Goal: Task Accomplishment & Management: Use online tool/utility

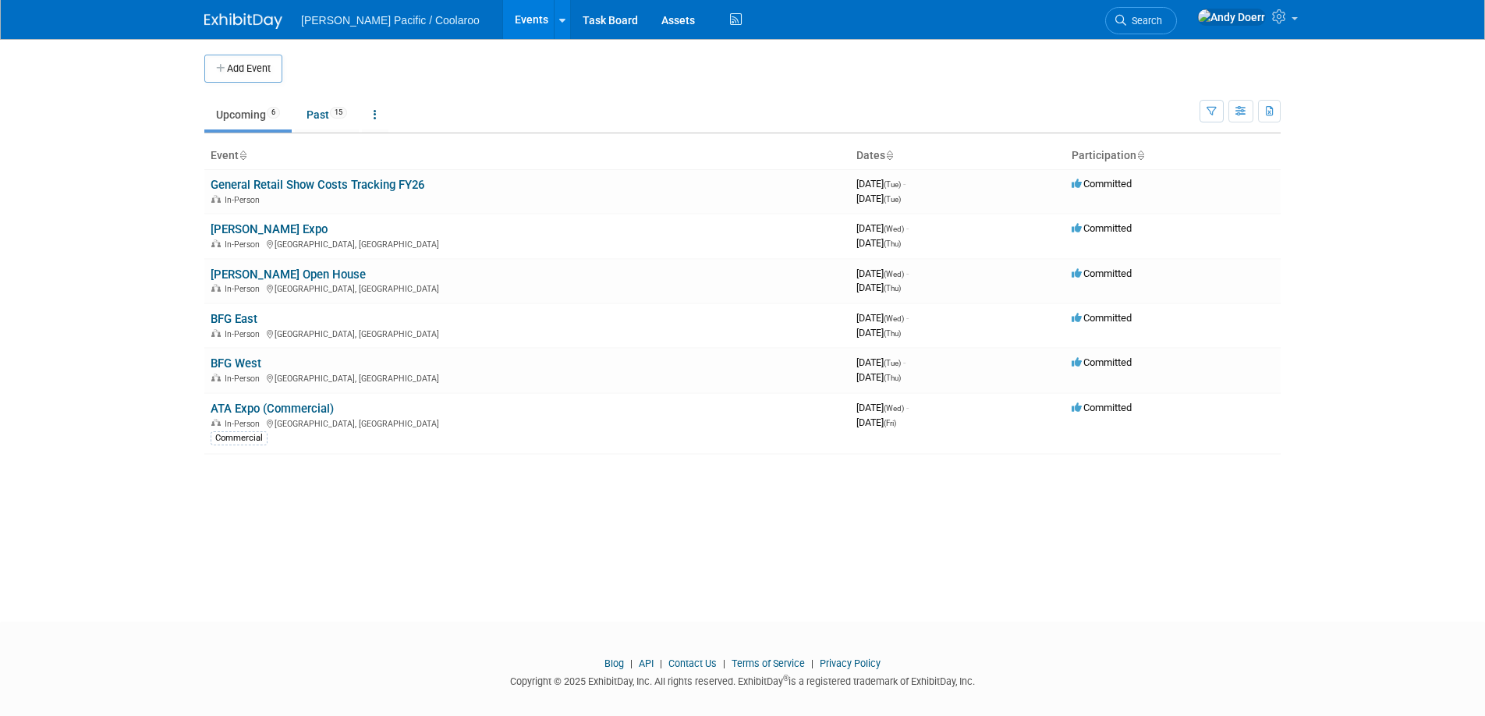
click at [276, 271] on link "[PERSON_NAME] Open House" at bounding box center [288, 275] width 155 height 14
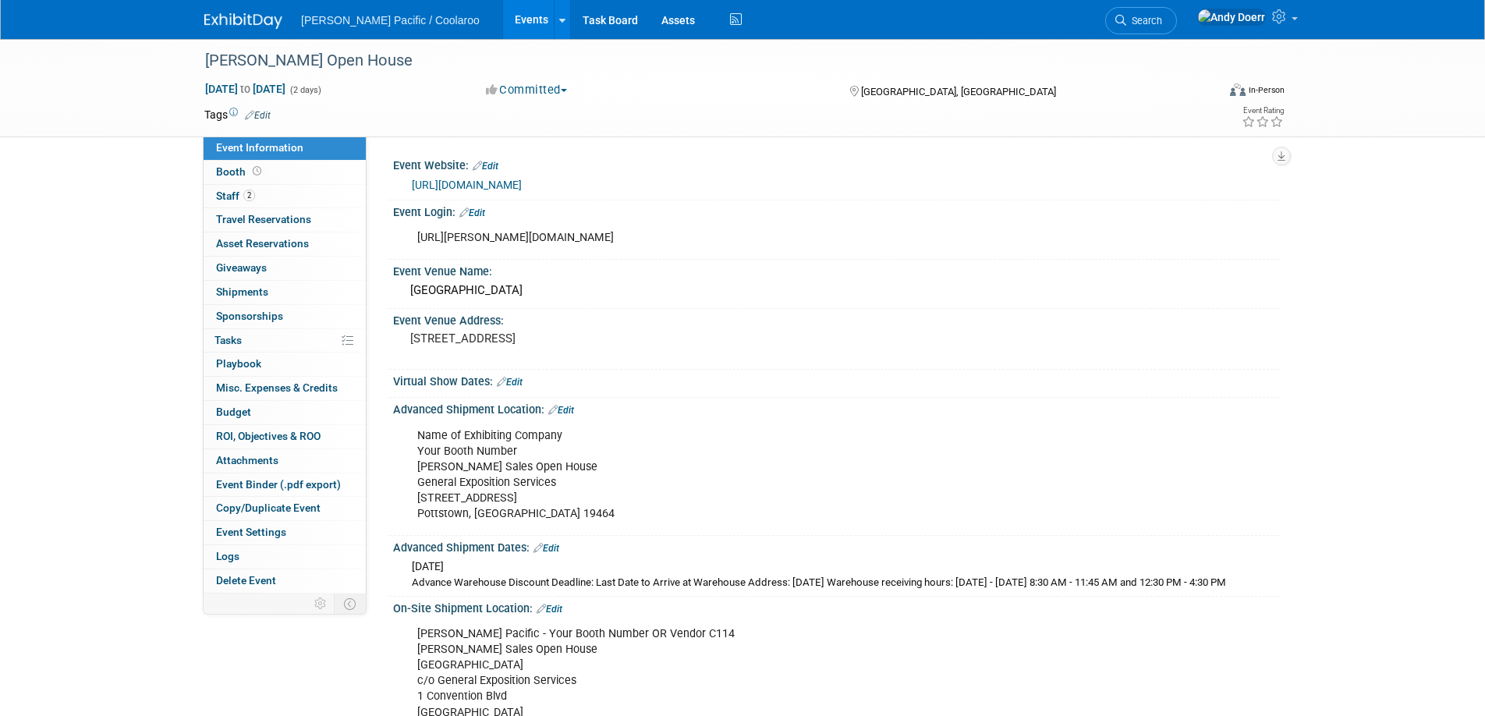
click at [576, 240] on div "[URL][PERSON_NAME][DOMAIN_NAME]" at bounding box center [757, 237] width 703 height 31
copy div "[URL][PERSON_NAME][DOMAIN_NAME]"
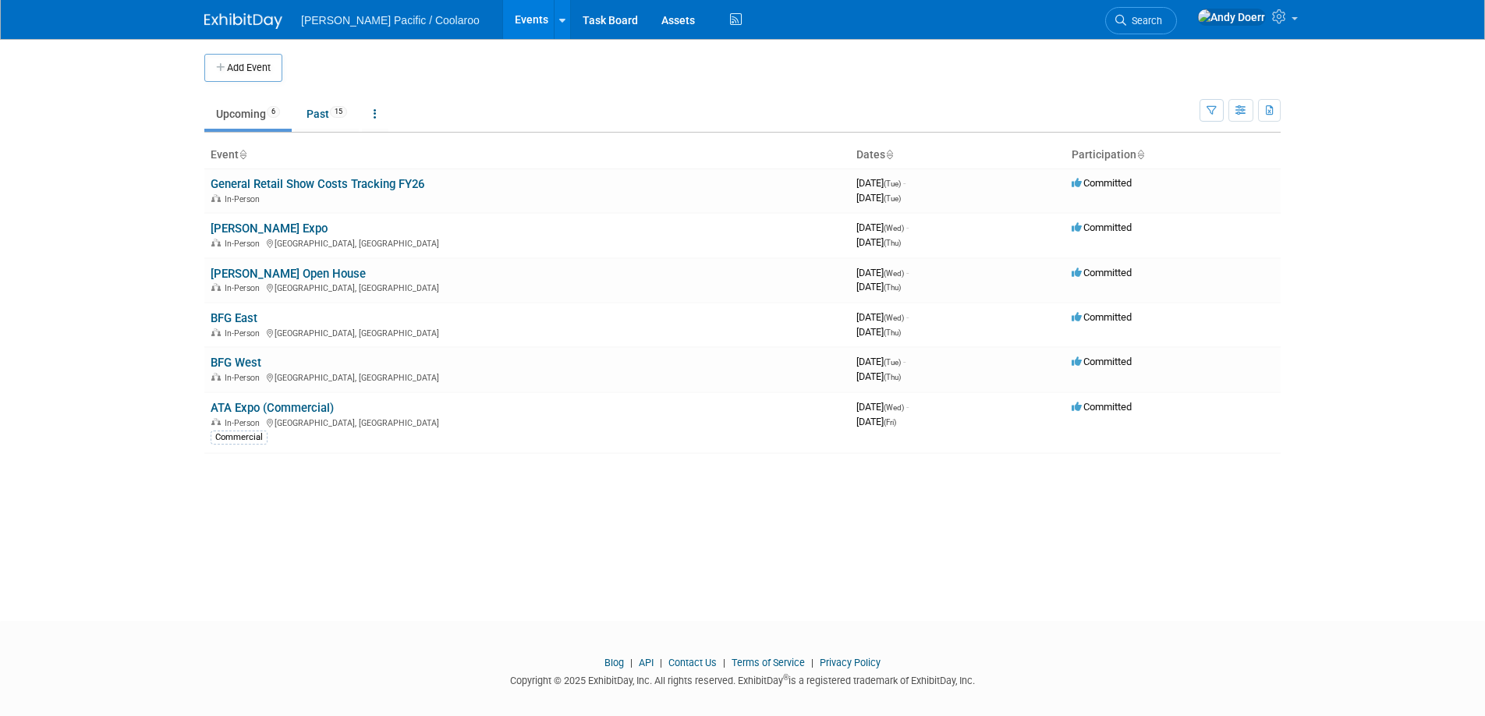
click at [276, 274] on link "[PERSON_NAME] Open House" at bounding box center [288, 274] width 155 height 14
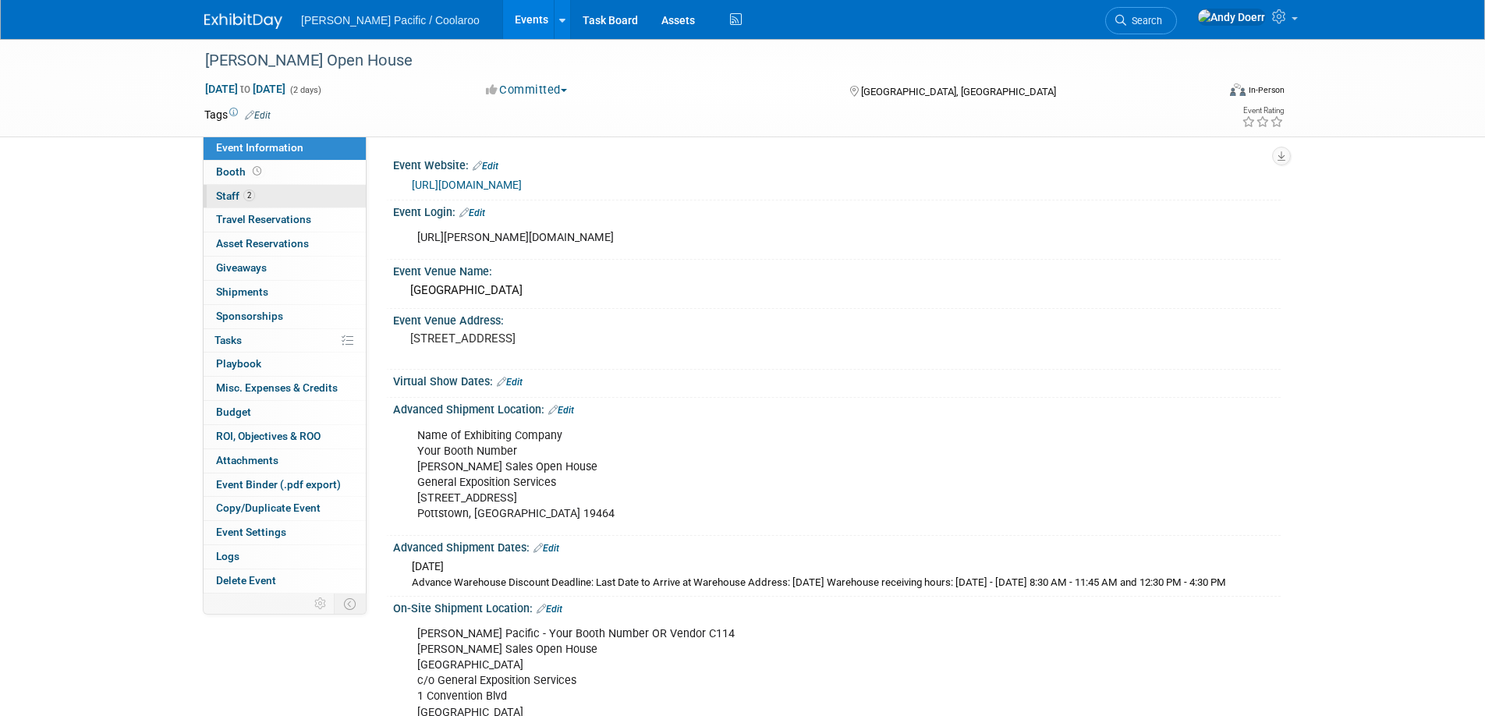
click at [284, 202] on link "2 Staff 2" at bounding box center [285, 196] width 162 height 23
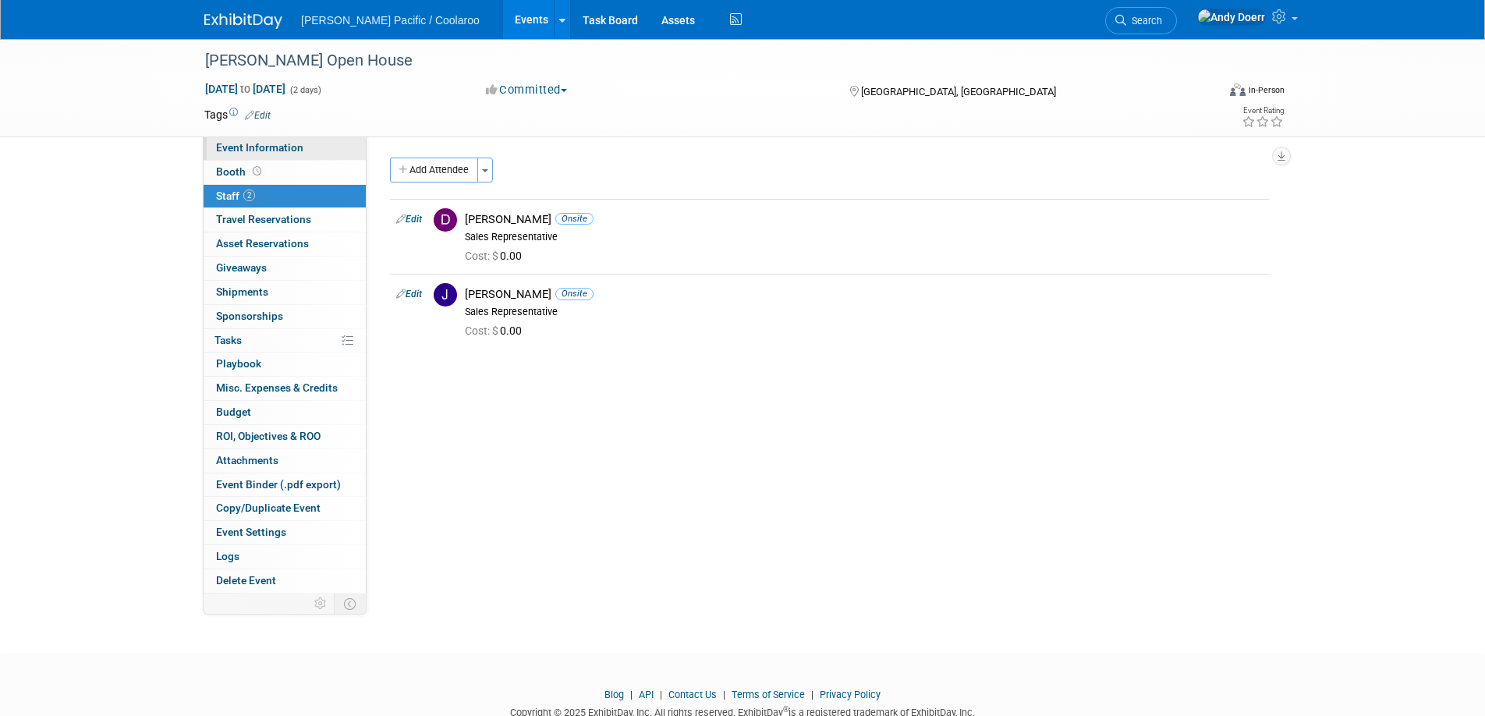
click at [300, 141] on span "Event Information" at bounding box center [259, 147] width 87 height 12
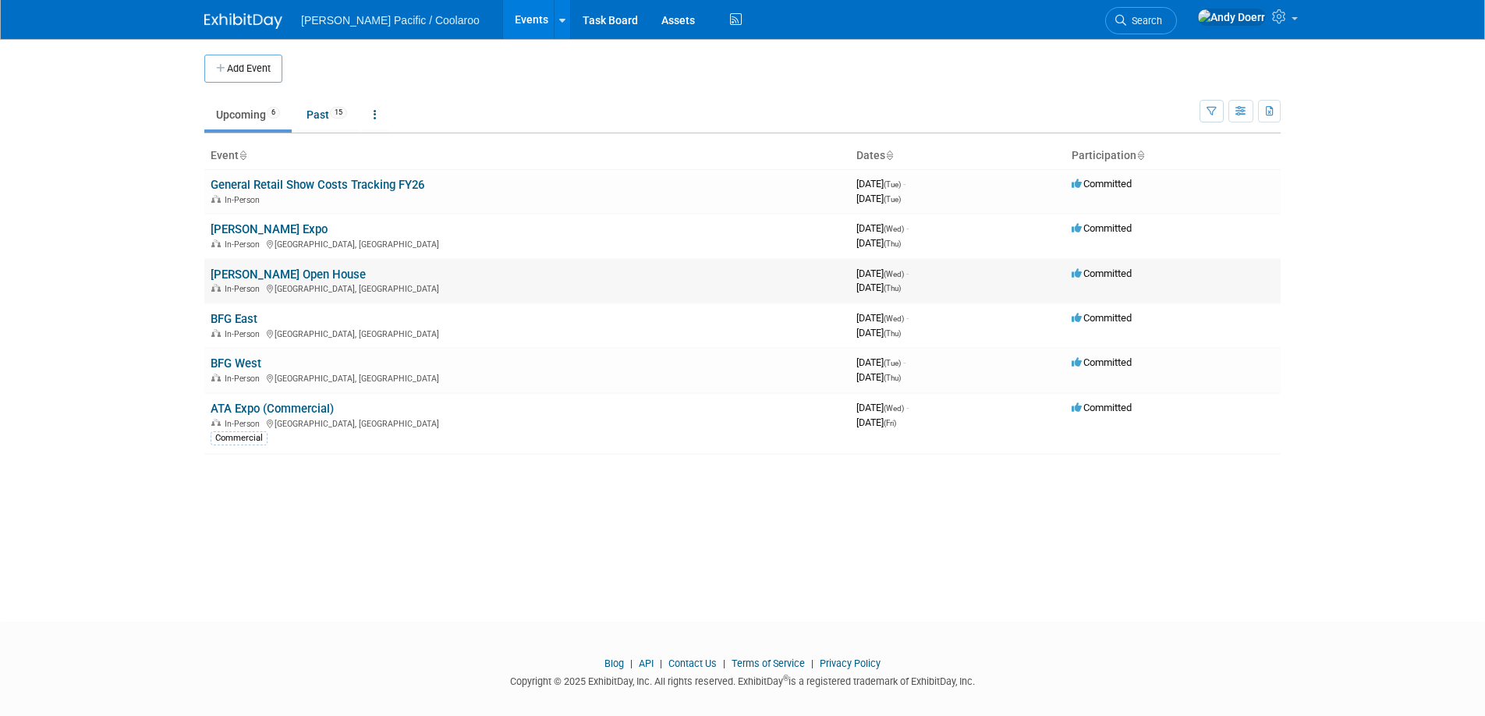
click at [274, 269] on link "[PERSON_NAME] Open House" at bounding box center [288, 275] width 155 height 14
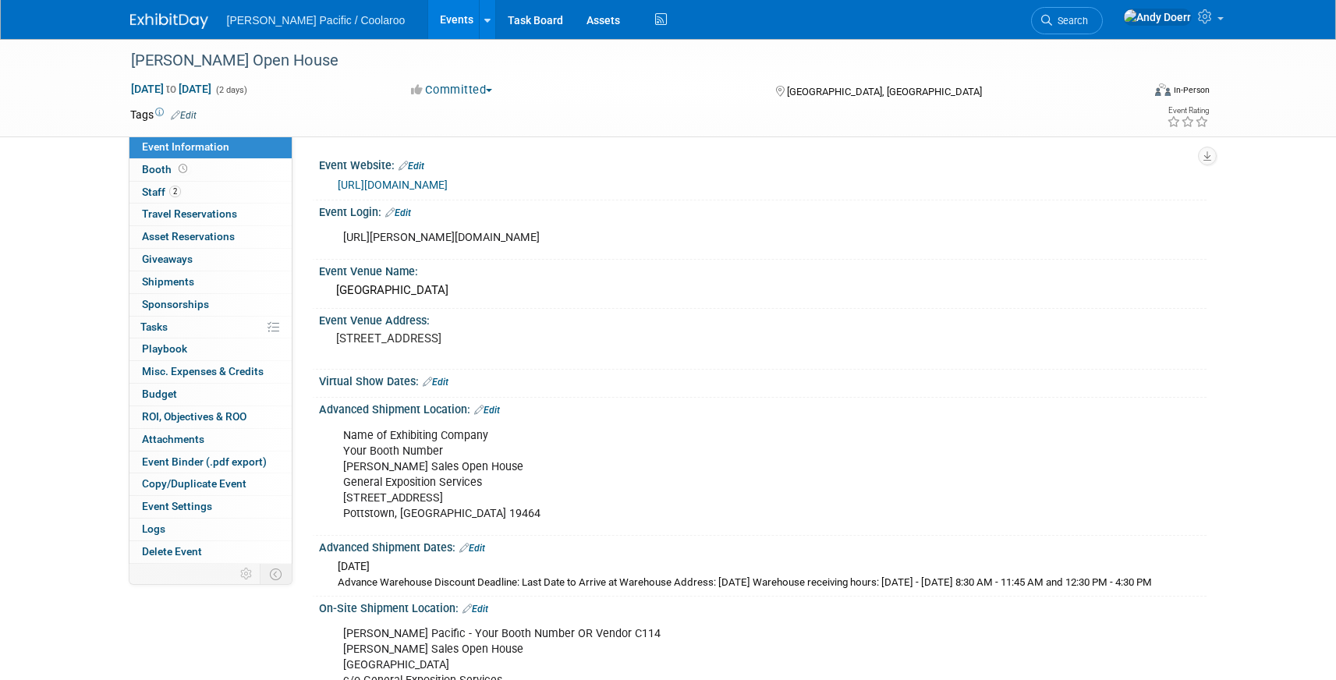
click at [57, 328] on div "[PERSON_NAME] Open House [DATE] to [DATE] (2 days) [DATE] to [DATE] Committed C…" at bounding box center [668, 560] width 1336 height 1043
click at [211, 349] on link "0 Playbook 0" at bounding box center [211, 350] width 162 height 22
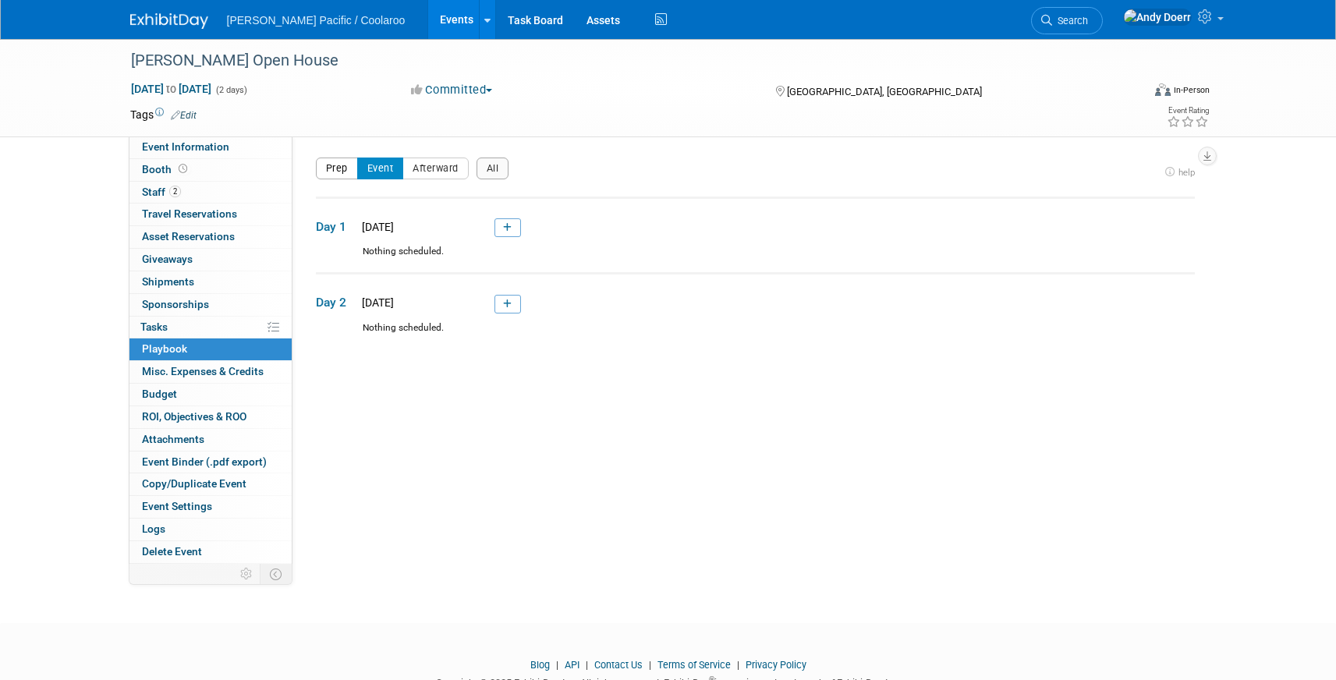
click at [331, 168] on button "Prep" at bounding box center [337, 169] width 42 height 22
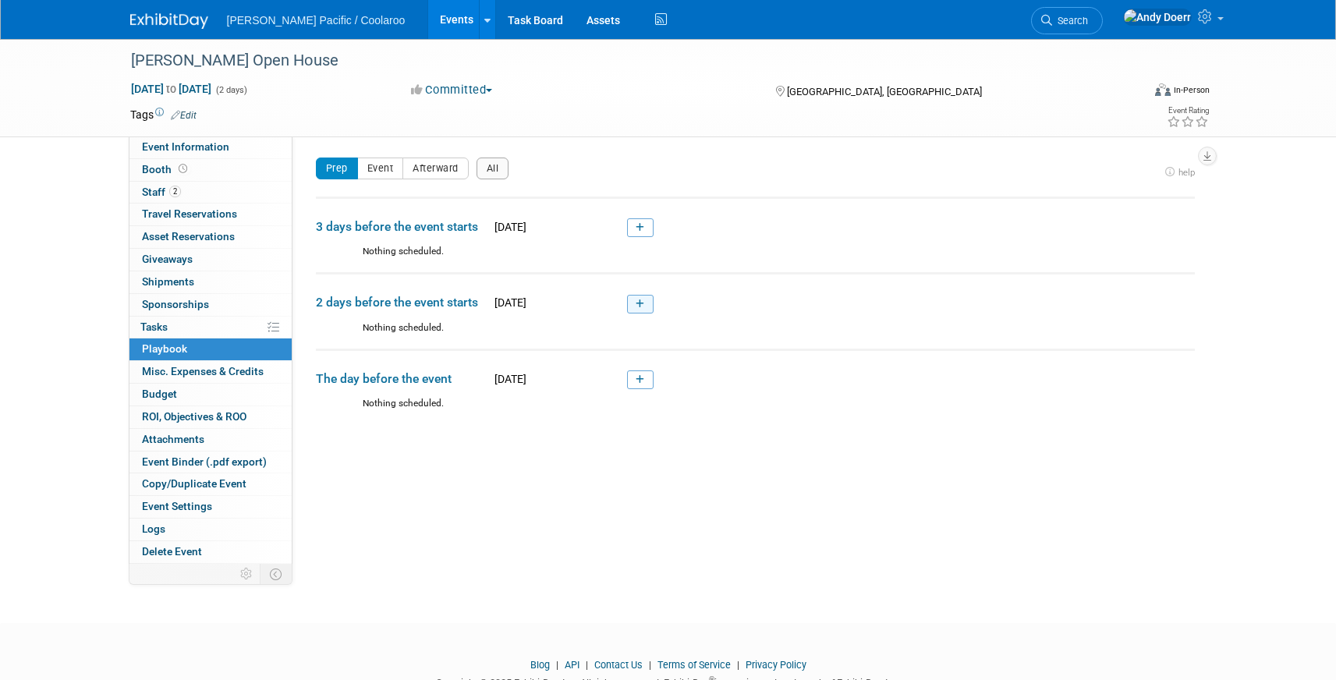
click at [644, 306] on link at bounding box center [640, 304] width 27 height 19
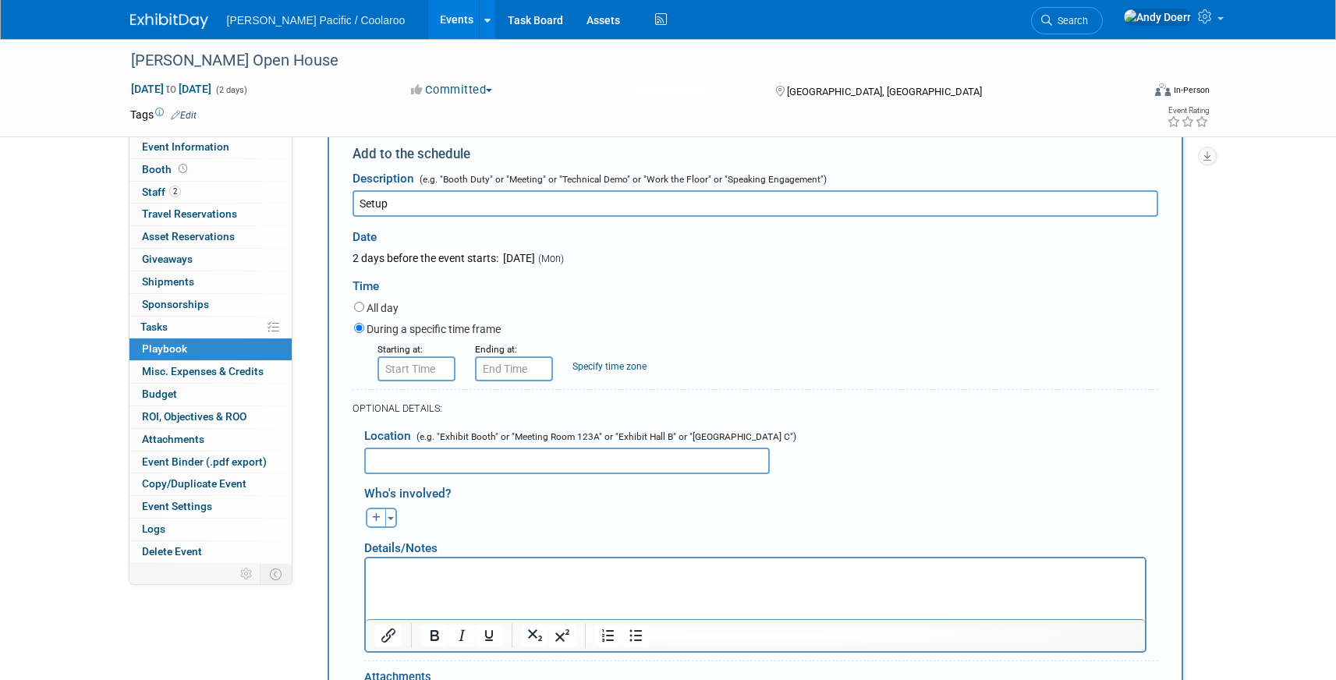
scroll to position [197, 0]
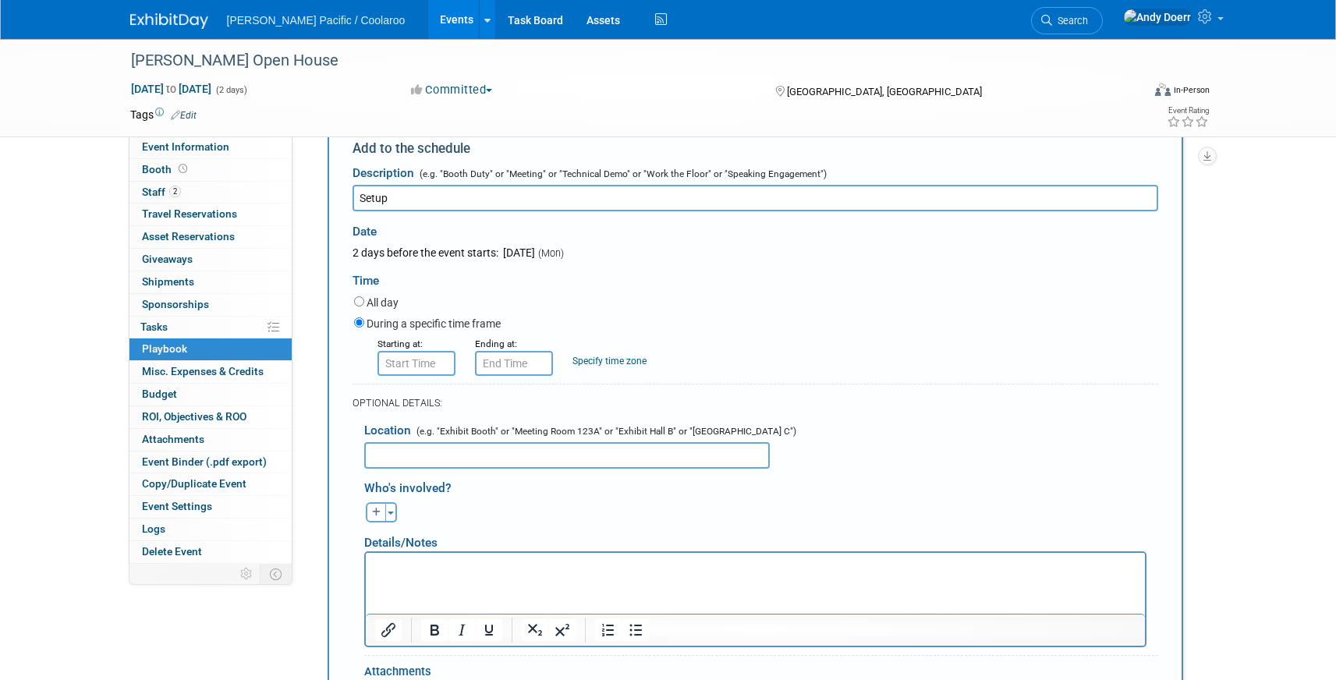
type input "Setup"
type input "8:00 AM"
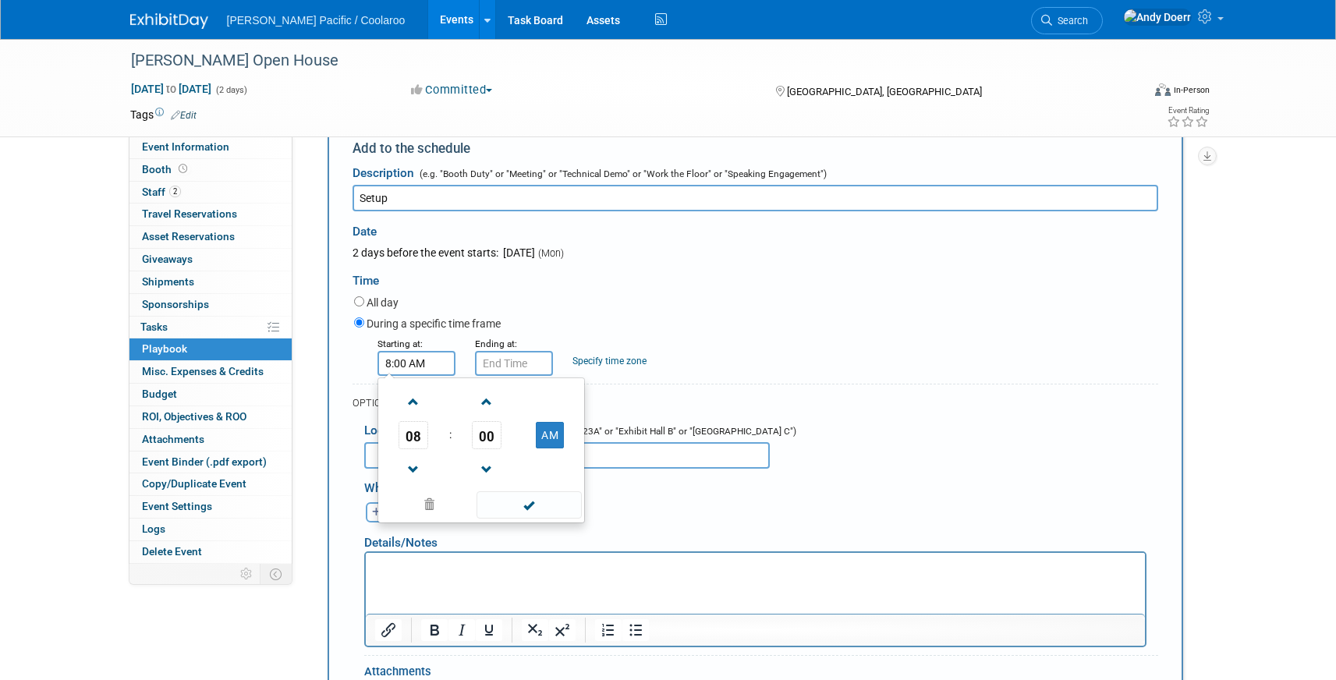
click at [417, 371] on input "8:00 AM" at bounding box center [417, 363] width 78 height 25
click at [509, 361] on input "8:00 AM" at bounding box center [514, 363] width 78 height 25
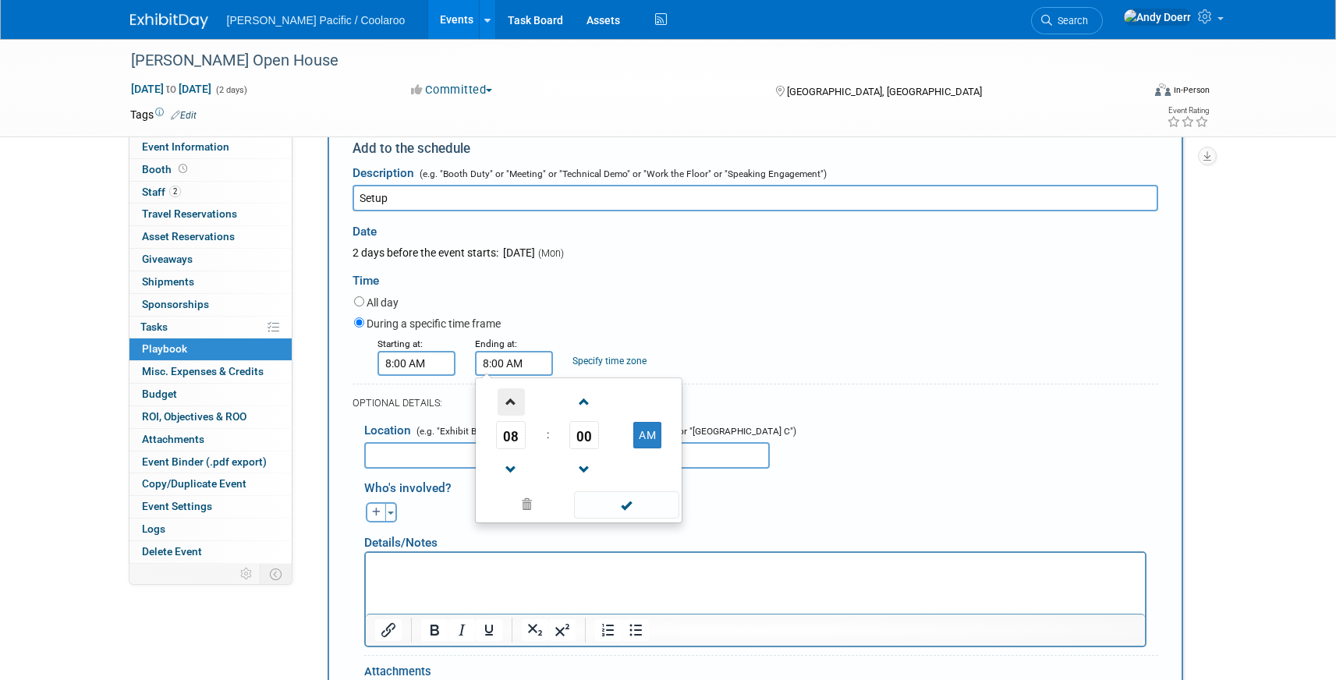
click at [513, 389] on span at bounding box center [511, 402] width 27 height 27
click at [513, 391] on span at bounding box center [511, 402] width 27 height 27
click at [513, 393] on span at bounding box center [511, 402] width 27 height 27
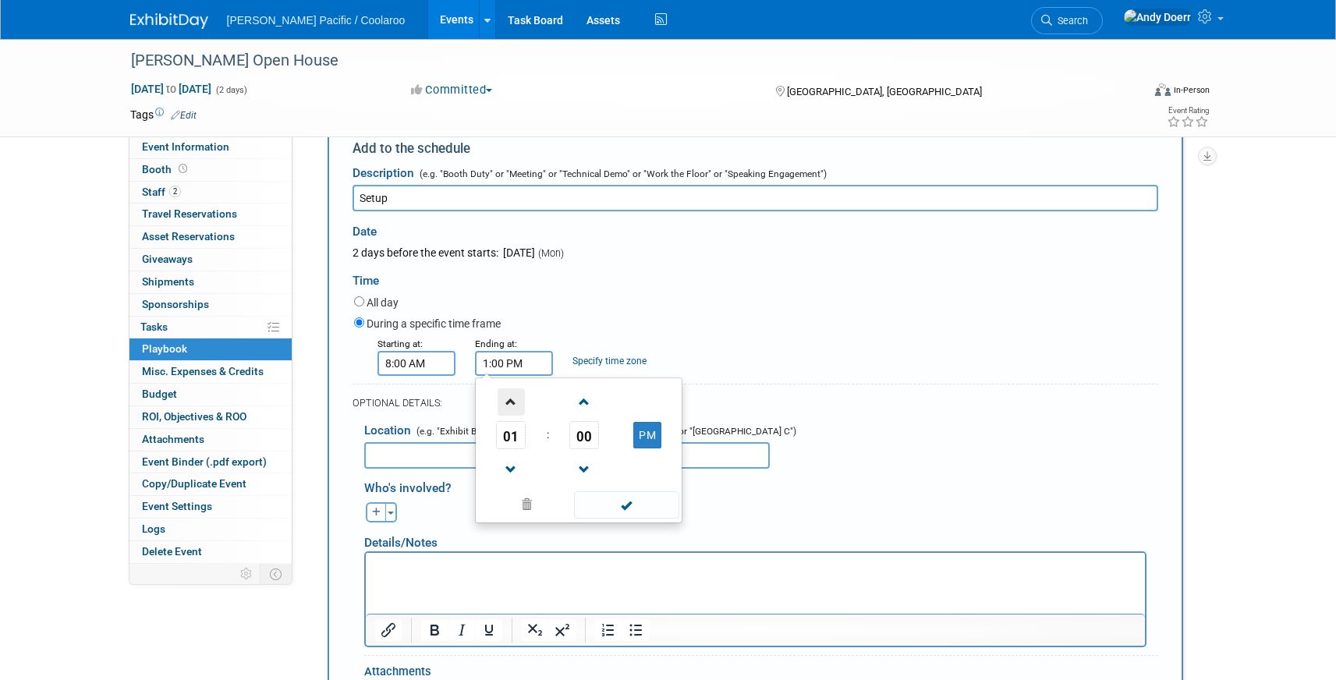
click at [513, 393] on span at bounding box center [511, 402] width 27 height 27
click at [577, 432] on span "00" at bounding box center [585, 435] width 30 height 28
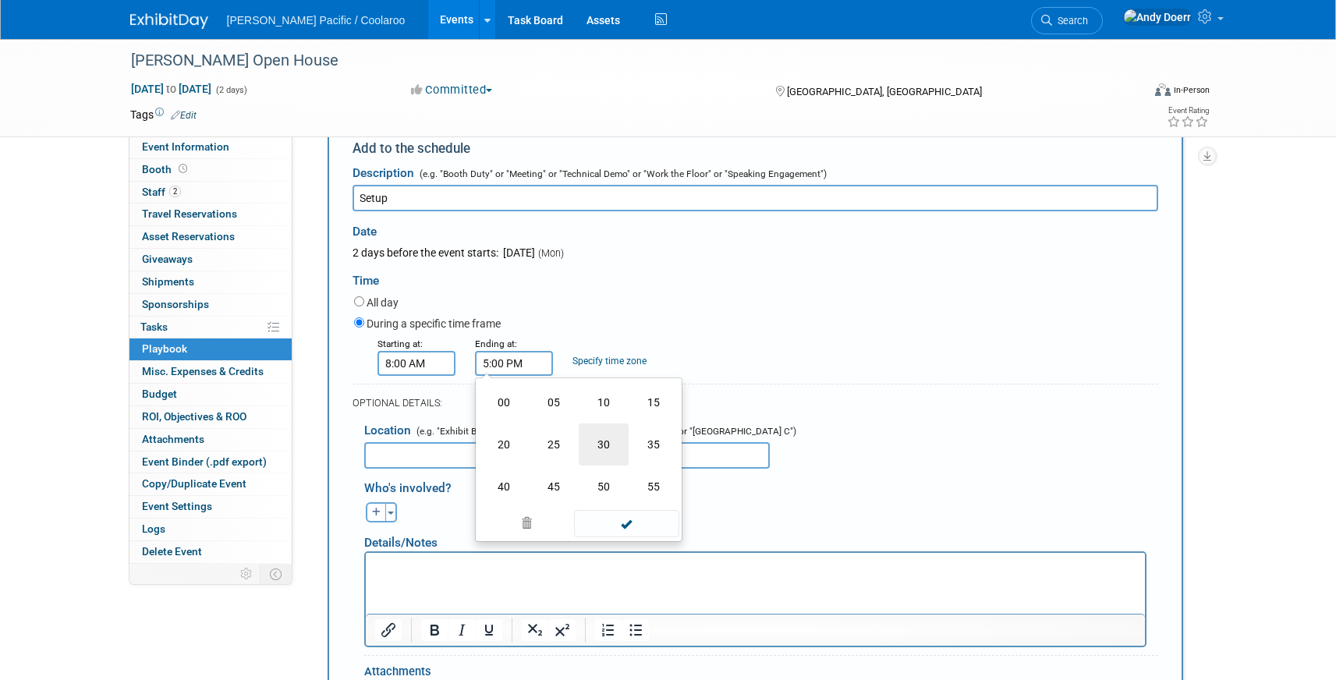
click at [601, 450] on td "30" at bounding box center [604, 445] width 50 height 42
type input "5:30 PM"
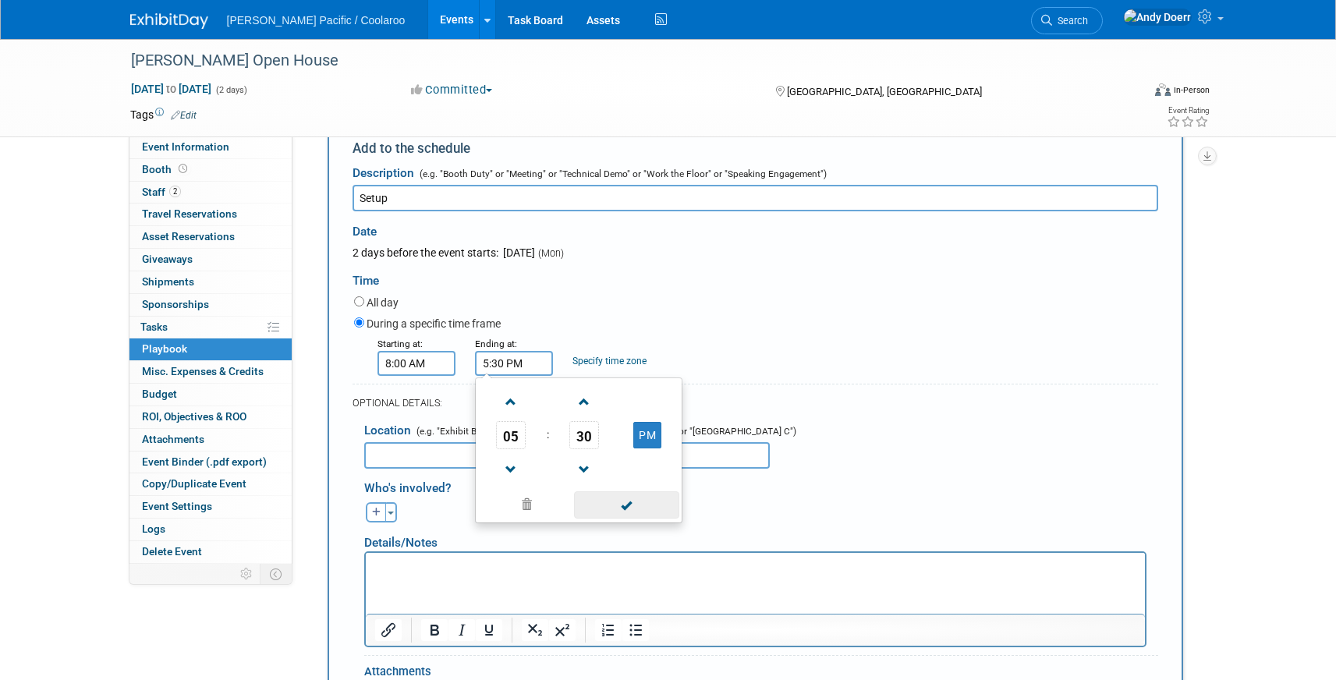
click at [662, 511] on span at bounding box center [626, 504] width 105 height 27
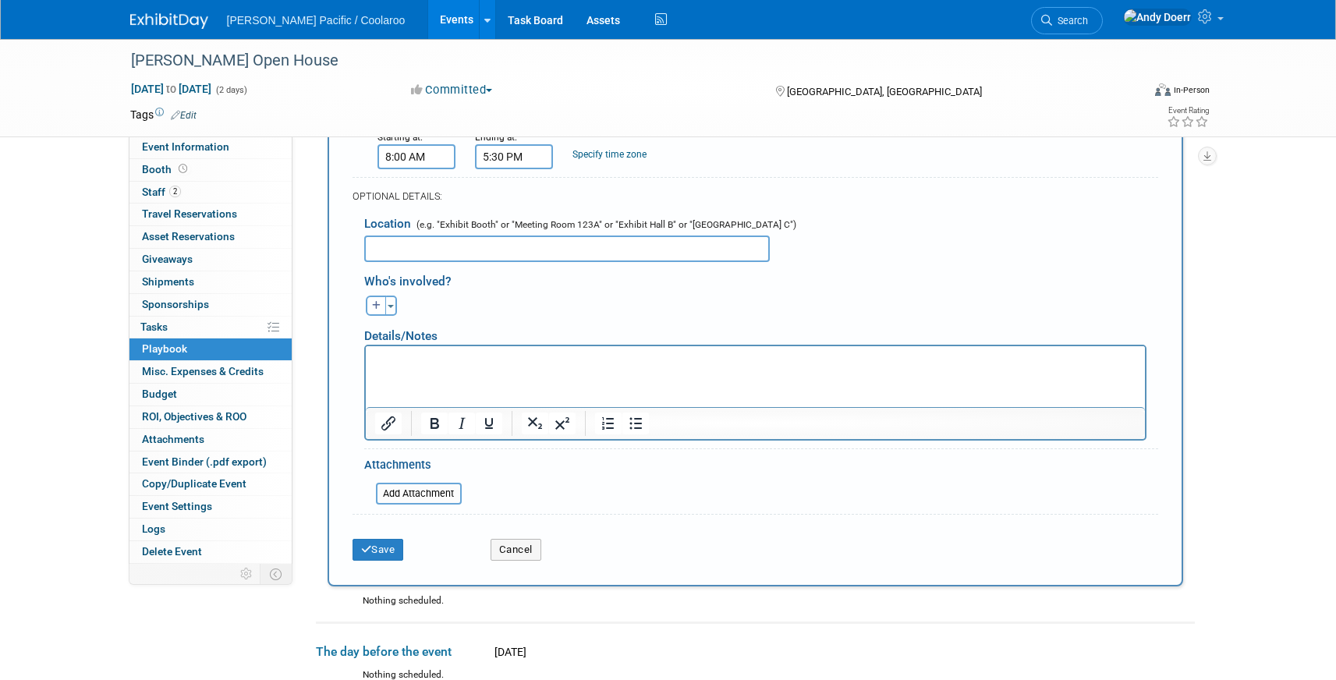
scroll to position [405, 0]
click at [396, 559] on div "Save Cancel" at bounding box center [756, 544] width 806 height 48
click at [391, 548] on button "Save" at bounding box center [378, 549] width 51 height 22
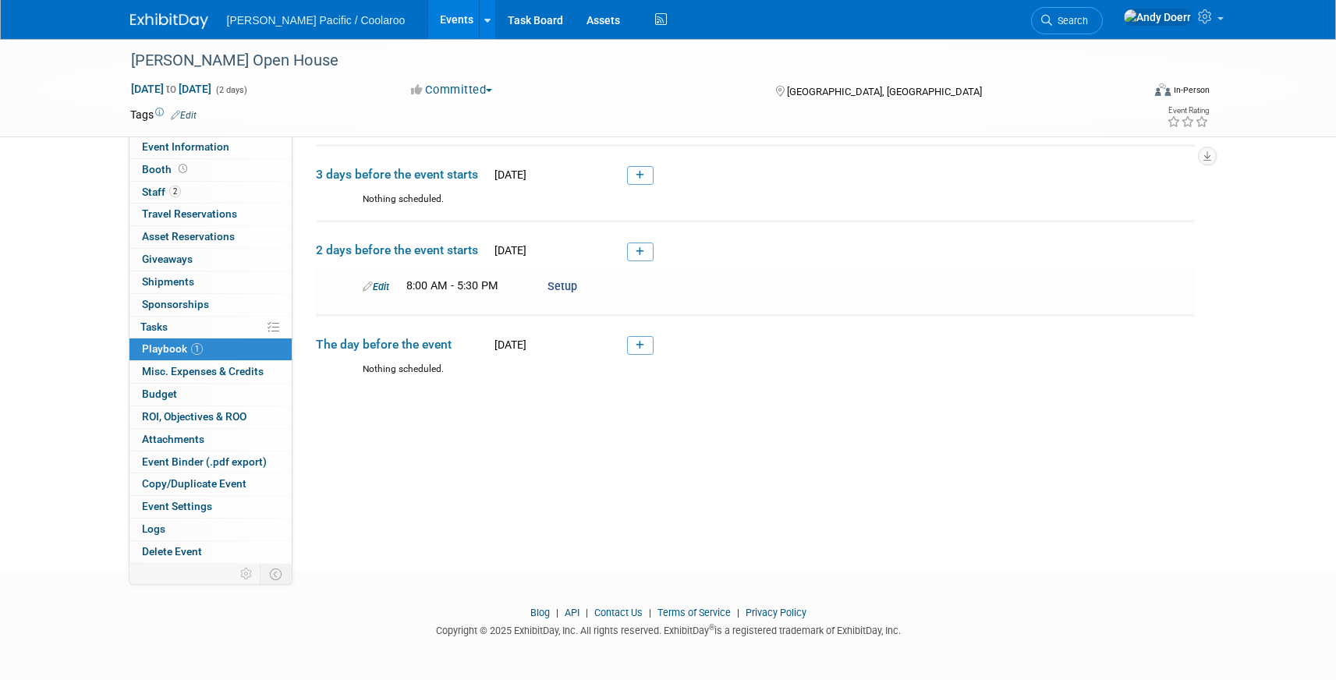
click at [513, 425] on div "Event Website: Edit [URL][DOMAIN_NAME] Event Login: Edit [URL][PERSON_NAME][DOM…" at bounding box center [750, 298] width 914 height 428
click at [642, 344] on icon at bounding box center [640, 345] width 9 height 9
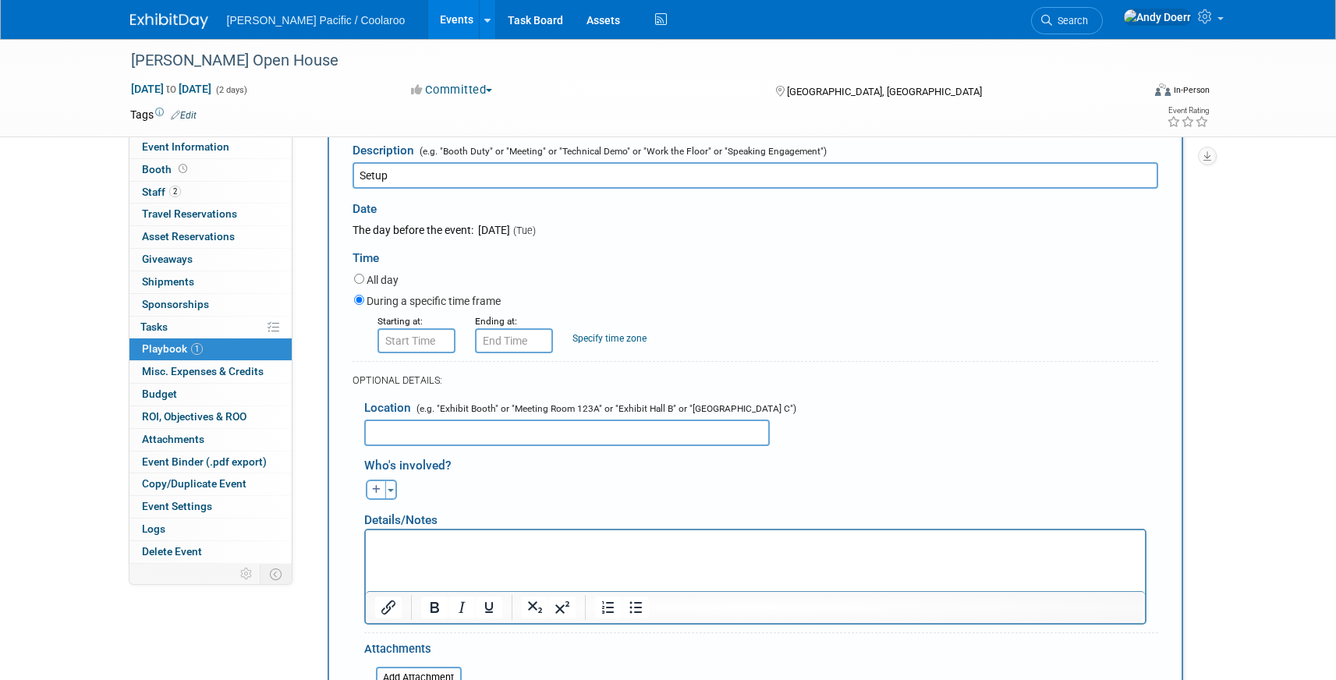
scroll to position [313, 0]
type input "Setup"
type input "8:00 AM"
click at [434, 340] on input "8:00 AM" at bounding box center [417, 340] width 78 height 25
click at [522, 334] on input "8:00 AM" at bounding box center [514, 340] width 78 height 25
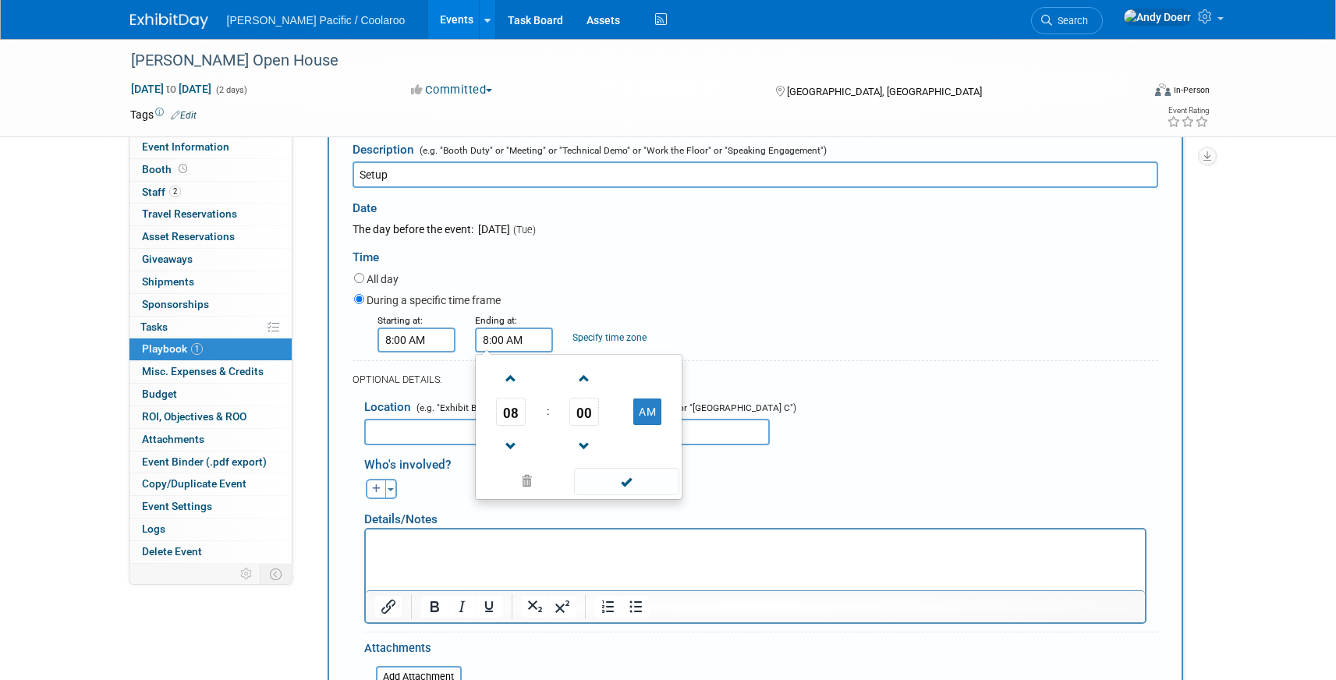
click at [497, 411] on span "08" at bounding box center [511, 412] width 30 height 28
click at [603, 423] on td "06" at bounding box center [604, 421] width 50 height 42
click at [640, 415] on button "AM" at bounding box center [647, 412] width 28 height 27
type input "6:00 PM"
click at [651, 477] on span at bounding box center [626, 481] width 105 height 27
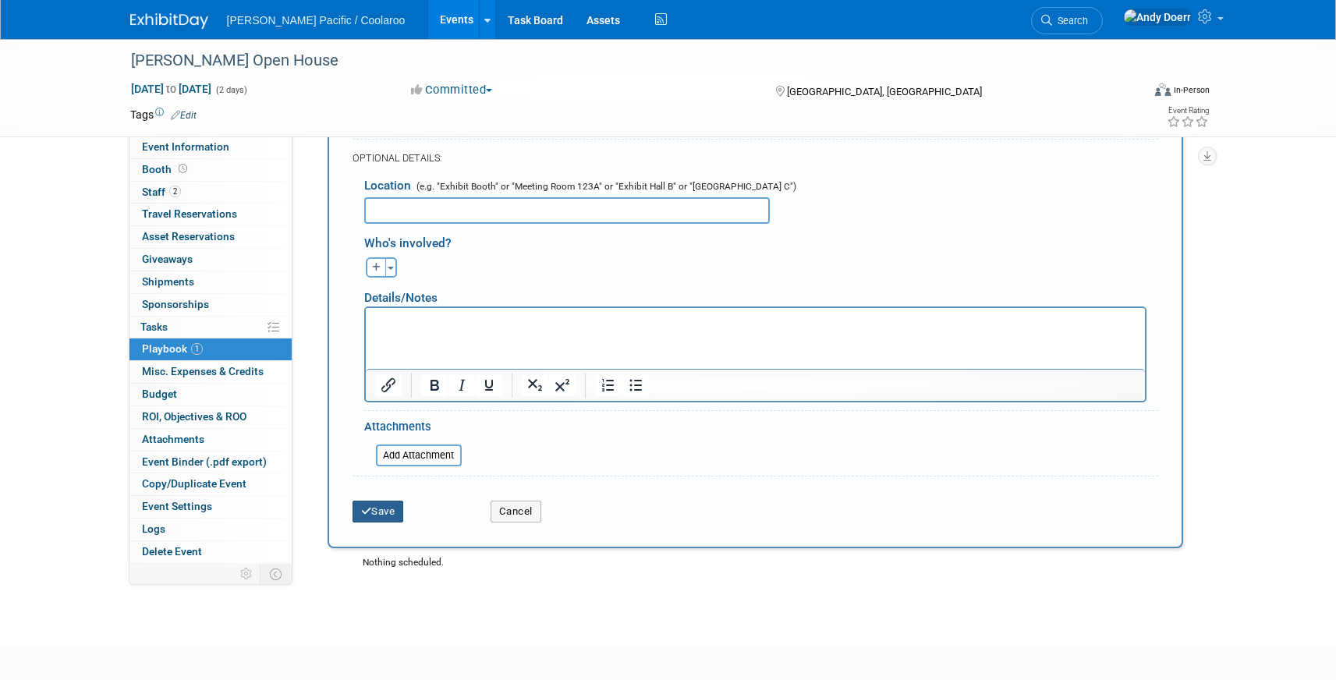
click at [390, 516] on button "Save" at bounding box center [378, 512] width 51 height 22
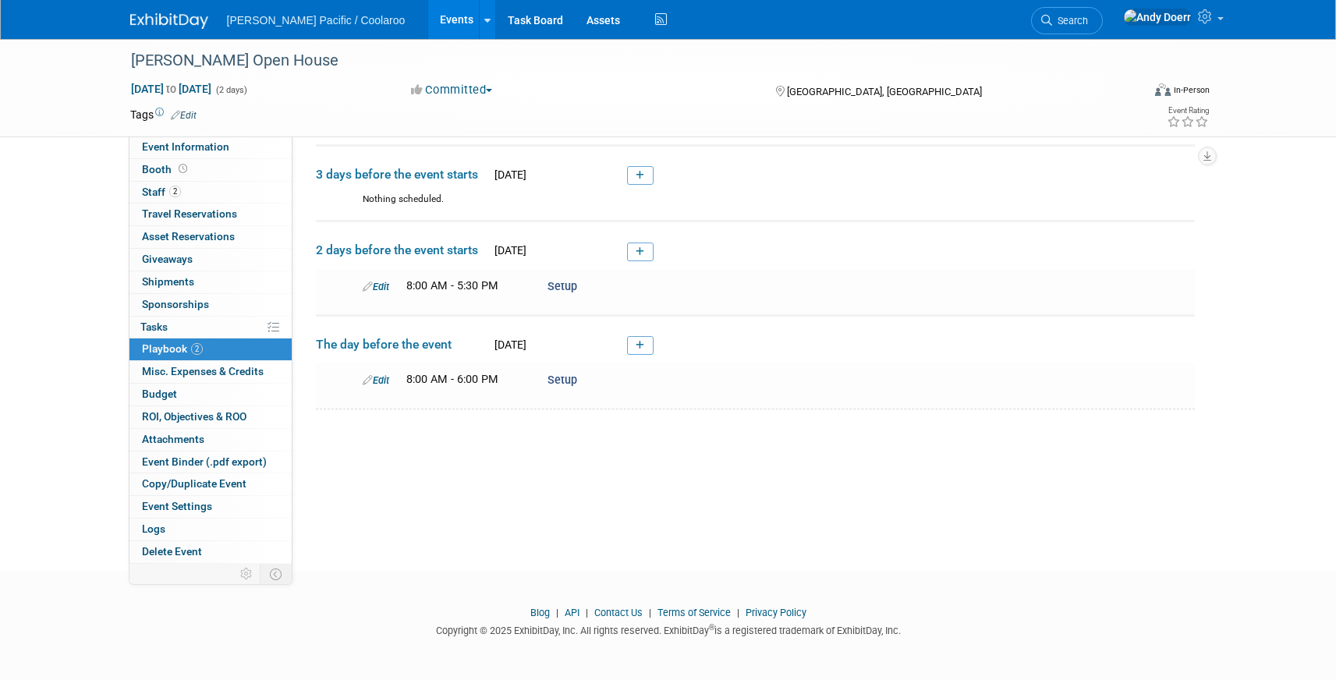
drag, startPoint x: 647, startPoint y: 348, endPoint x: 647, endPoint y: 360, distance: 12.5
click at [647, 348] on link at bounding box center [640, 345] width 27 height 19
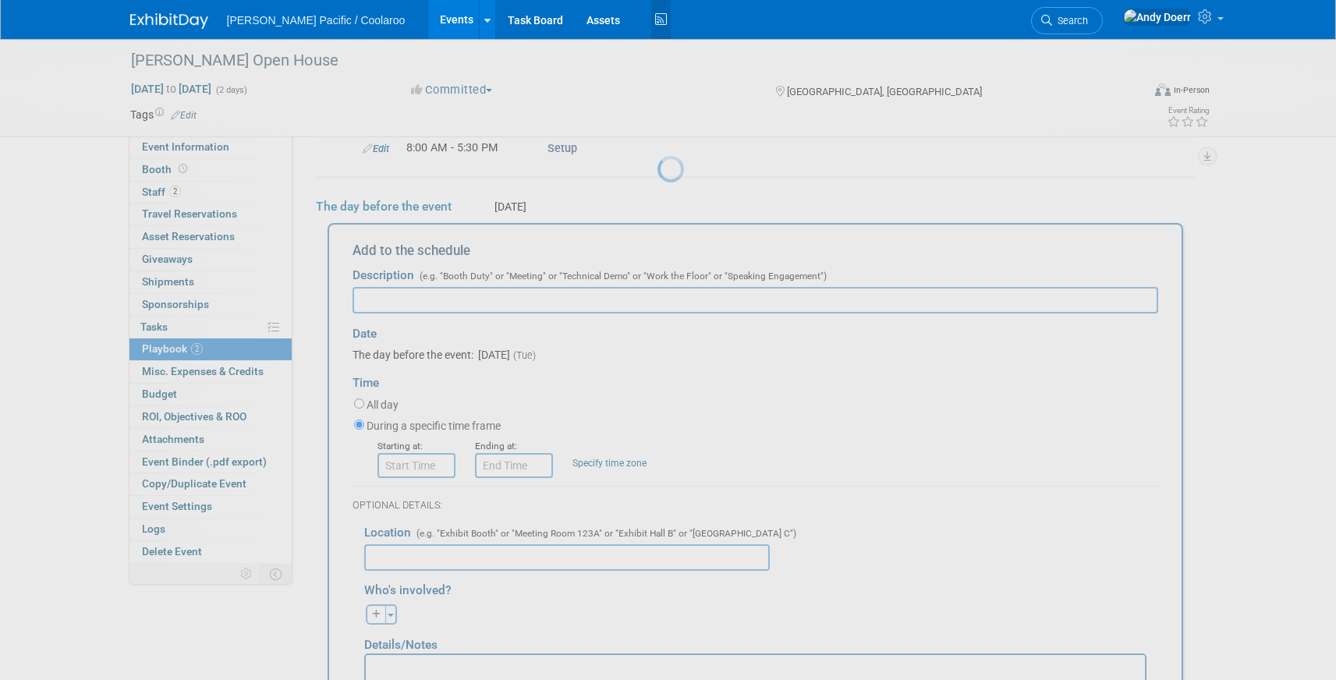
scroll to position [221, 0]
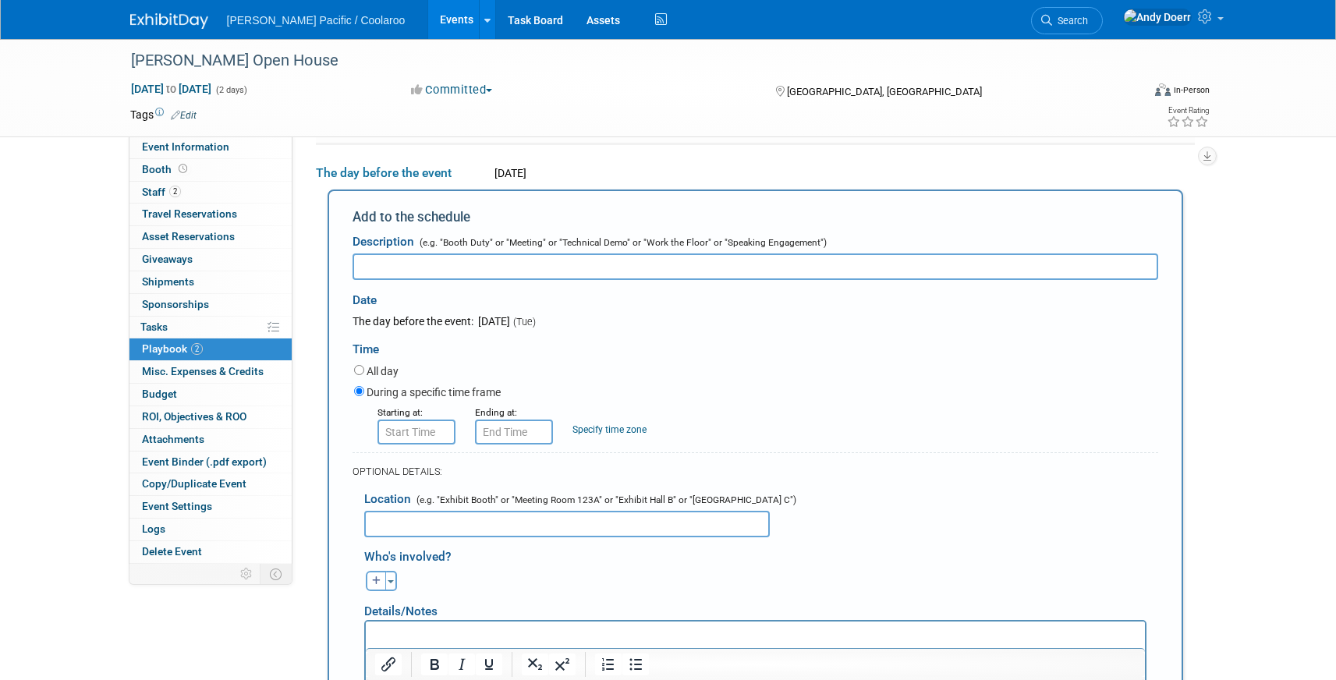
click at [456, 262] on input "text" at bounding box center [756, 267] width 806 height 27
paste input "All freight load-in and carry-in deadline. Freight doors close at 2pm."
drag, startPoint x: 551, startPoint y: 264, endPoint x: 747, endPoint y: 318, distance: 202.9
click at [756, 272] on input "All freight load-in and carry-in deadline. Freight doors close at 2pm." at bounding box center [756, 267] width 806 height 27
type input "All freight load-in and carry-in deadline. Freight doors close at 2pm."
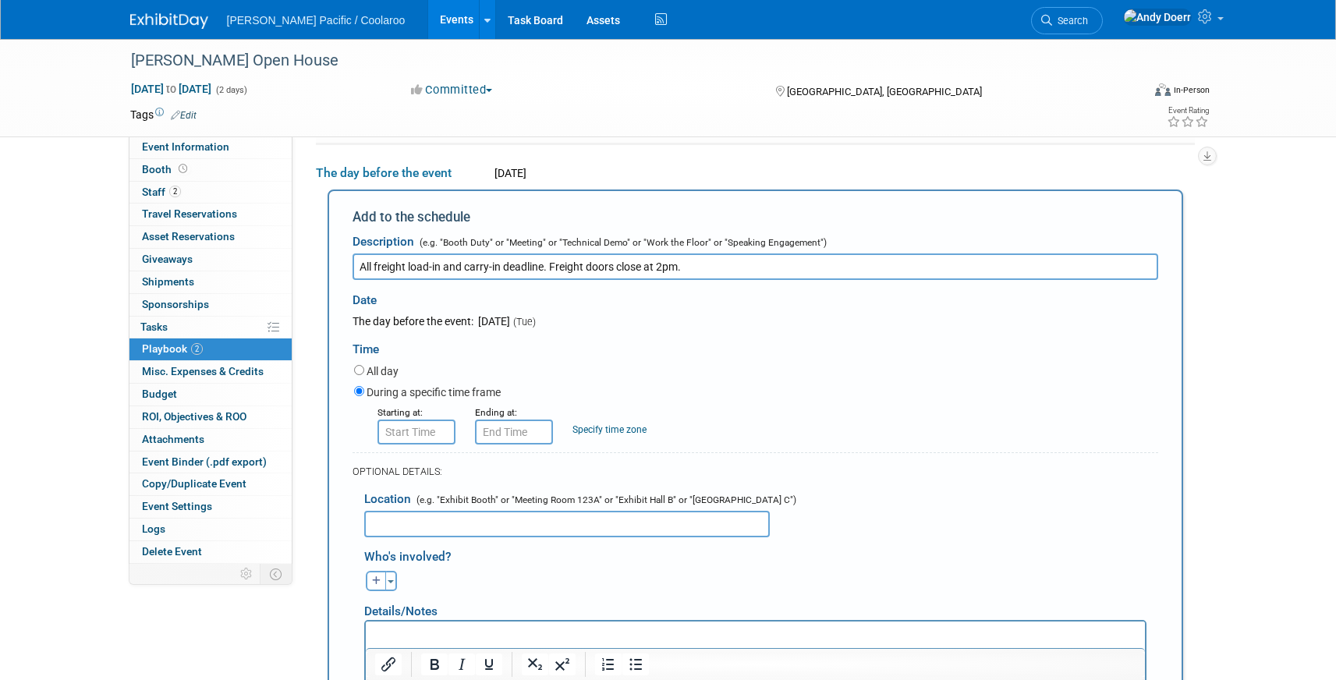
click at [487, 638] on p "Rich Text Area. Press ALT-0 for help." at bounding box center [754, 635] width 761 height 16
paste body "Rich Text Area. Press ALT-0 for help."
drag, startPoint x: 545, startPoint y: 267, endPoint x: 796, endPoint y: 250, distance: 251.0
click at [796, 250] on div "Description (e.g. "Booth Duty" or "Meeting" or "Technical Demo" or "Work the Fl…" at bounding box center [756, 253] width 806 height 54
drag, startPoint x: 612, startPoint y: 267, endPoint x: 578, endPoint y: 333, distance: 74.3
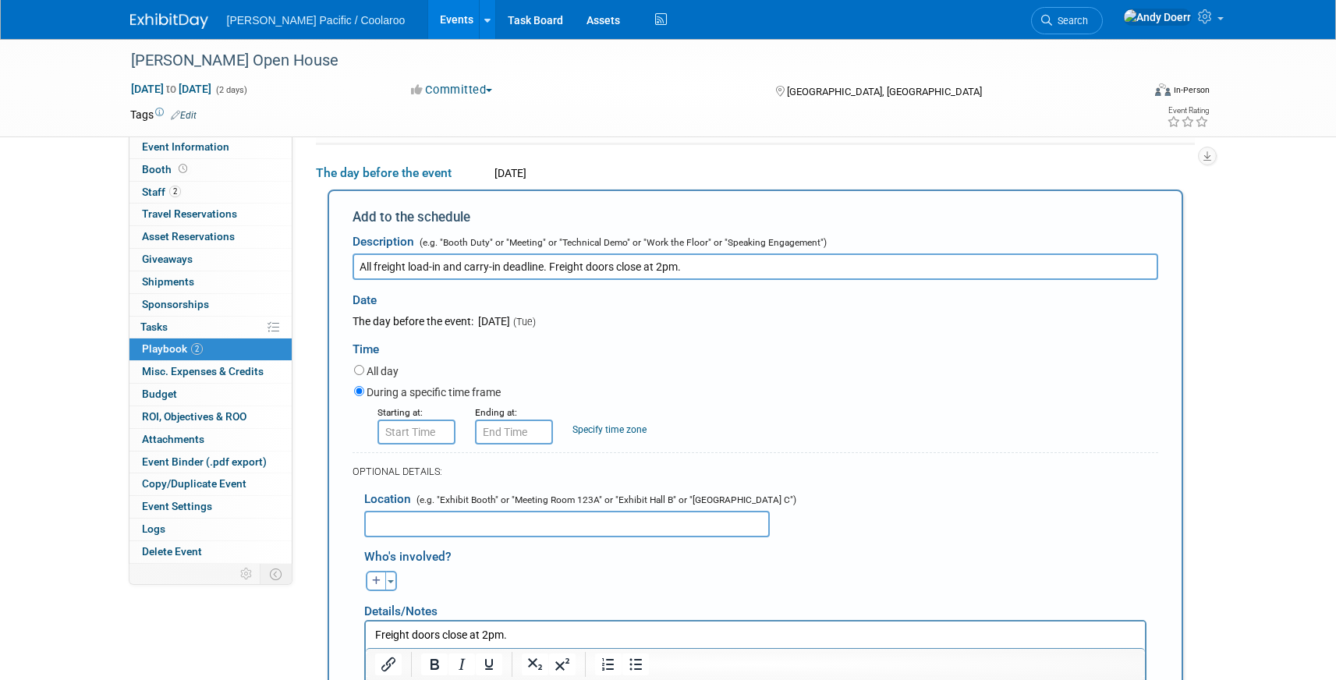
click at [542, 268] on input "All freight load-in and carry-in deadline. Freight doors close at 2pm." at bounding box center [756, 267] width 806 height 27
type input "All freight load-in and carry-in deadline"
click at [429, 442] on input "8:00 AM" at bounding box center [417, 432] width 78 height 25
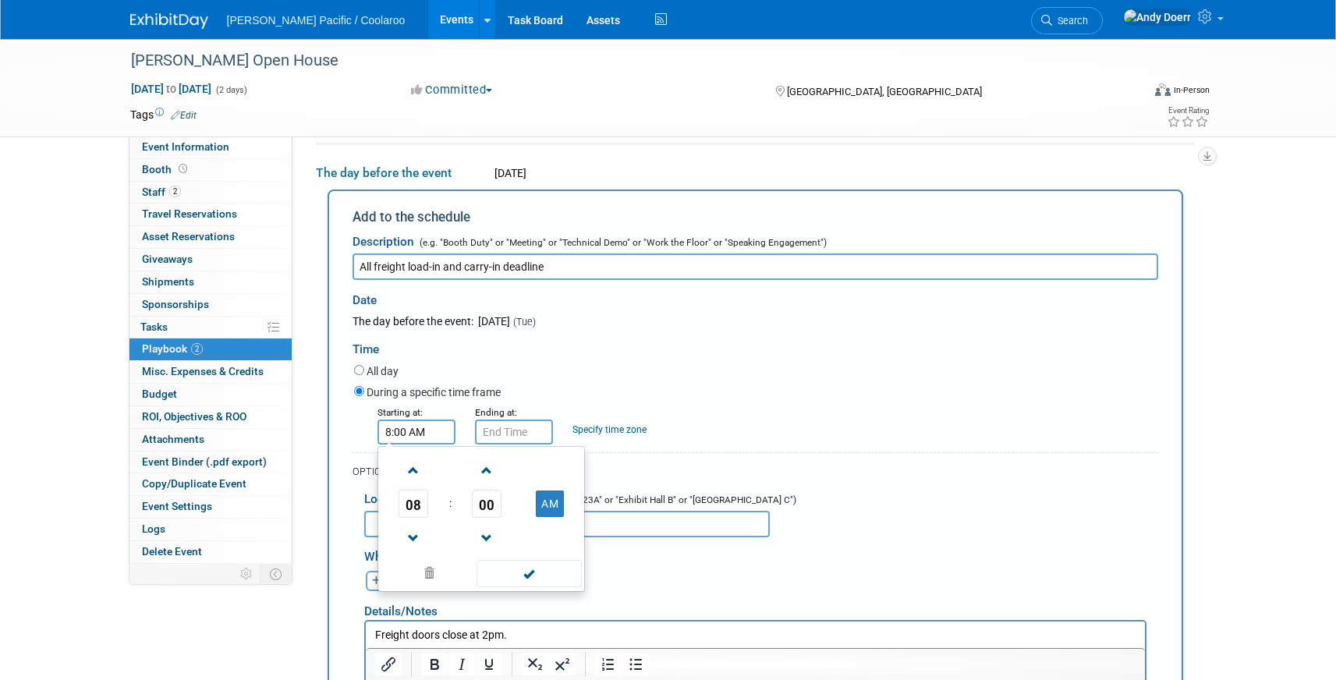
drag, startPoint x: 405, startPoint y: 495, endPoint x: 406, endPoint y: 503, distance: 8.6
click at [405, 502] on span "08" at bounding box center [414, 504] width 30 height 28
click at [512, 479] on td "02" at bounding box center [506, 471] width 50 height 42
click at [553, 503] on button "AM" at bounding box center [550, 504] width 28 height 27
type input "2:00 PM"
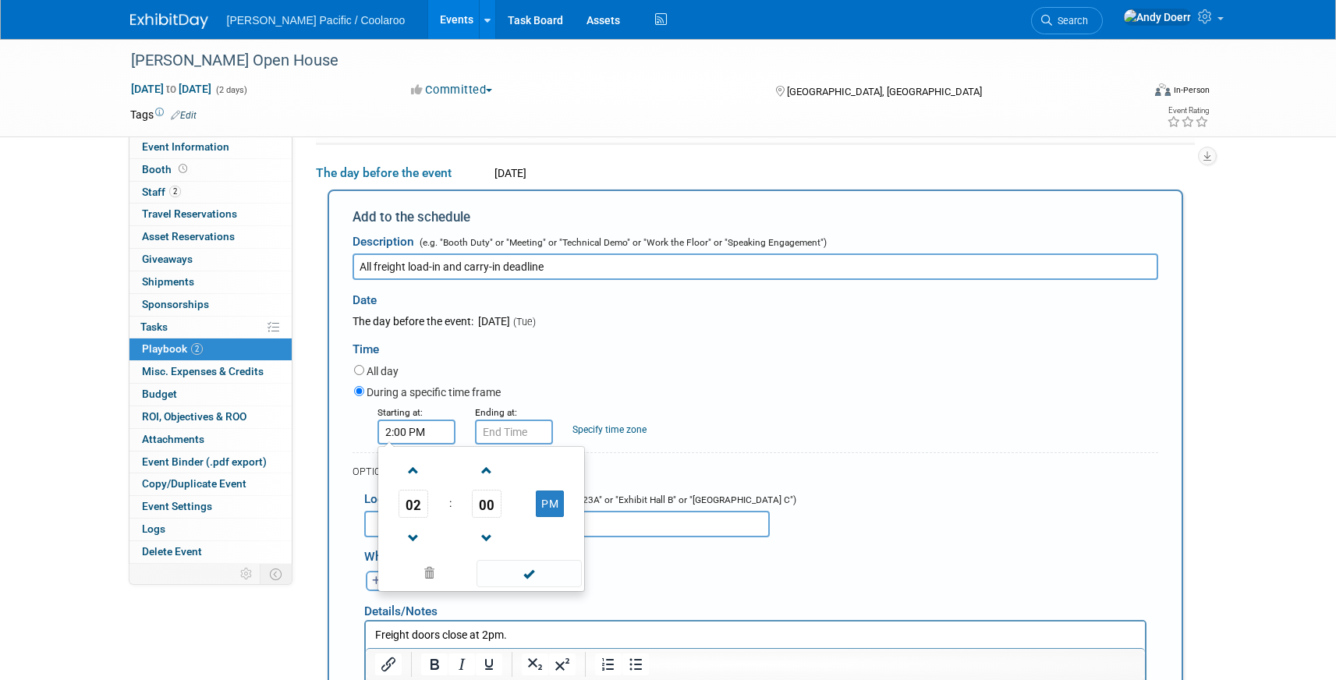
type input "2:00 PM"
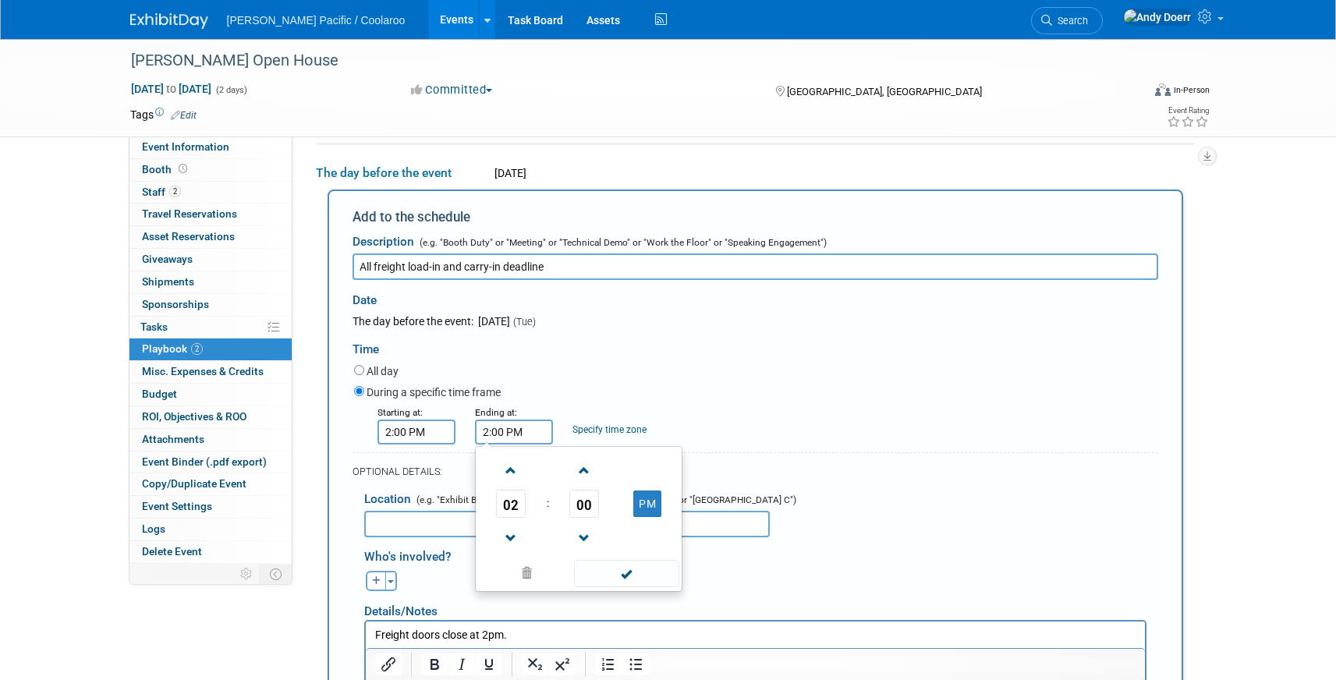
click at [511, 436] on input "2:00 PM" at bounding box center [514, 432] width 78 height 25
click at [635, 572] on span at bounding box center [626, 573] width 105 height 27
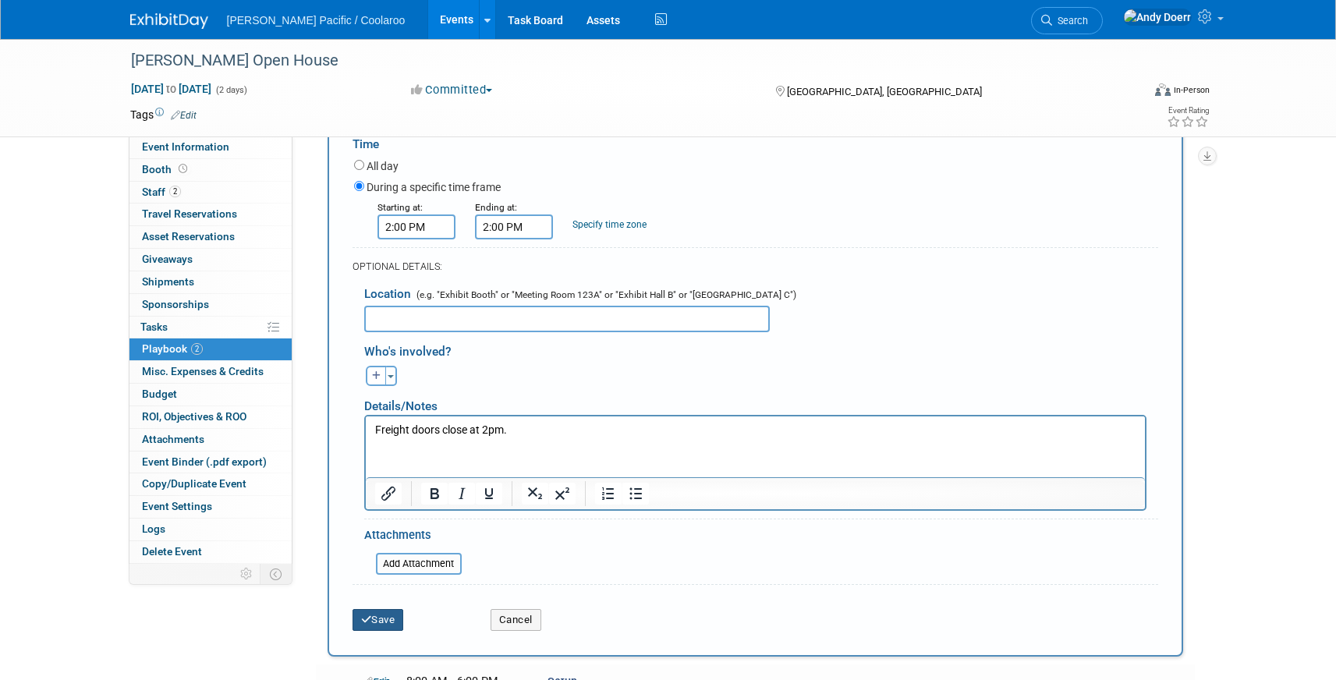
click at [389, 619] on button "Save" at bounding box center [378, 620] width 51 height 22
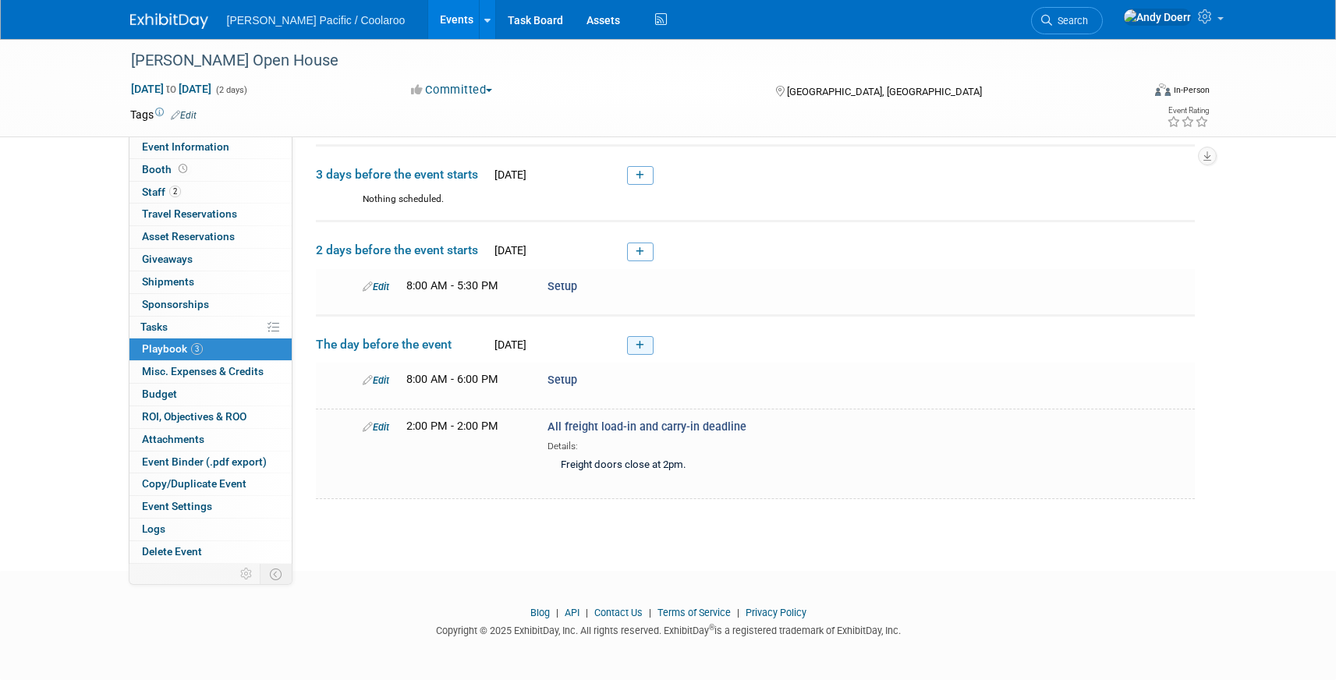
click at [648, 346] on link at bounding box center [640, 345] width 27 height 19
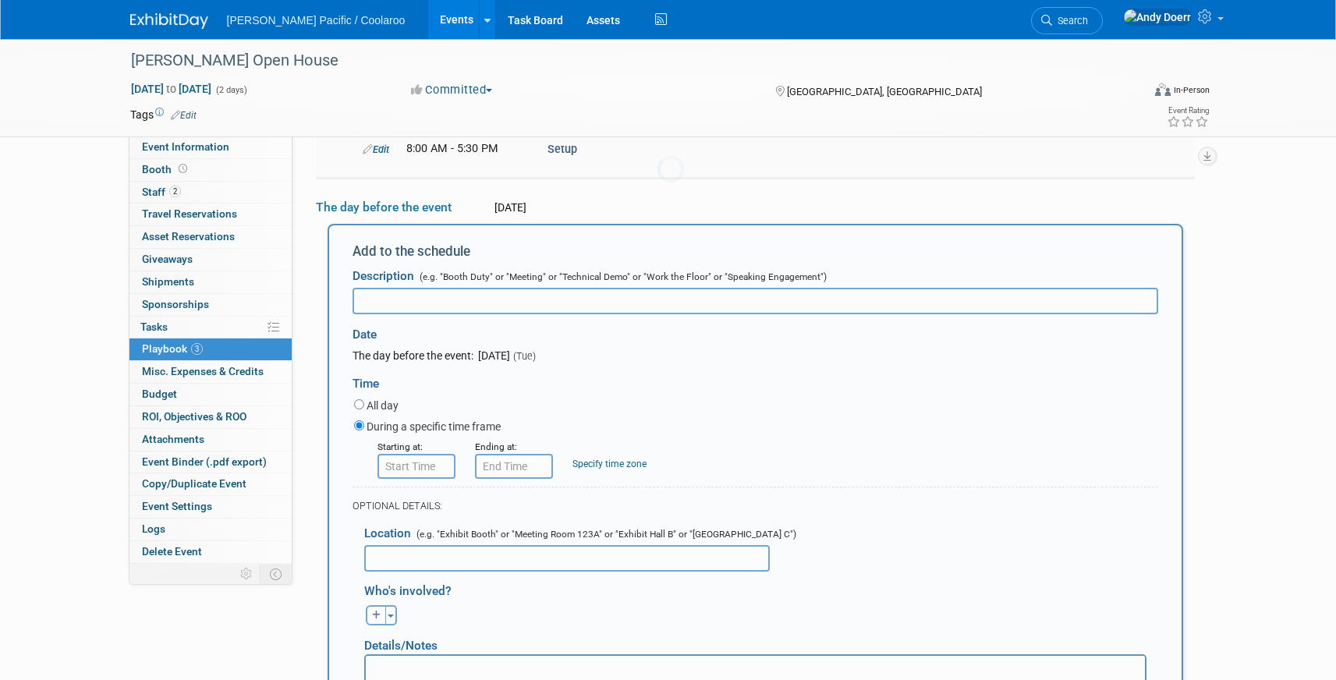
scroll to position [221, 0]
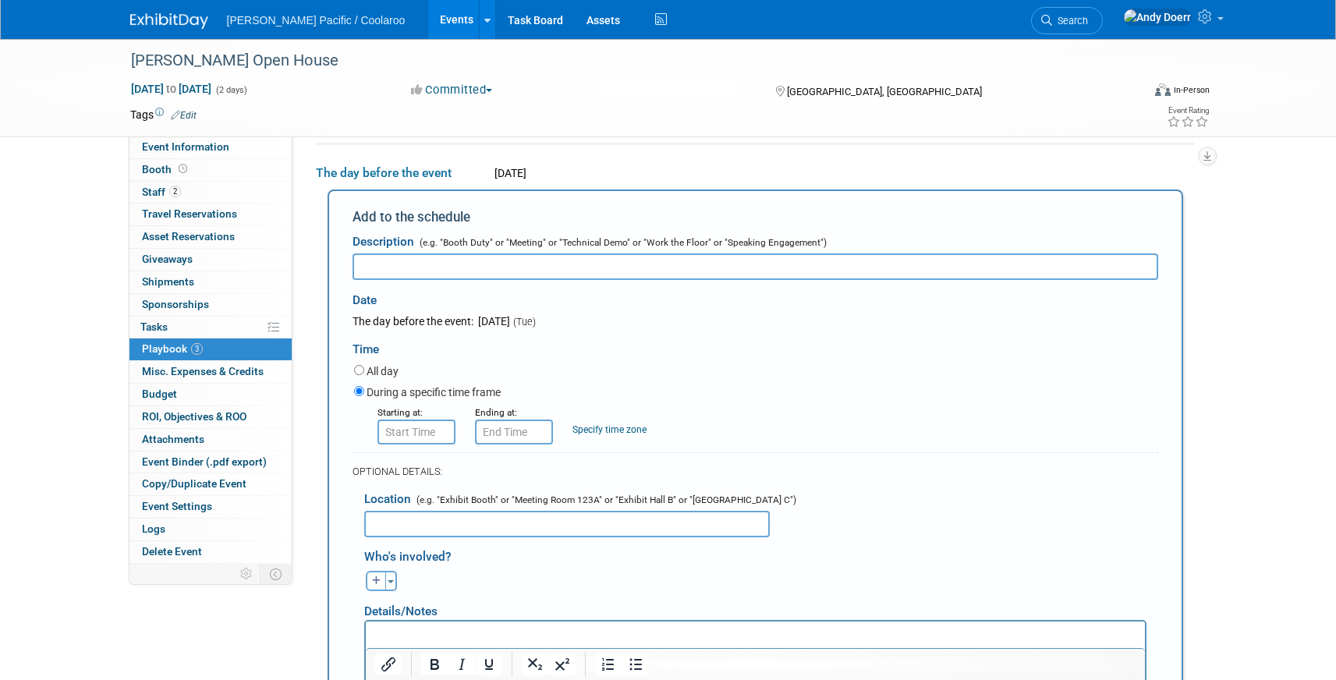
paste input "Exhibitor Training Meetings and New Vendor Training Meetings"
type input "Exhibitor Training Meetings and New Vendor Training Meetings"
drag, startPoint x: 765, startPoint y: 385, endPoint x: 564, endPoint y: 438, distance: 208.0
click at [765, 385] on div "During a specific time frame" at bounding box center [756, 393] width 804 height 21
click at [428, 430] on input "8:00 AM" at bounding box center [417, 432] width 78 height 25
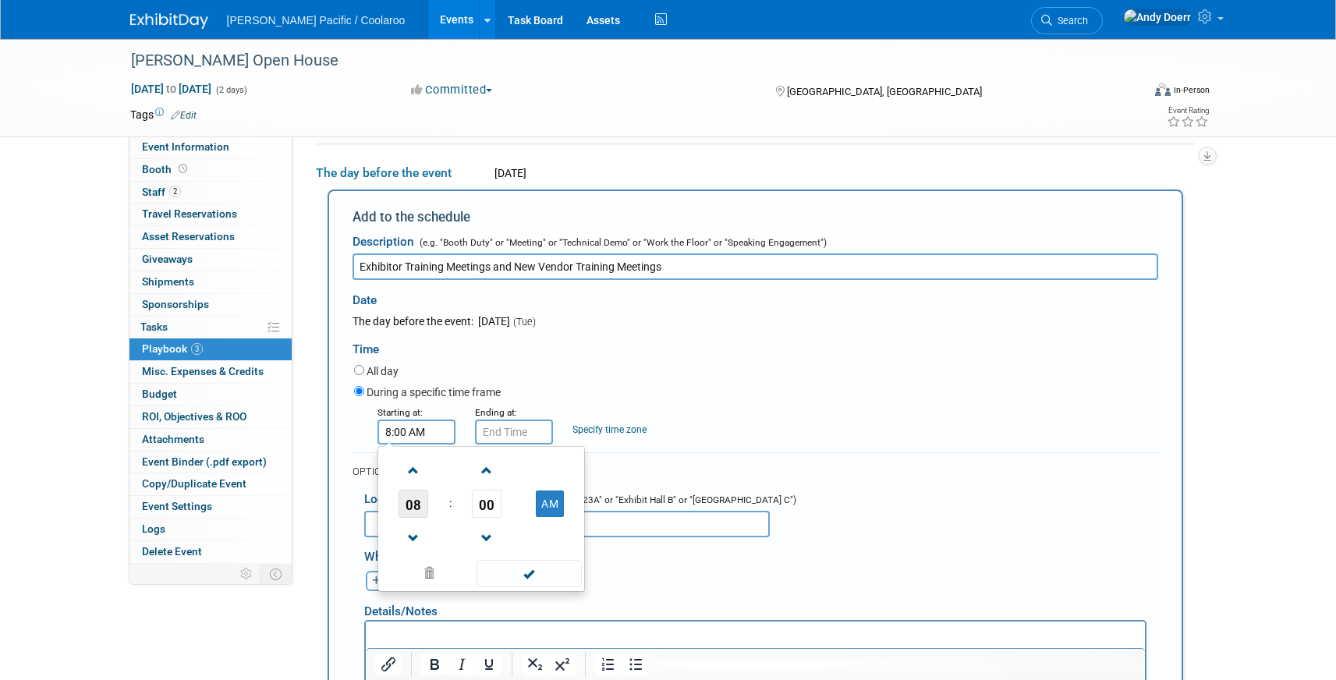
click at [413, 501] on span "08" at bounding box center [414, 504] width 30 height 28
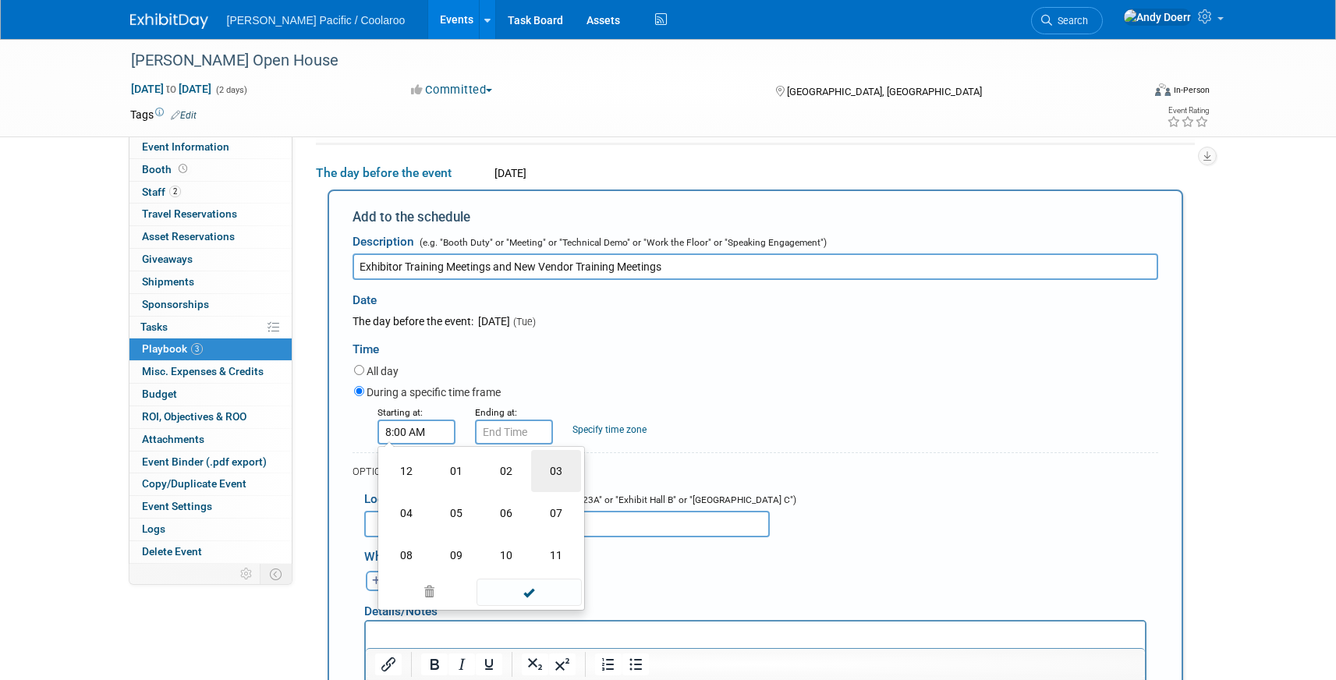
click at [553, 472] on td "03" at bounding box center [556, 471] width 50 height 42
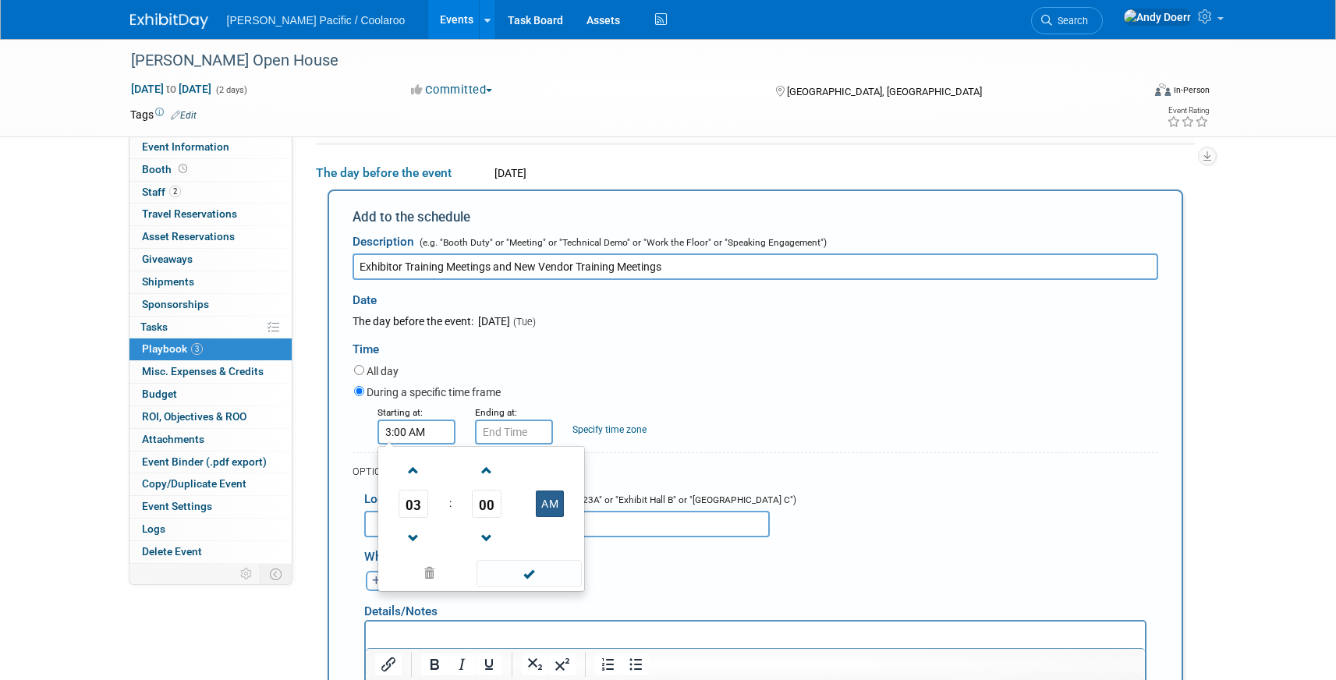
click at [555, 497] on button "AM" at bounding box center [550, 504] width 28 height 27
type input "3:00 PM"
click at [525, 431] on input "3:00 PM" at bounding box center [514, 432] width 78 height 25
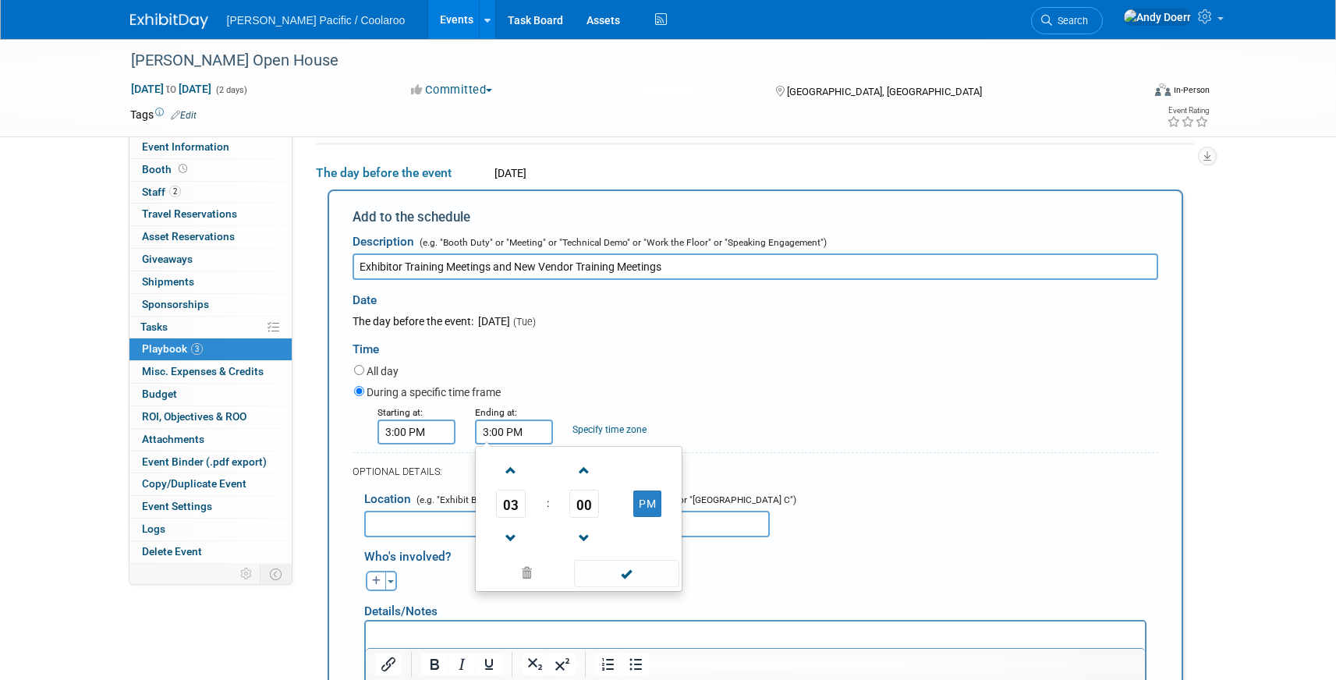
click at [519, 505] on span "03" at bounding box center [511, 504] width 30 height 28
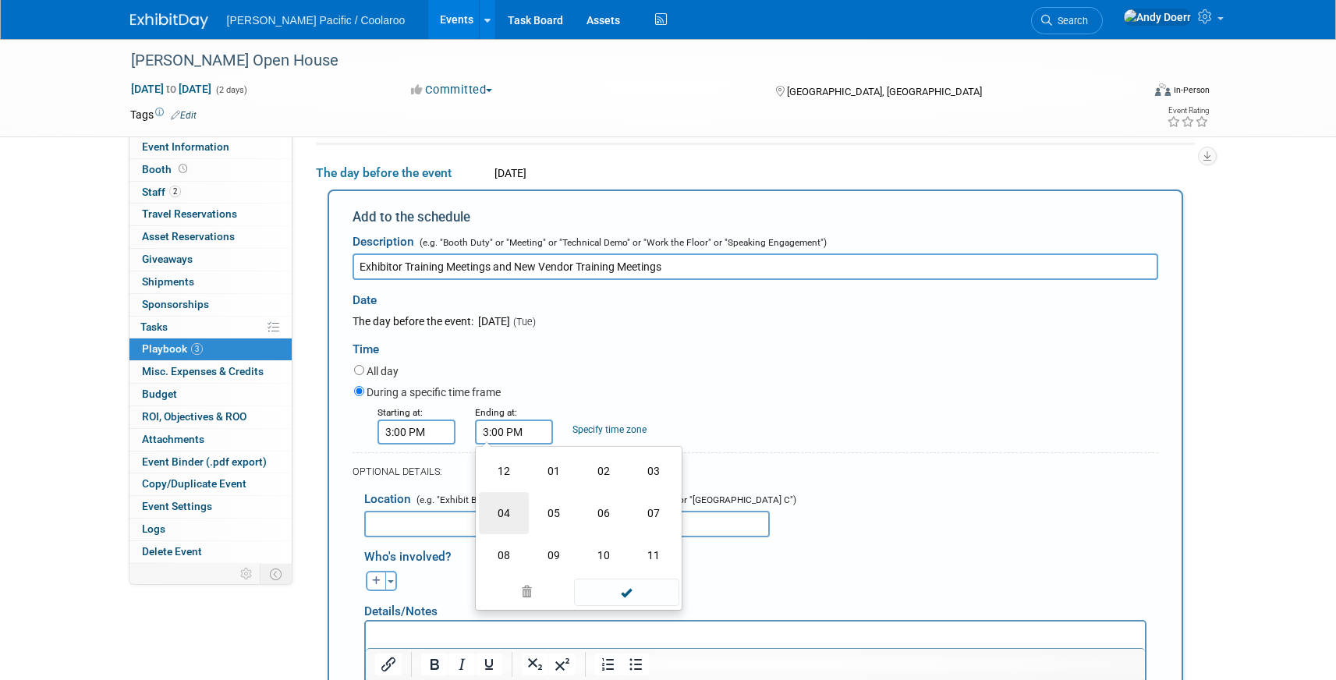
click at [519, 507] on td "04" at bounding box center [504, 513] width 50 height 42
type input "4:00 PM"
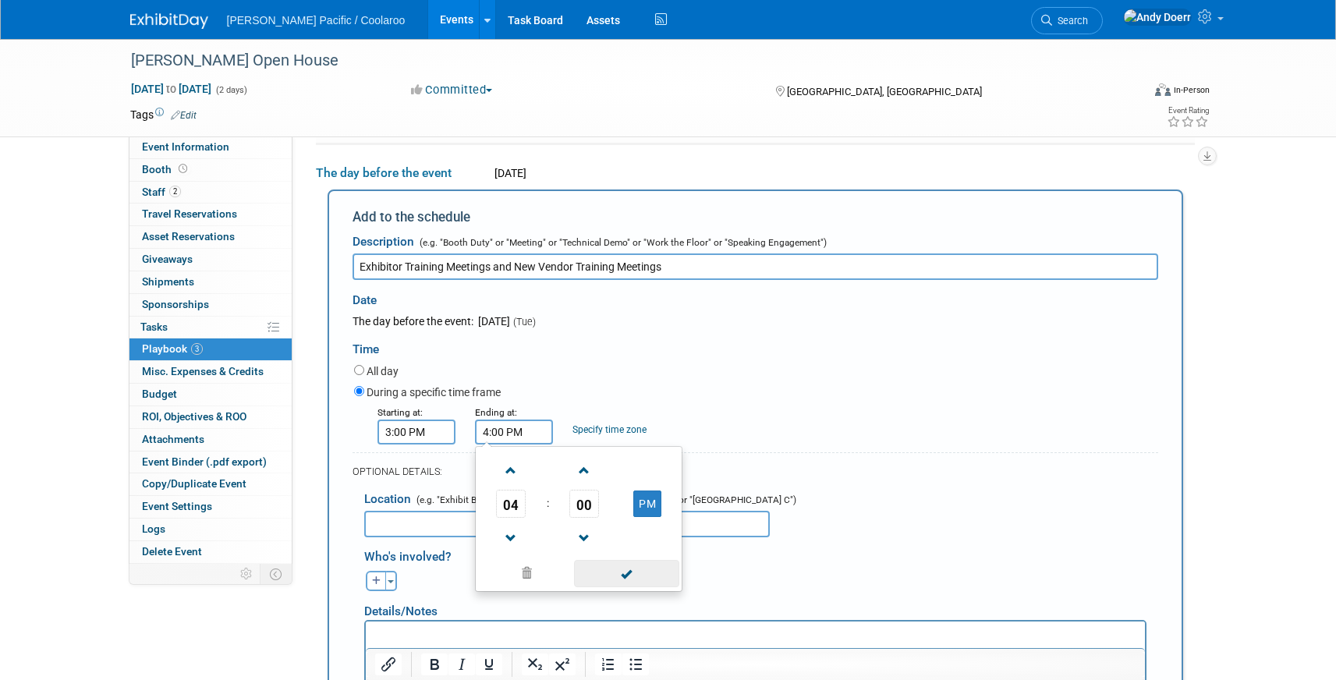
click at [637, 570] on span at bounding box center [626, 573] width 105 height 27
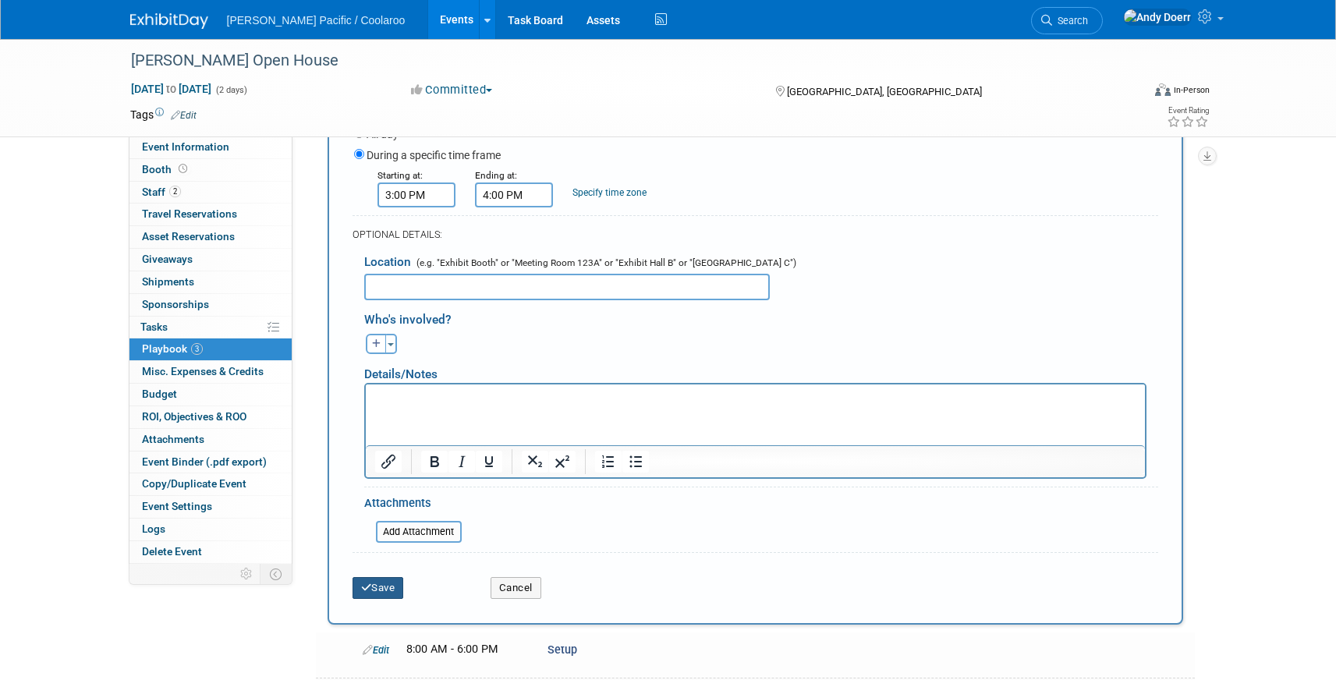
click at [393, 591] on button "Save" at bounding box center [378, 588] width 51 height 22
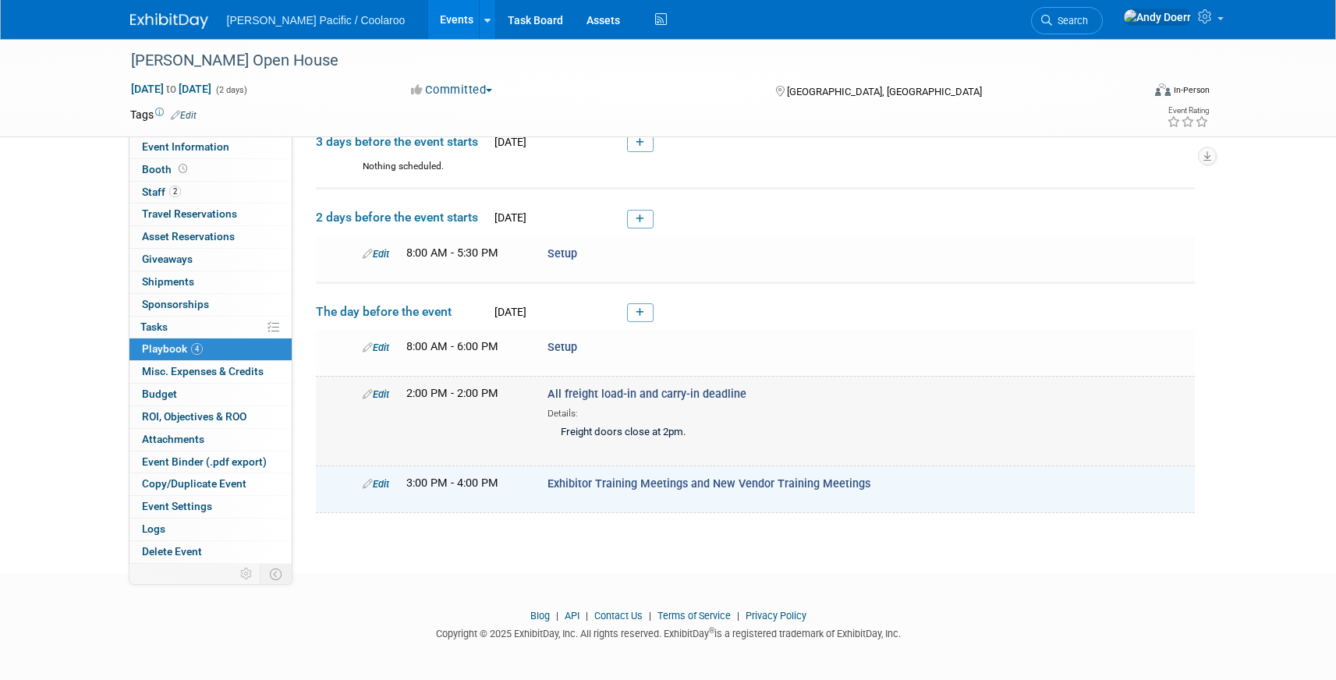
scroll to position [0, 0]
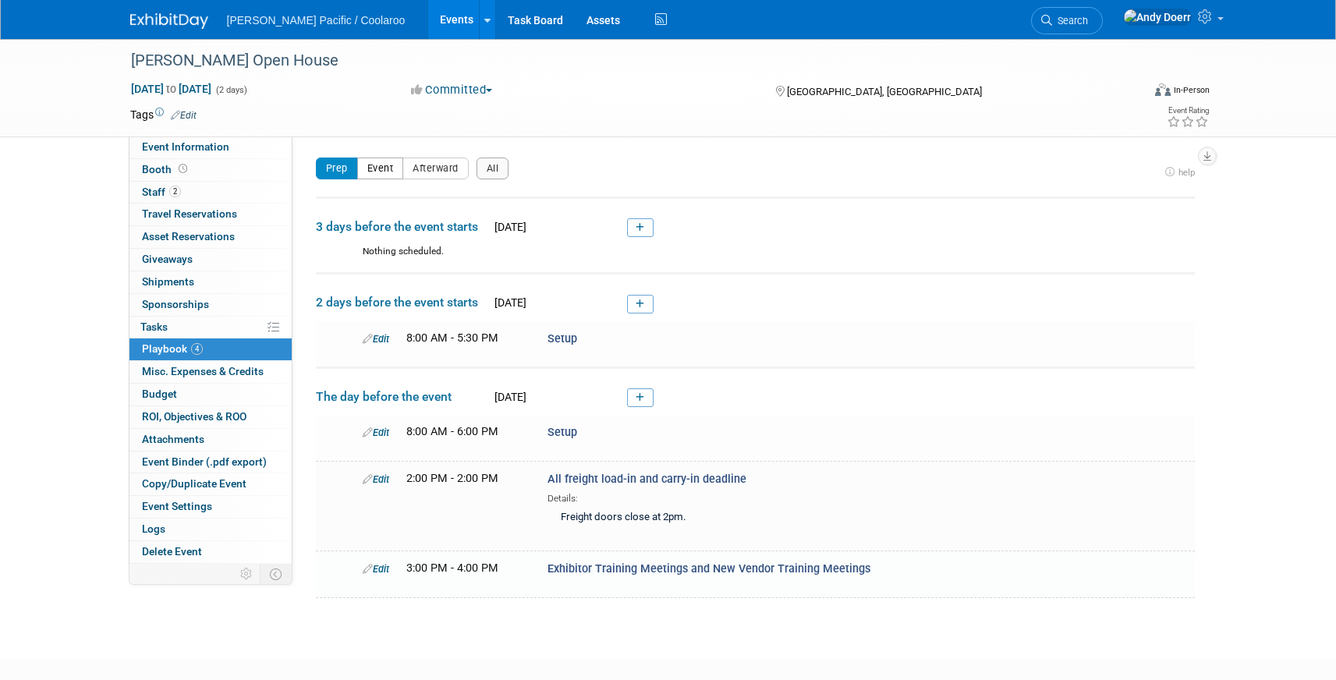
click at [387, 172] on button "Event" at bounding box center [380, 169] width 47 height 22
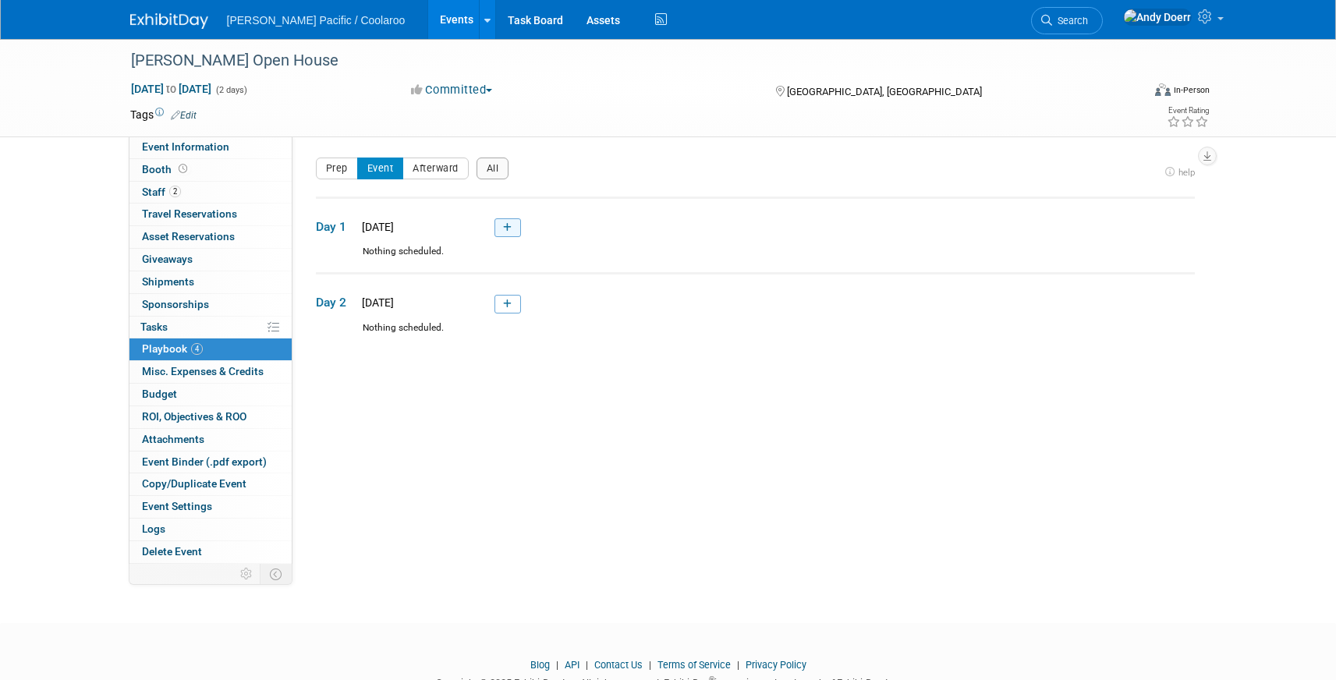
click at [506, 227] on icon at bounding box center [507, 227] width 9 height 9
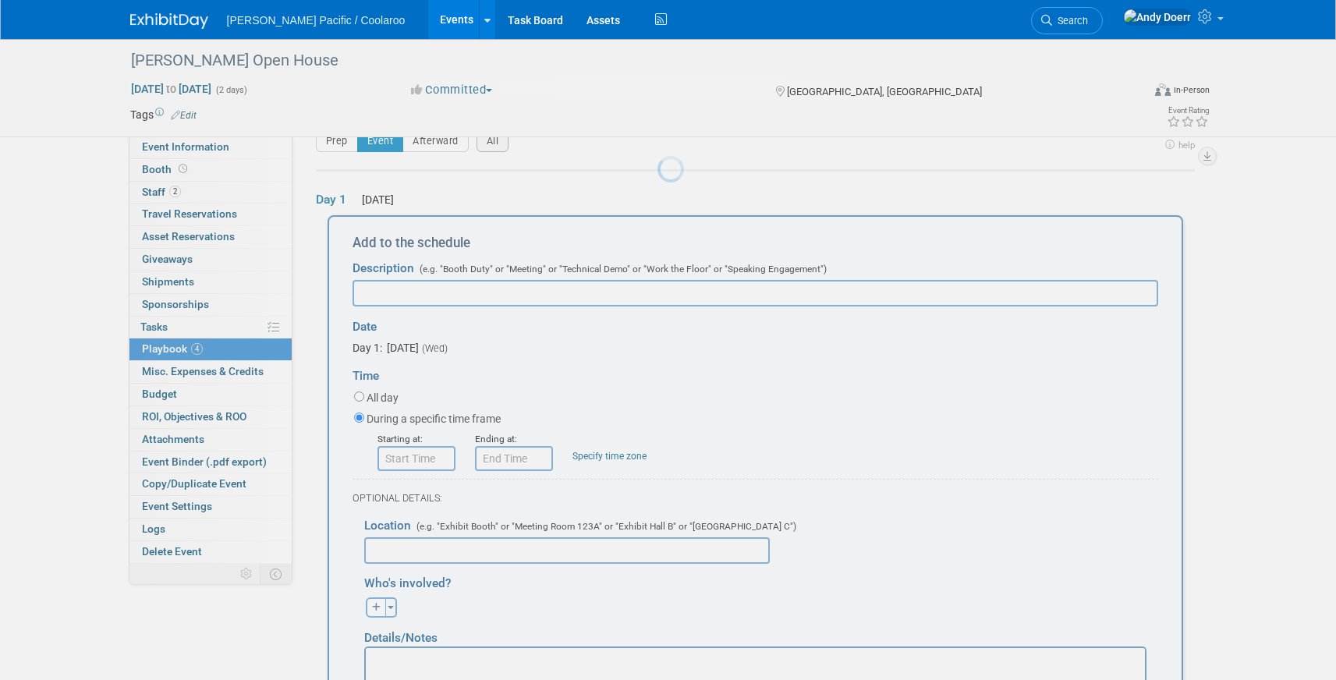
scroll to position [51, 0]
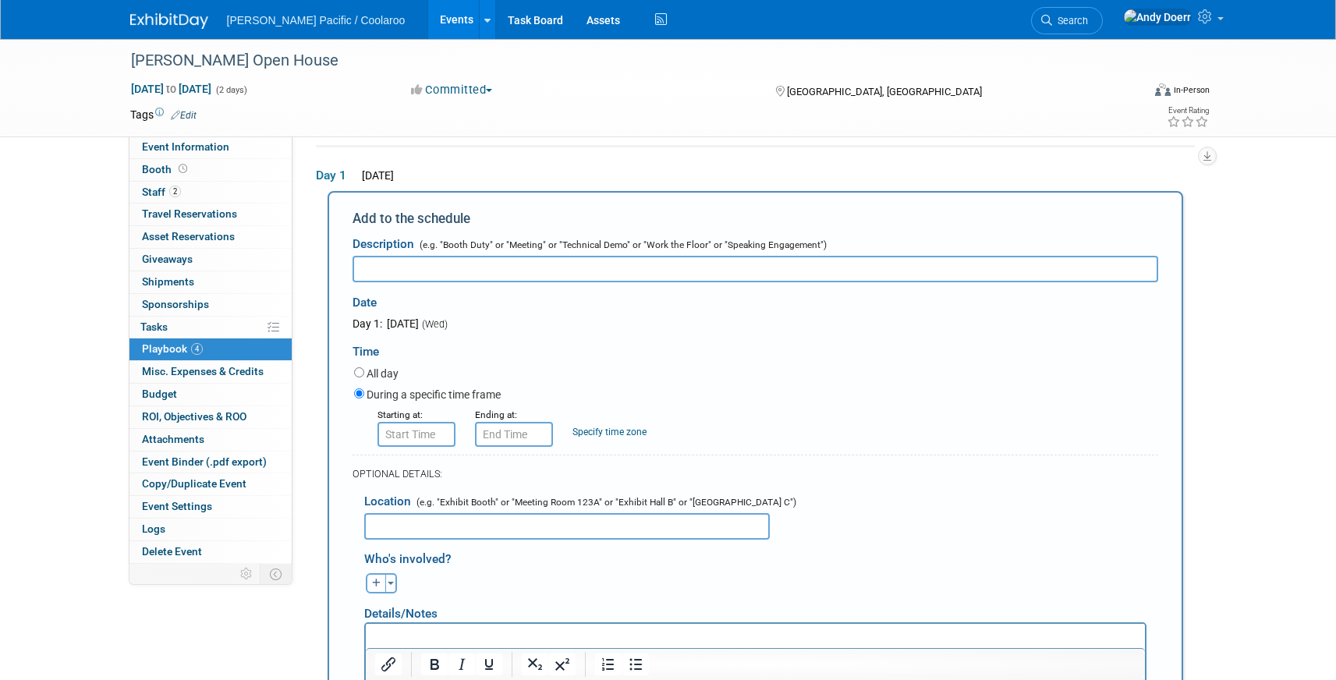
paste input "Continental breakfast on Show floor"
drag, startPoint x: 484, startPoint y: 267, endPoint x: 594, endPoint y: 266, distance: 110.0
click at [594, 266] on input "Continental breakfast on Show floor" at bounding box center [756, 269] width 806 height 27
type input "Continental breakfast on"
click at [481, 530] on input "text" at bounding box center [567, 526] width 406 height 27
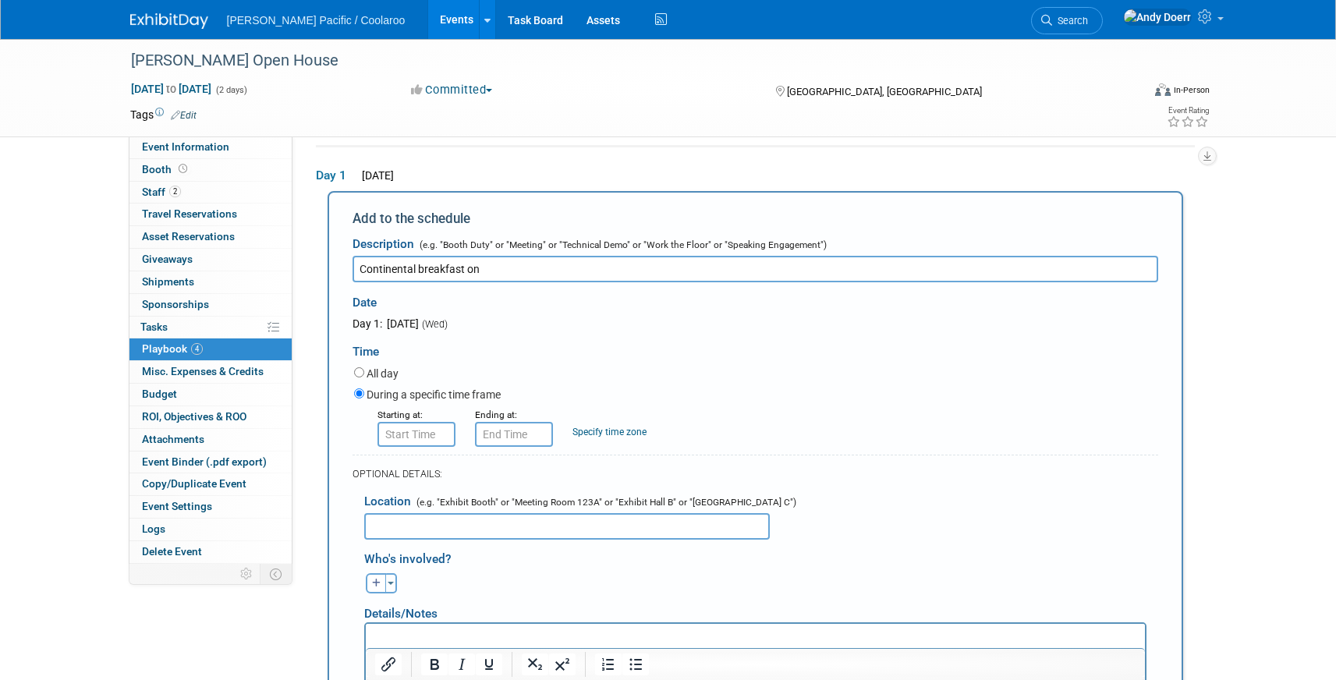
paste input "Show floor"
type input "Show floor"
drag, startPoint x: 504, startPoint y: 271, endPoint x: 463, endPoint y: 275, distance: 40.8
click at [463, 275] on input "Continental breakfast on" at bounding box center [756, 269] width 806 height 27
type input "Continental breakfast"
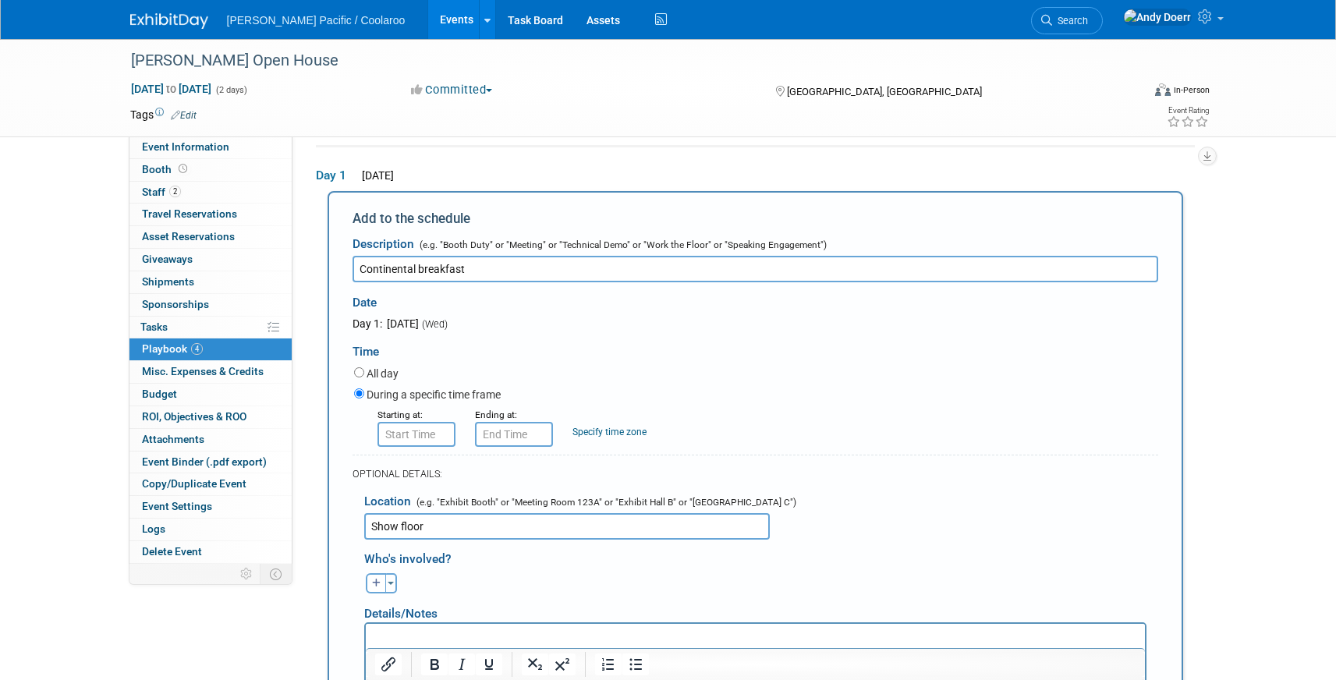
type input "8:00 AM"
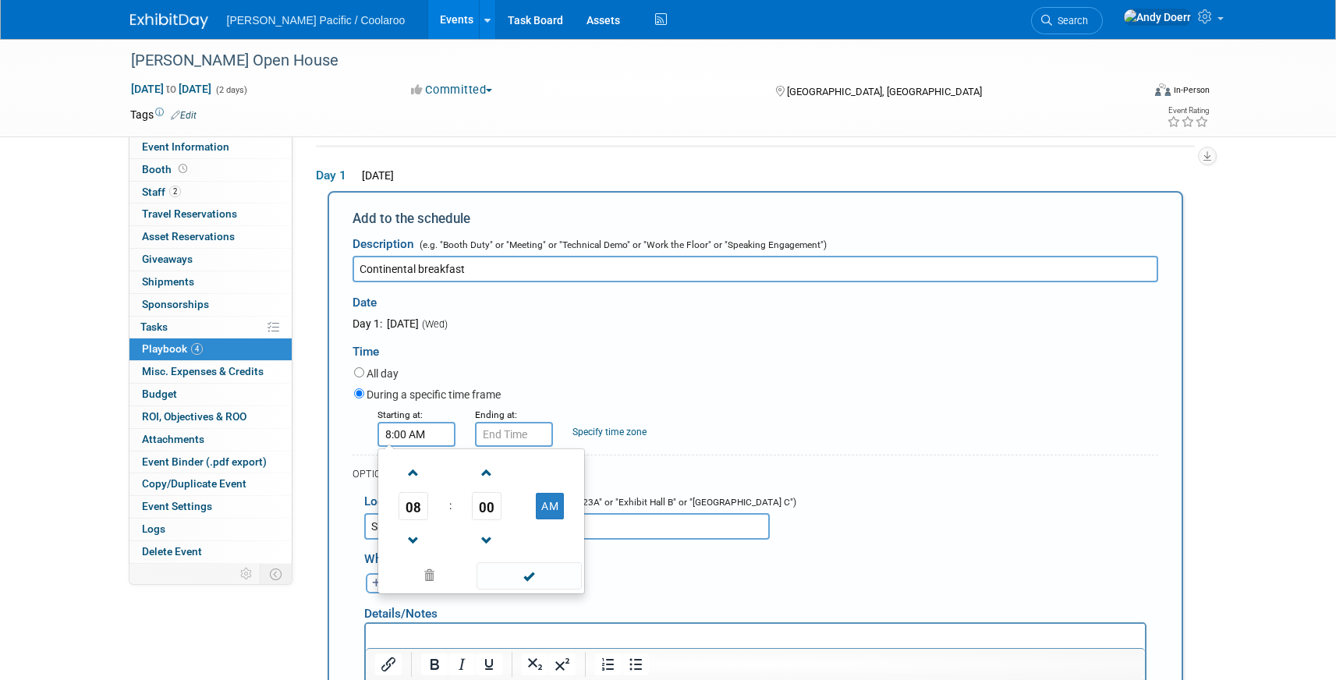
click at [428, 435] on input "8:00 AM" at bounding box center [417, 434] width 78 height 25
click at [515, 437] on input "8:00 AM" at bounding box center [514, 434] width 78 height 25
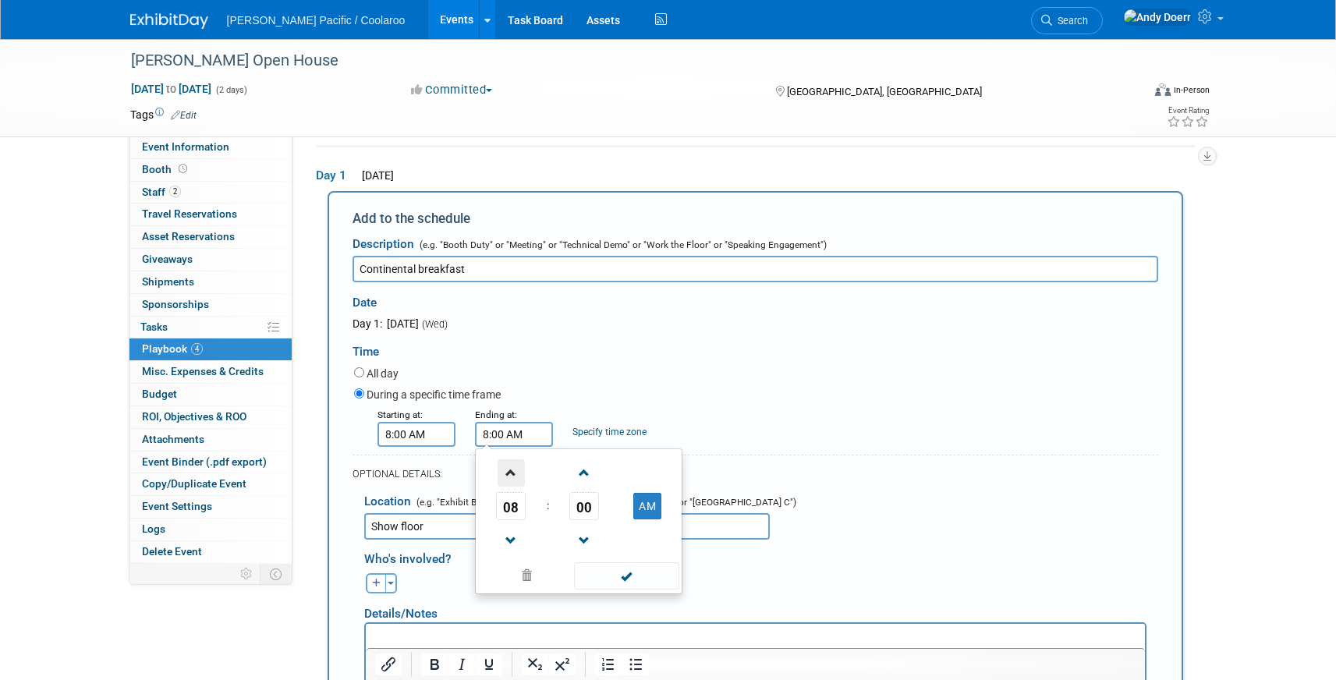
click at [515, 469] on span at bounding box center [511, 473] width 27 height 27
click at [583, 509] on span "00" at bounding box center [585, 506] width 30 height 28
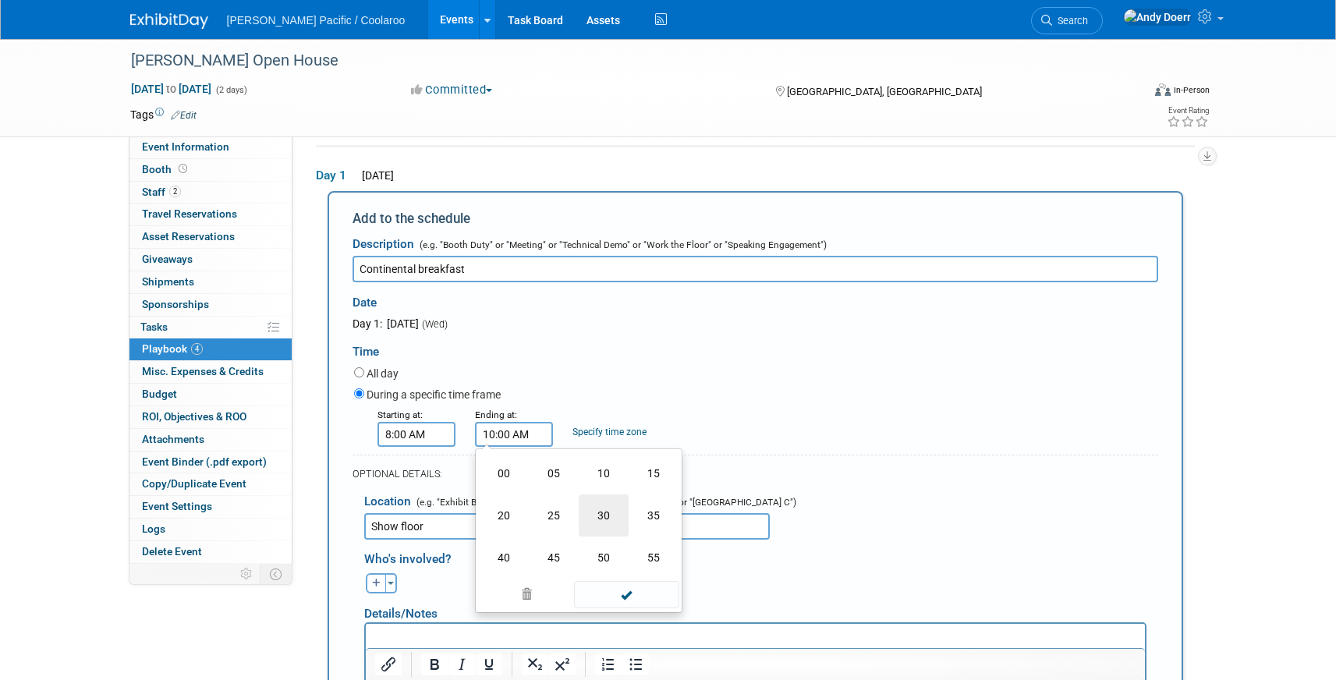
click at [601, 509] on td "30" at bounding box center [604, 516] width 50 height 42
type input "10:30 AM"
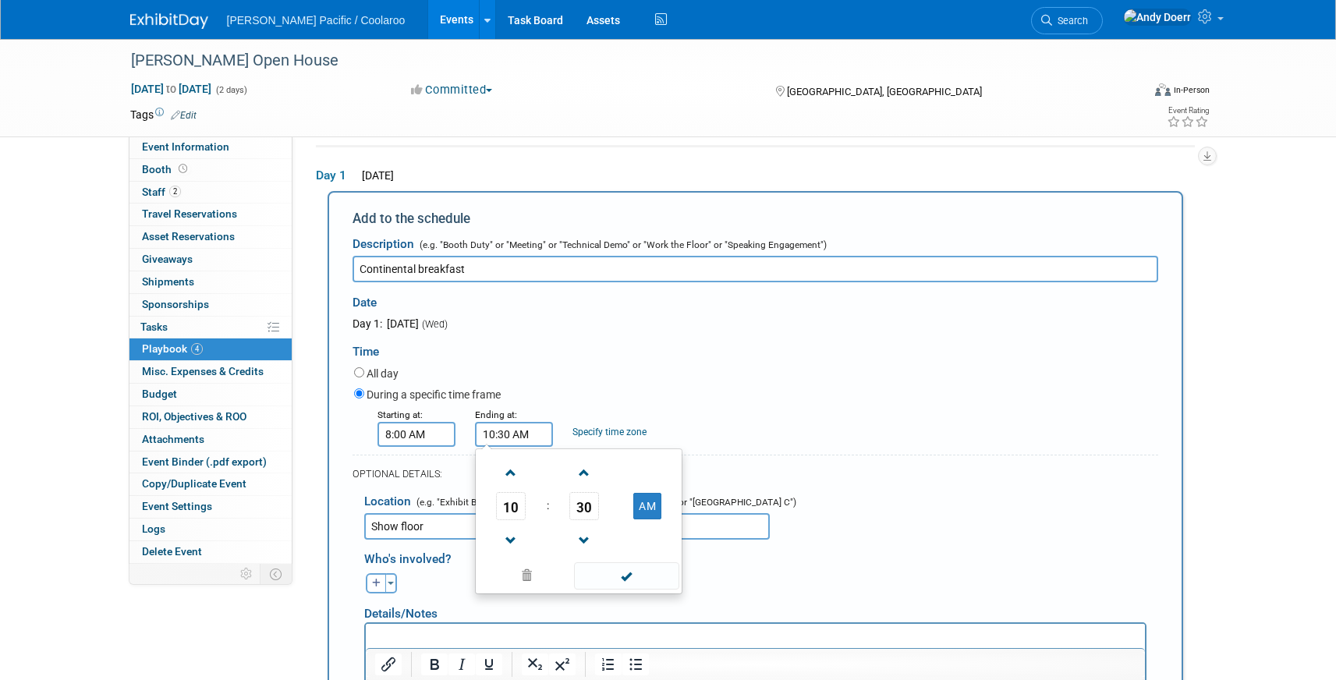
click at [635, 567] on span at bounding box center [626, 575] width 105 height 27
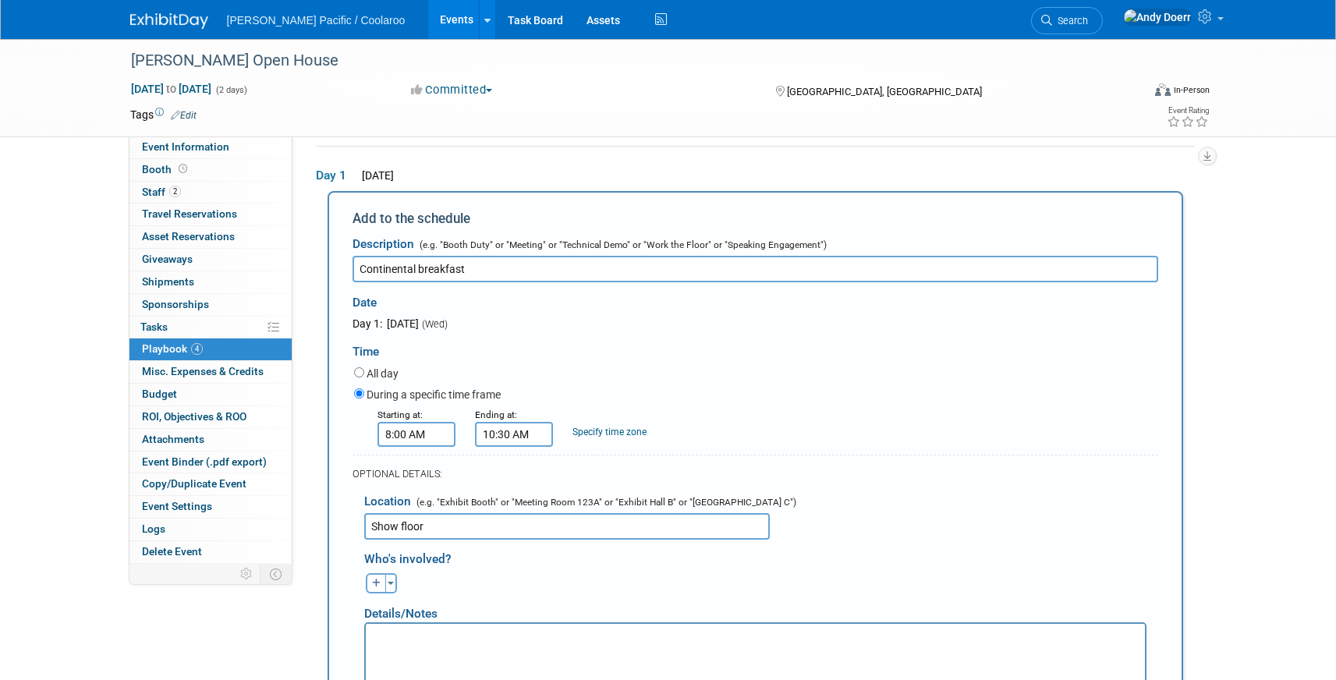
scroll to position [185, 0]
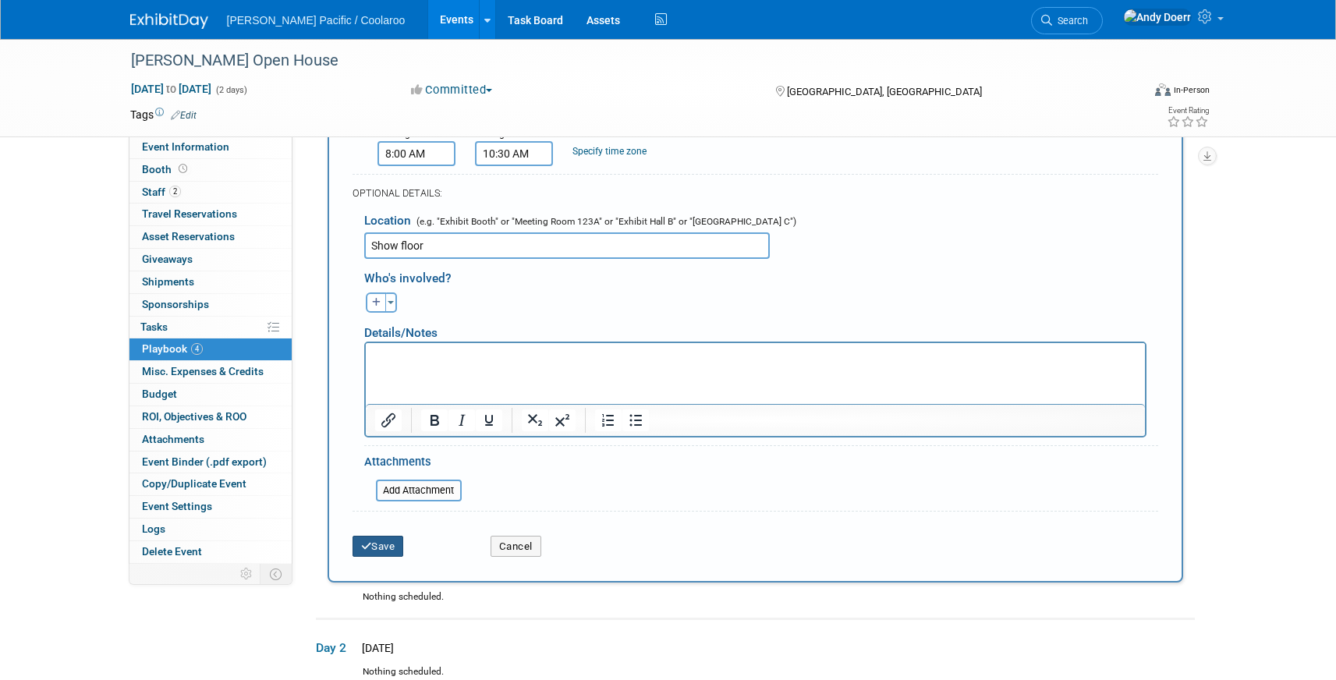
click at [394, 541] on button "Save" at bounding box center [378, 547] width 51 height 22
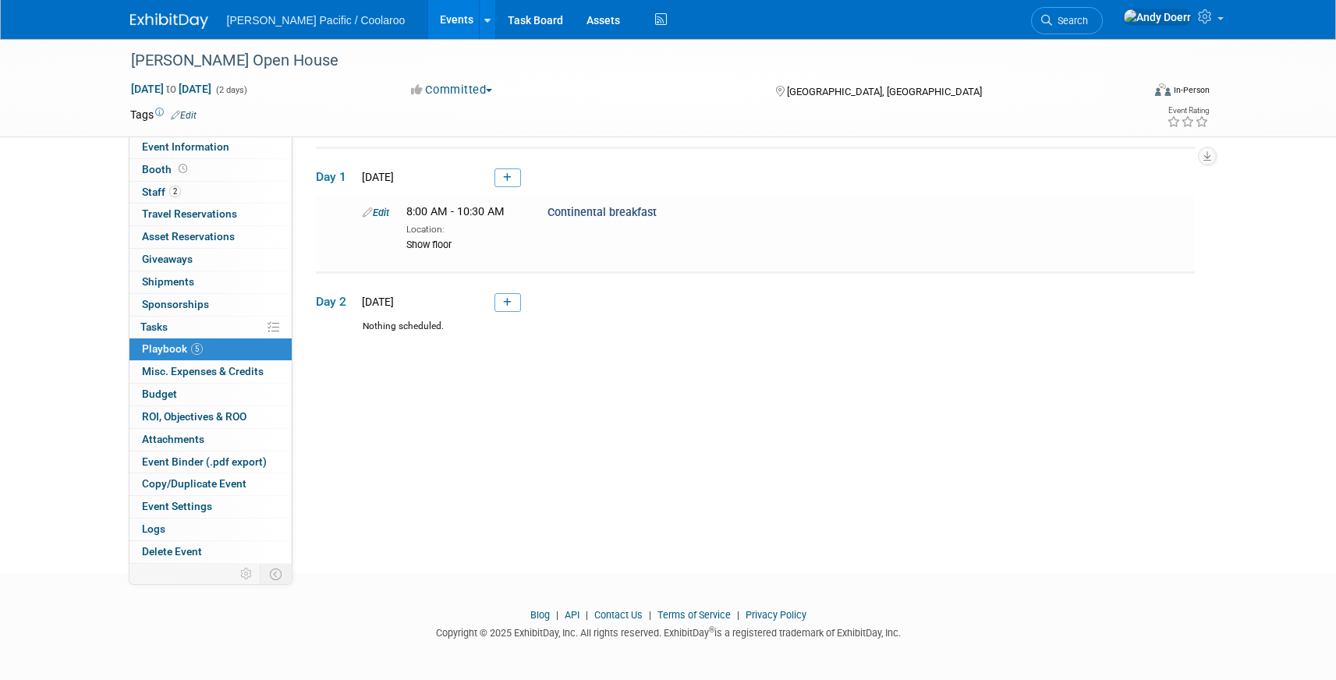
scroll to position [32, 0]
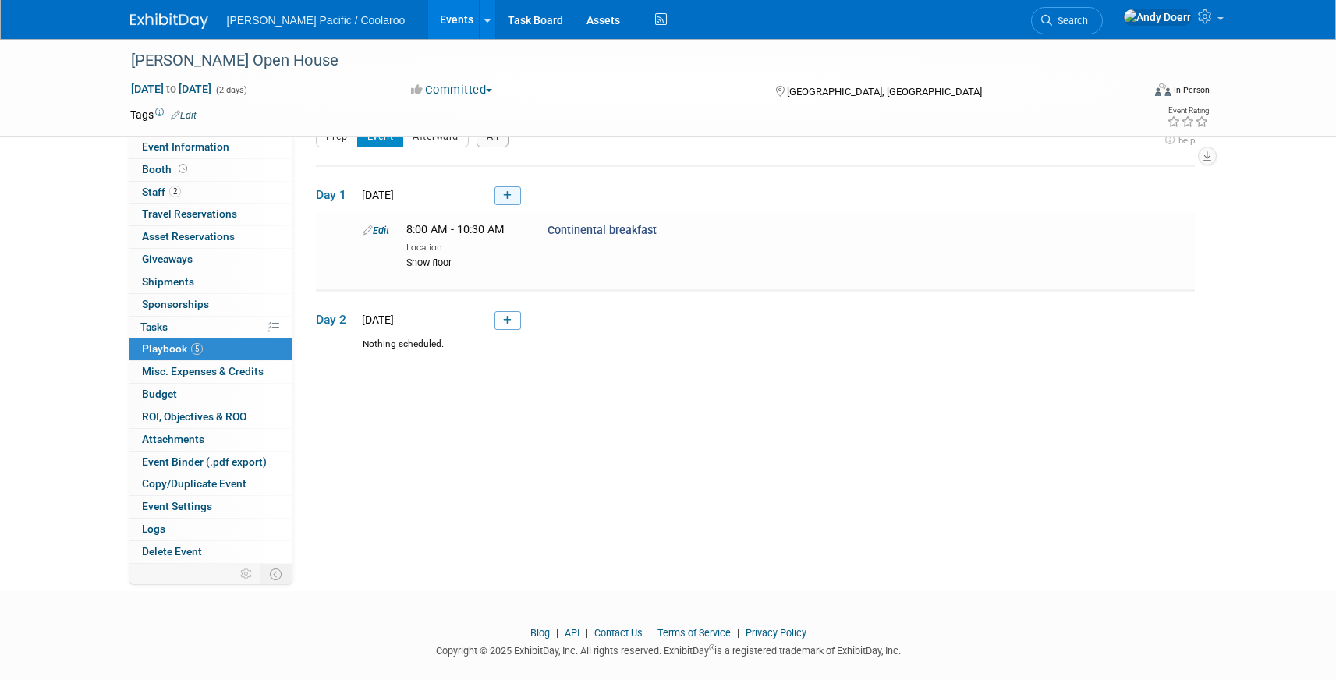
click at [510, 197] on icon at bounding box center [507, 195] width 9 height 9
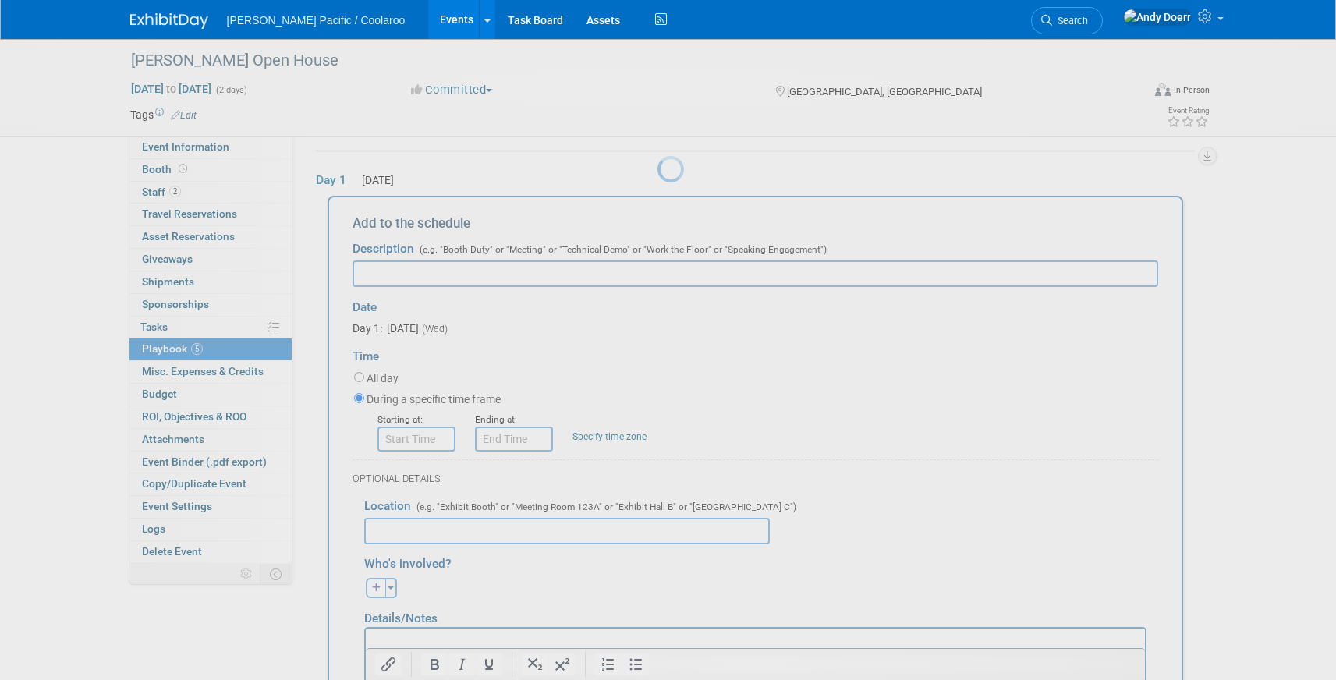
scroll to position [51, 0]
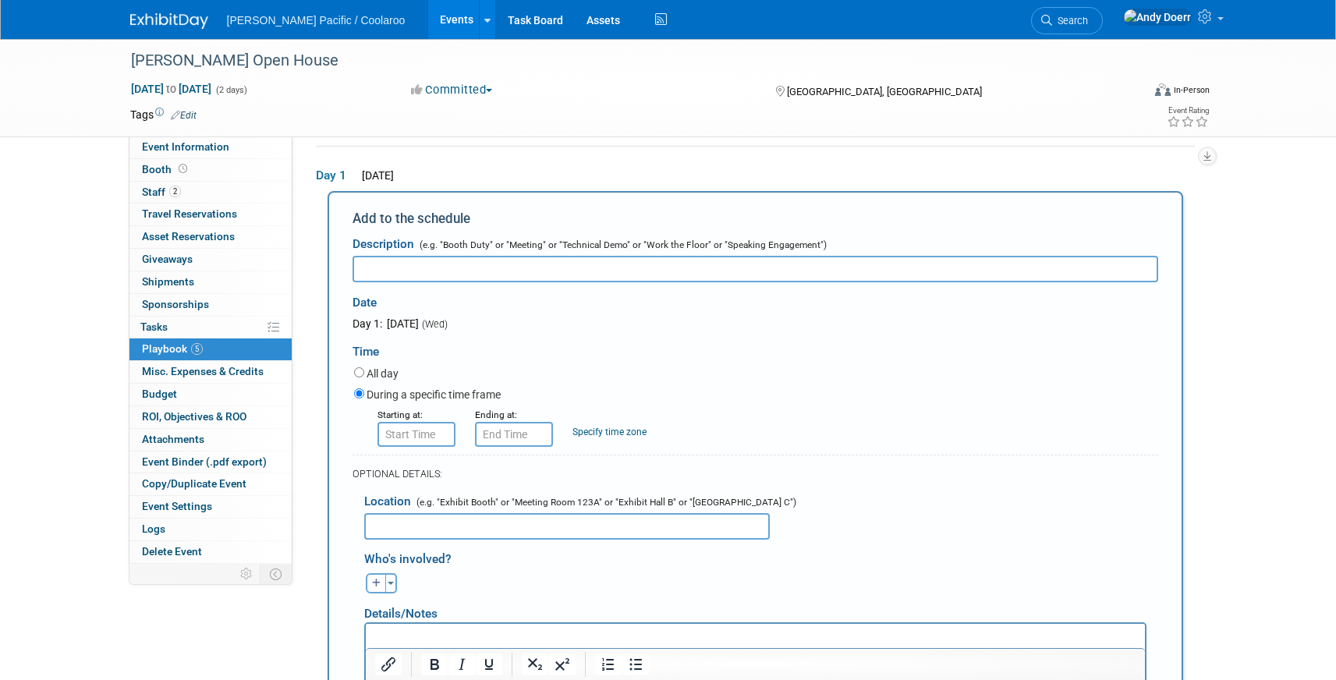
paste input "Show Day 1 Opens"
type input "Show Day 1 Opens"
type input "8:00 AM"
click at [429, 431] on input "8:00 AM" at bounding box center [417, 434] width 78 height 25
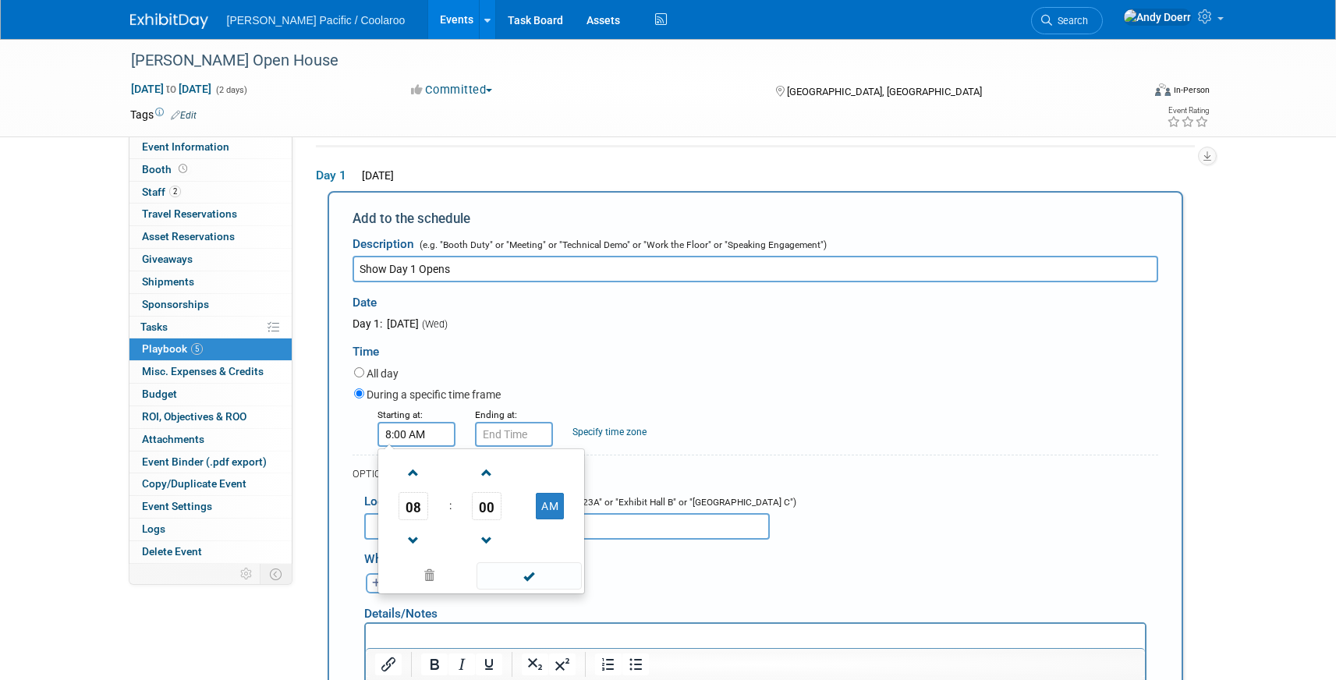
type input "8:00 AM"
click at [512, 436] on input "8:00 AM" at bounding box center [514, 434] width 78 height 25
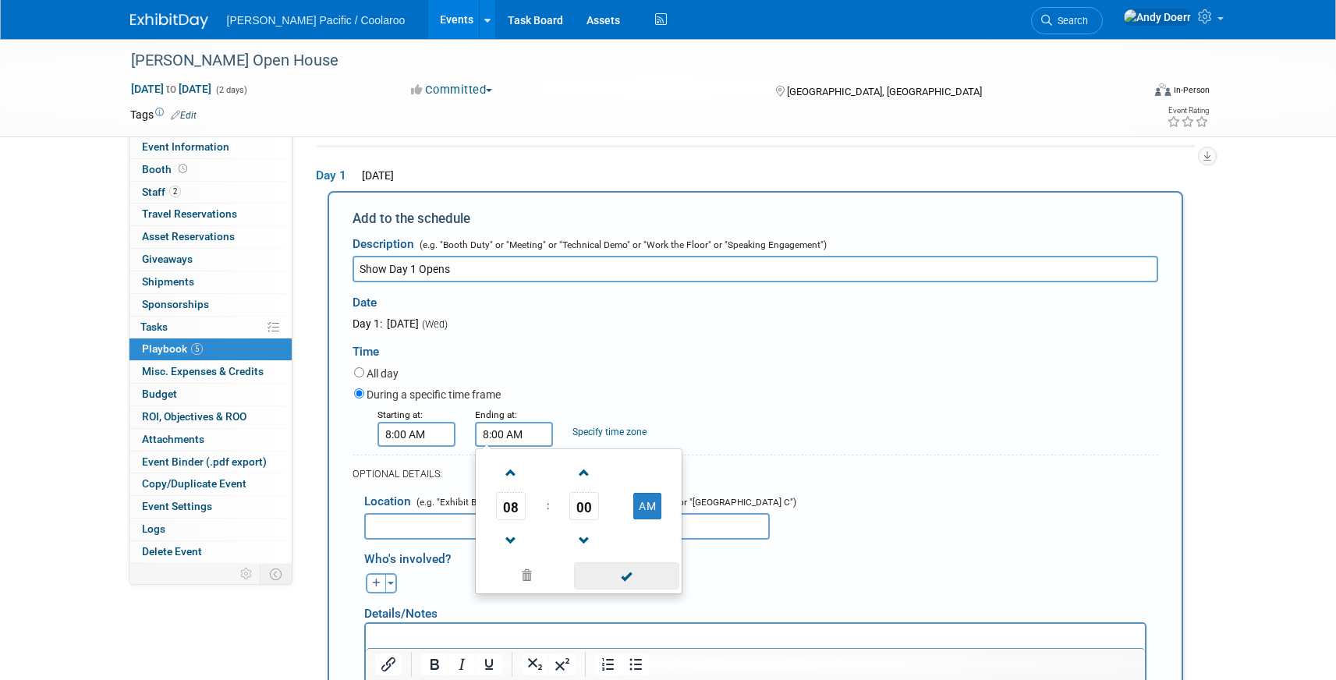
click at [639, 577] on span at bounding box center [626, 575] width 105 height 27
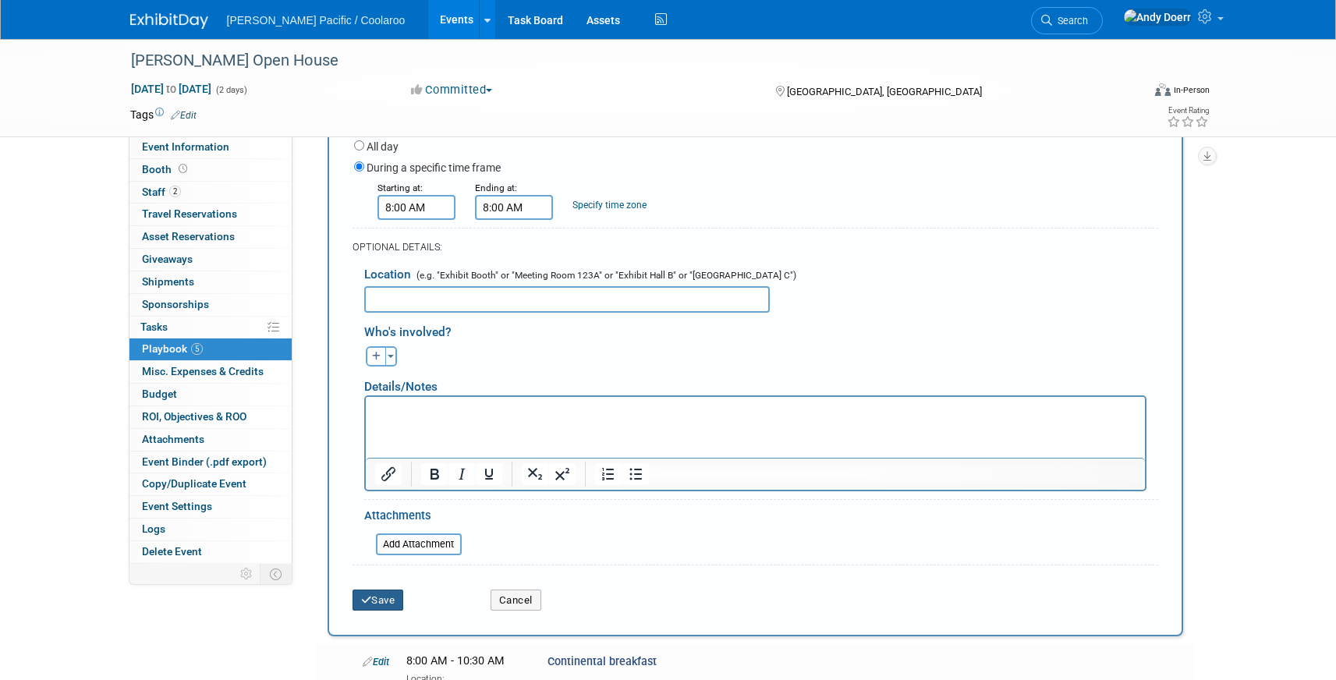
click at [381, 601] on button "Save" at bounding box center [378, 601] width 51 height 22
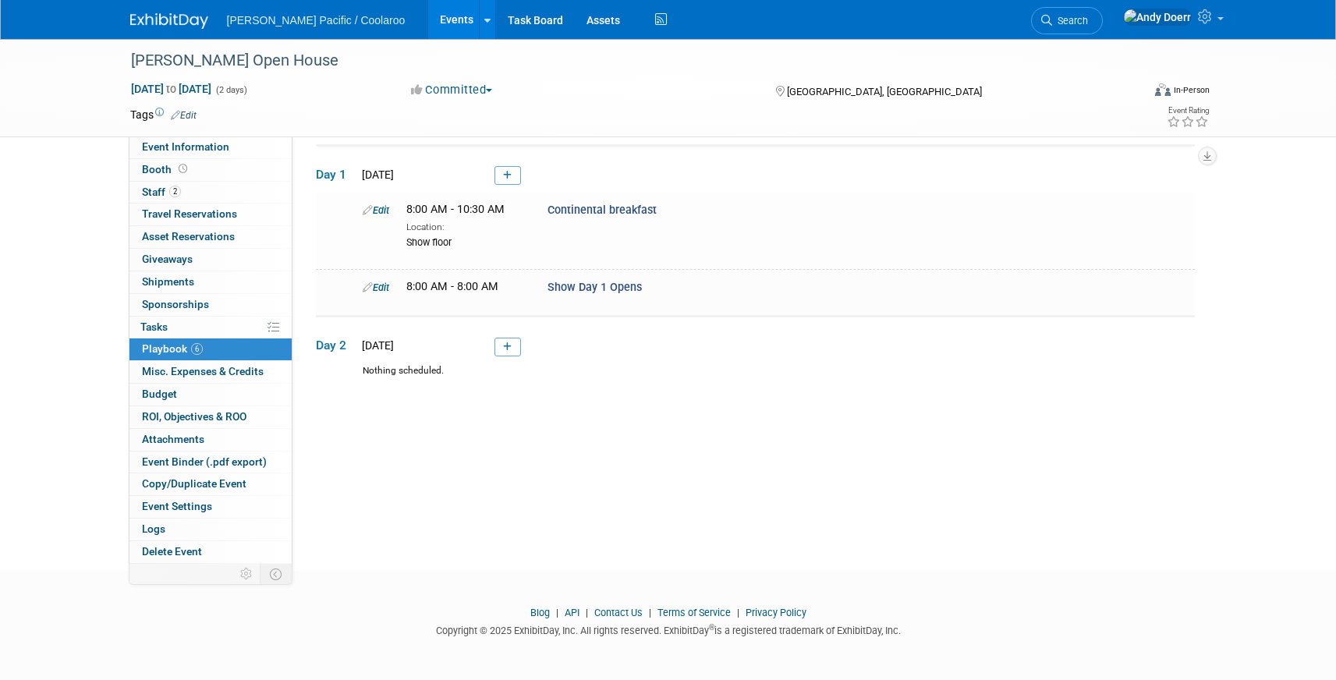
scroll to position [48, 0]
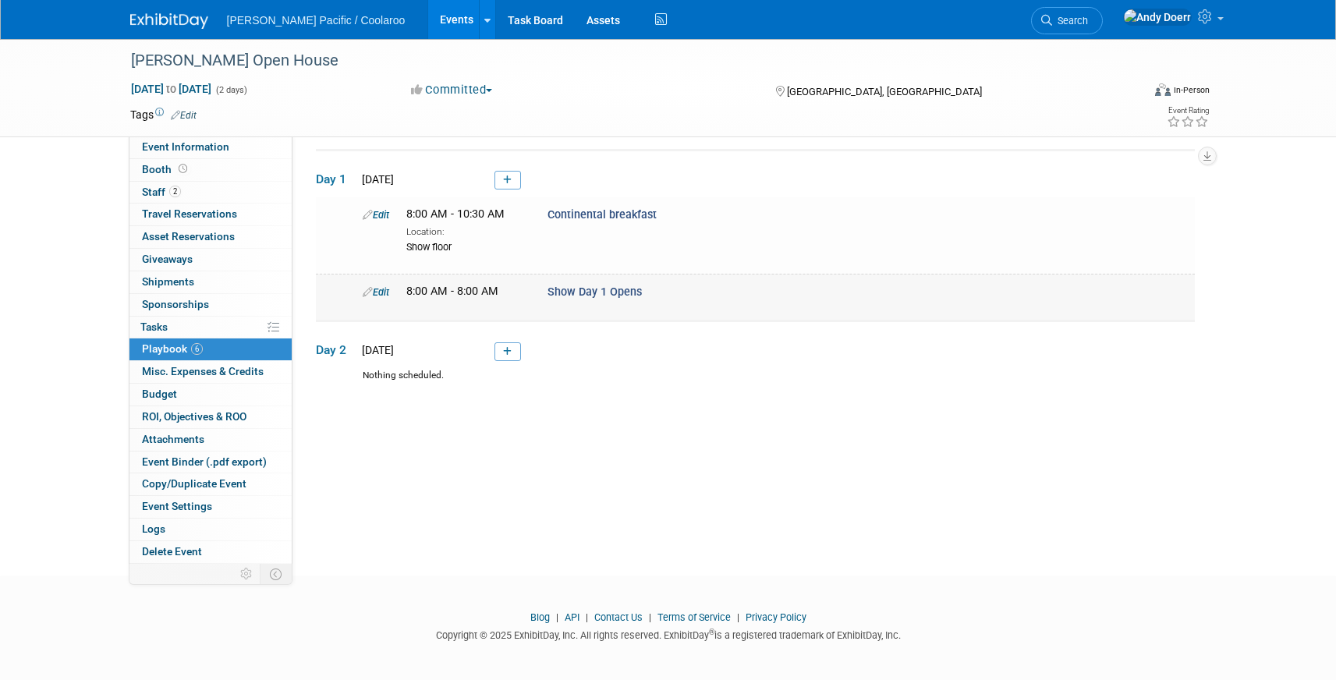
click at [383, 294] on link "Edit" at bounding box center [376, 292] width 27 height 12
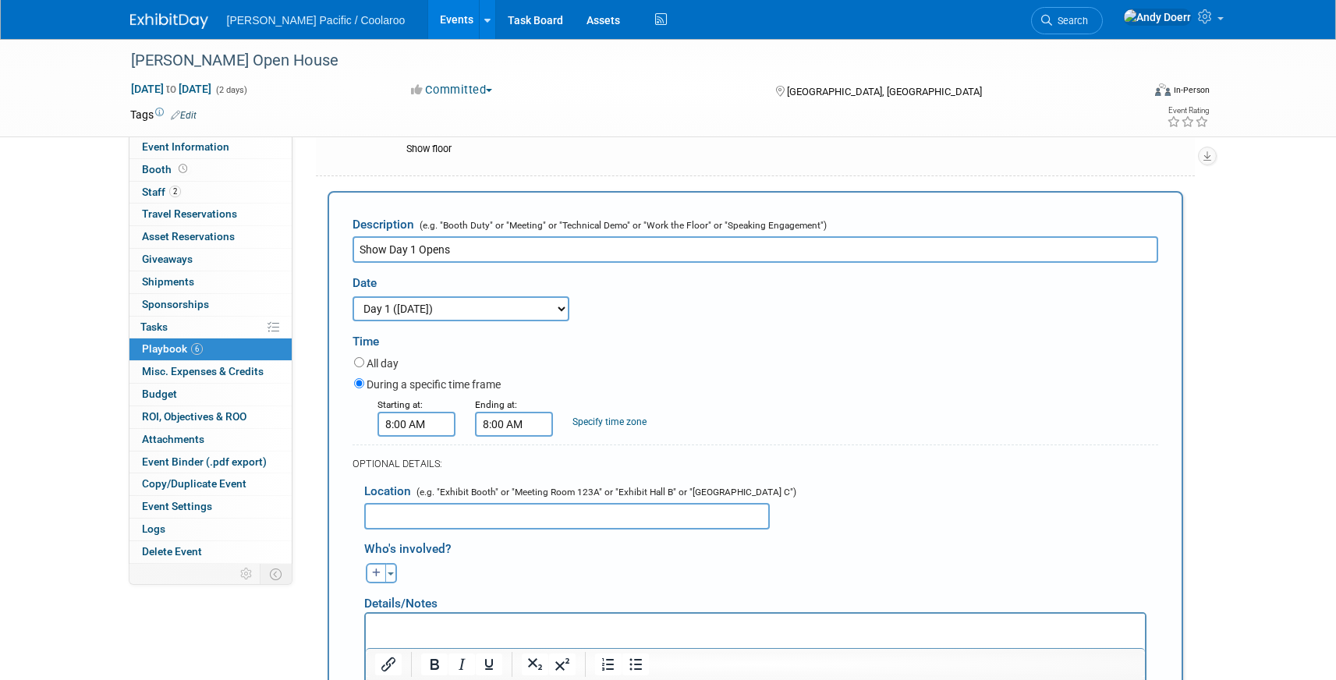
scroll to position [0, 0]
drag, startPoint x: 390, startPoint y: 248, endPoint x: 541, endPoint y: 254, distance: 150.7
click at [541, 254] on input "Show Day 1 Opens" at bounding box center [756, 249] width 806 height 27
type input "Show Open"
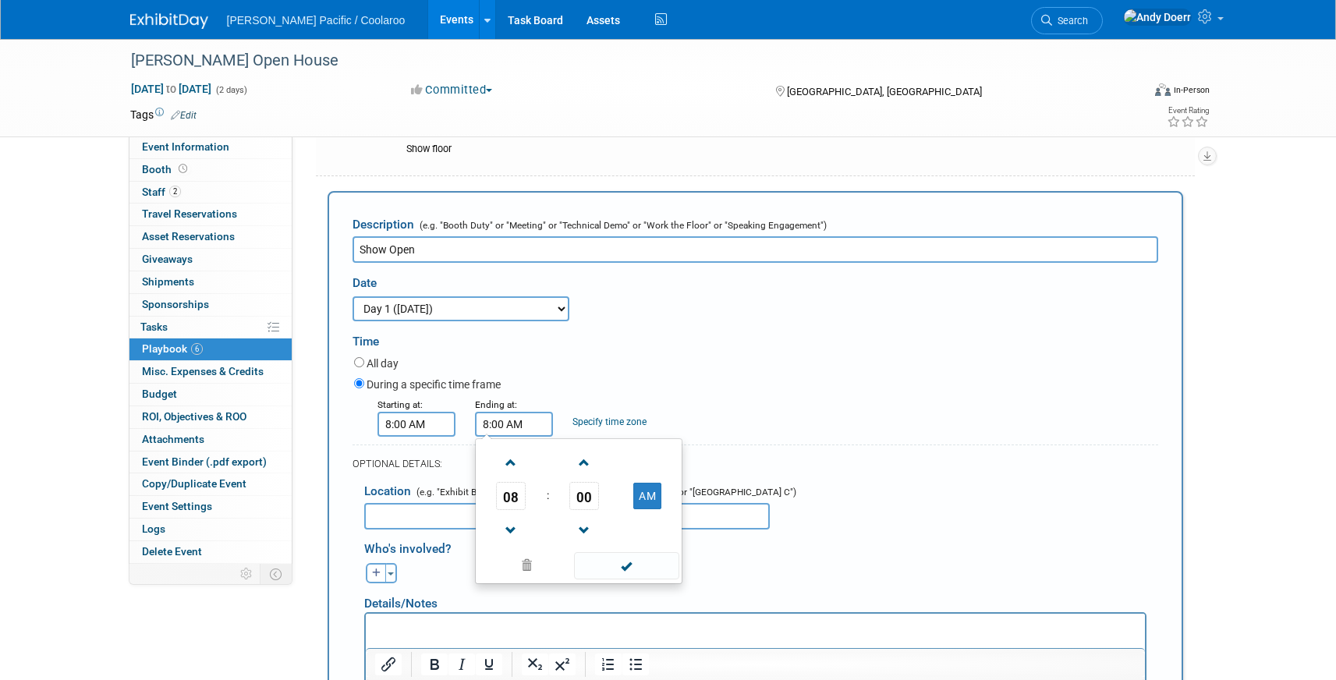
click at [500, 424] on input "8:00 AM" at bounding box center [514, 424] width 78 height 25
click at [509, 530] on span at bounding box center [511, 530] width 27 height 27
drag, startPoint x: 653, startPoint y: 500, endPoint x: 652, endPoint y: 524, distance: 24.2
click at [652, 501] on button "AM" at bounding box center [647, 496] width 28 height 27
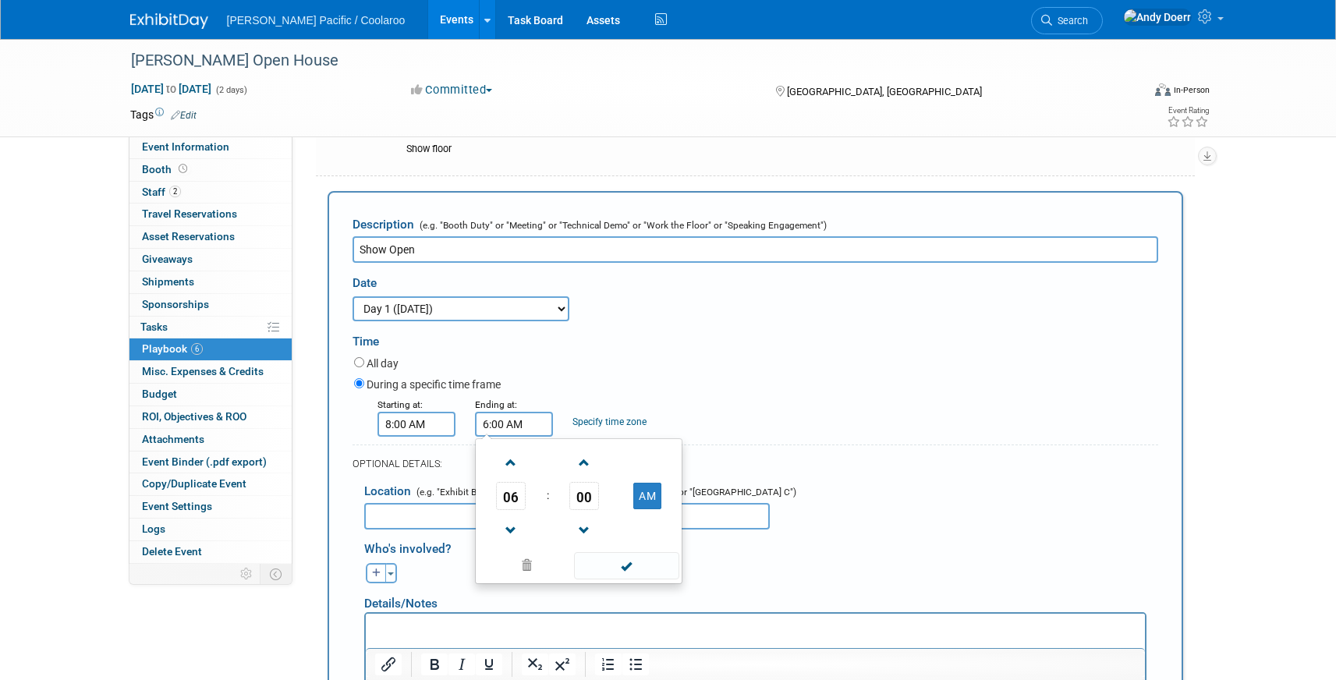
type input "6:00 PM"
click at [644, 564] on span at bounding box center [626, 565] width 105 height 27
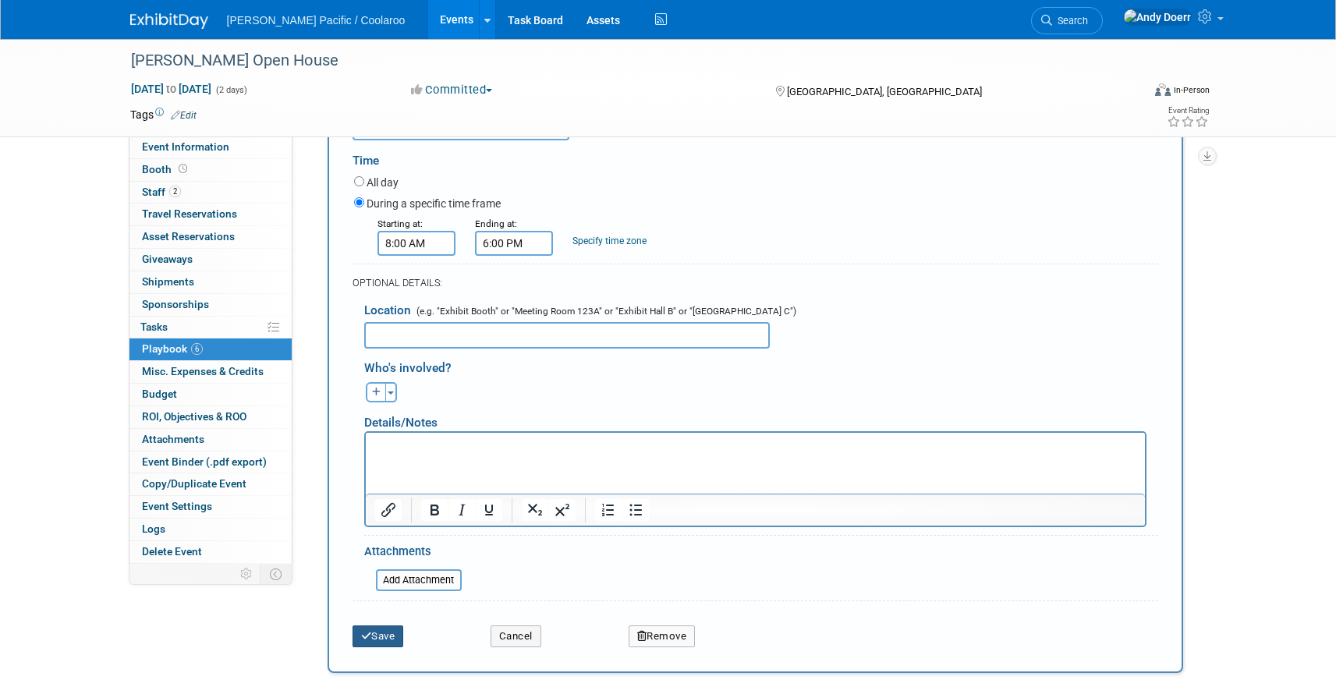
click at [385, 635] on button "Save" at bounding box center [378, 637] width 51 height 22
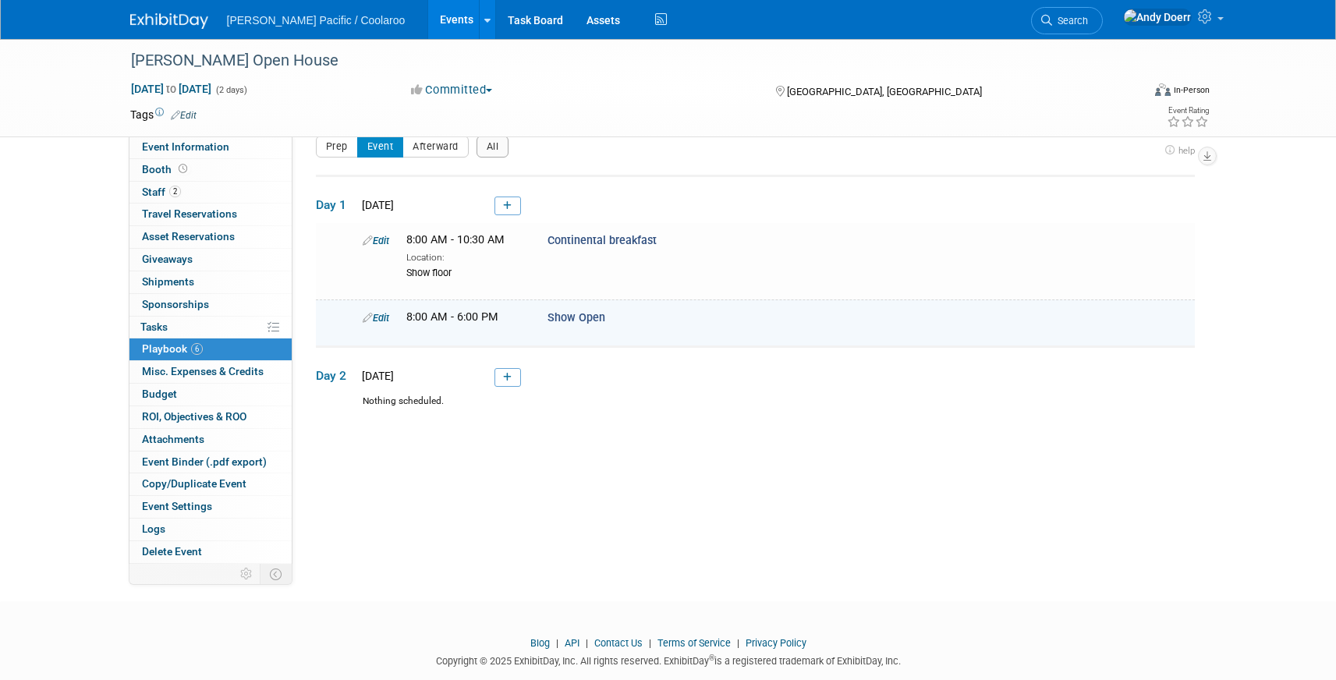
scroll to position [13, 0]
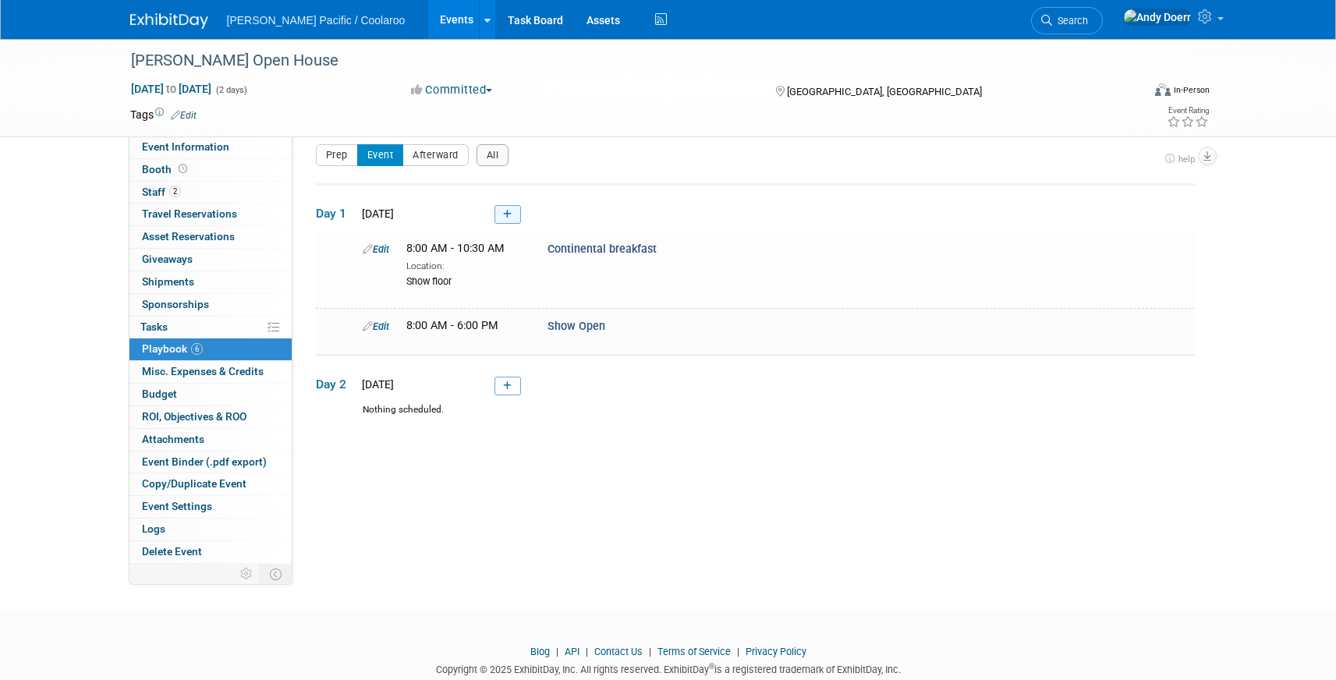
click at [514, 213] on link at bounding box center [508, 214] width 27 height 19
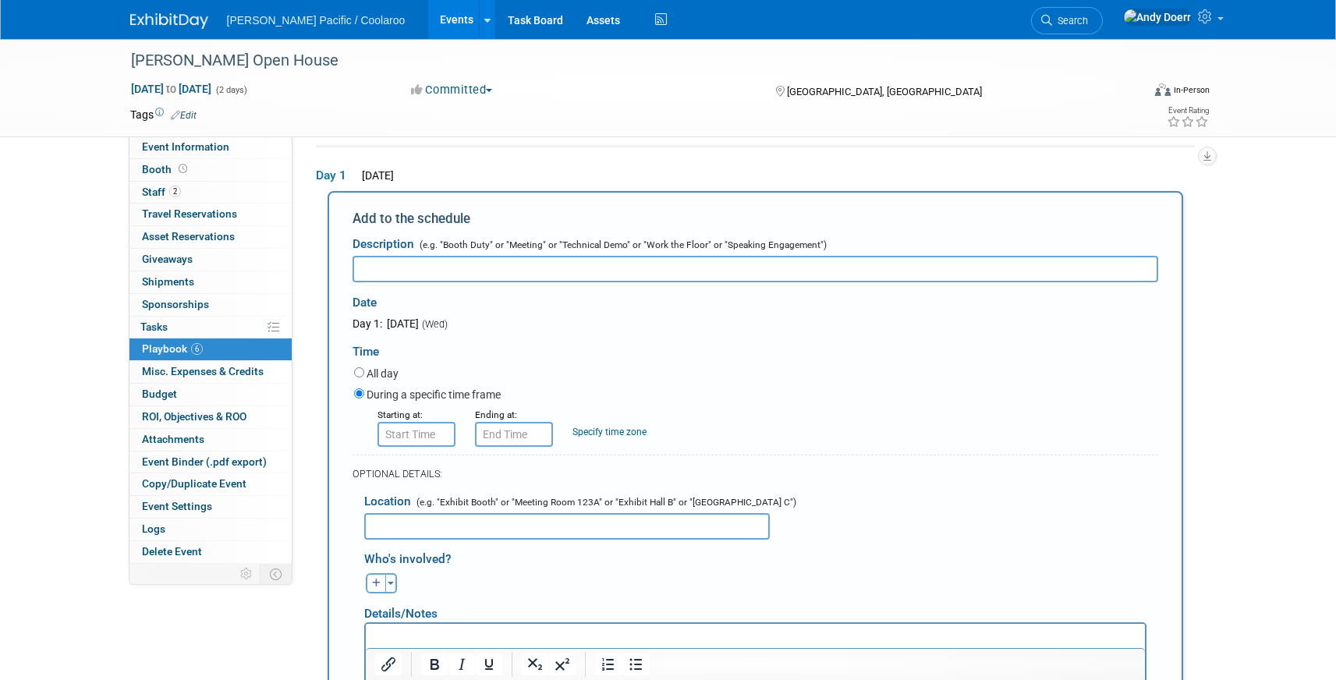
scroll to position [39, 0]
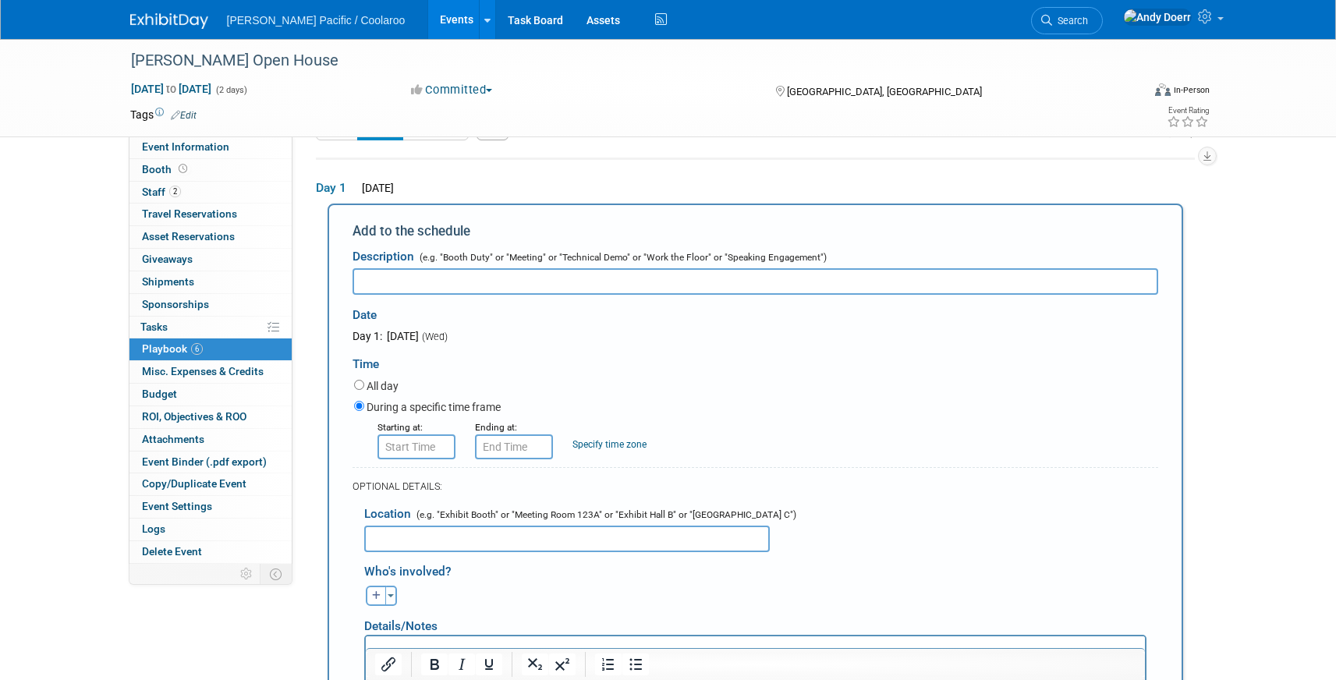
paste input "Lunch on Show Floor"
drag, startPoint x: 407, startPoint y: 281, endPoint x: 530, endPoint y: 286, distance: 123.4
click at [530, 286] on input "Lunch on Show Floor" at bounding box center [756, 281] width 806 height 27
type input "Lunch on"
click at [464, 530] on input "text" at bounding box center [567, 539] width 406 height 27
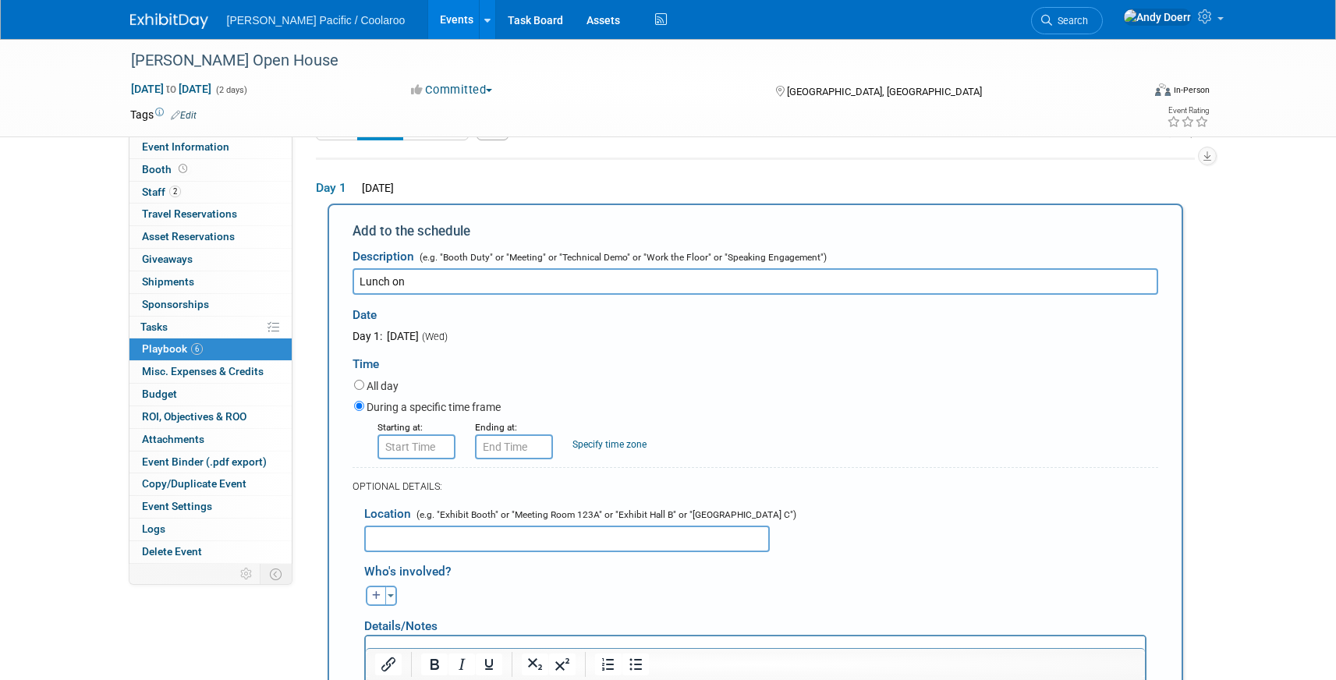
paste input "Show Floor"
type input "Show Floor"
click at [458, 287] on input "Lunch on" at bounding box center [756, 281] width 806 height 27
type input "Lunch"
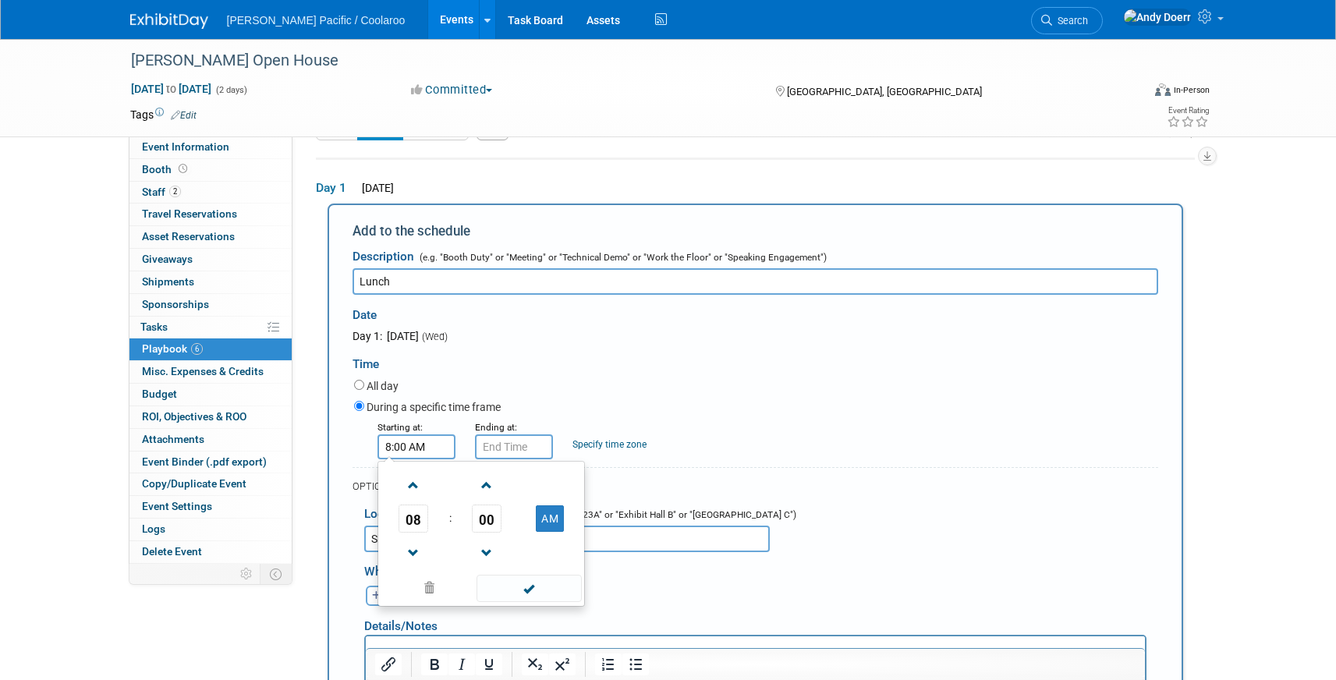
click at [418, 448] on input "8:00 AM" at bounding box center [417, 447] width 78 height 25
click at [422, 483] on span at bounding box center [413, 485] width 27 height 27
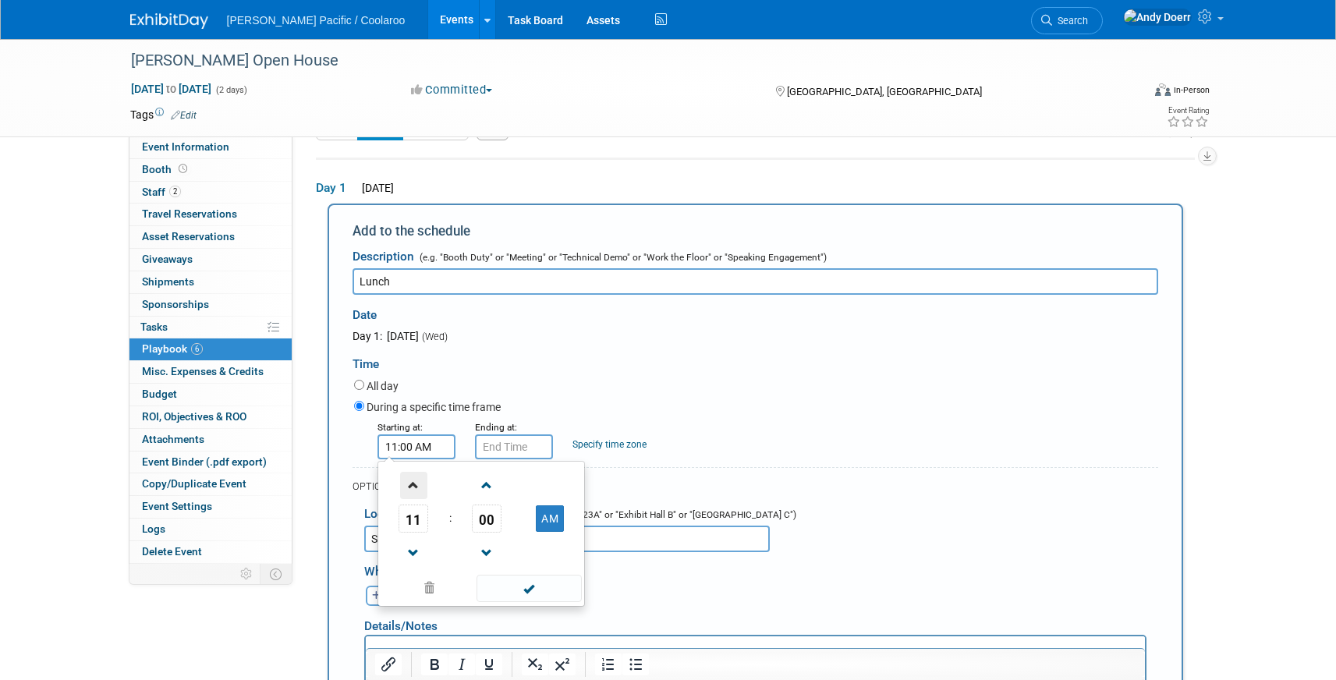
type input "12:00 PM"
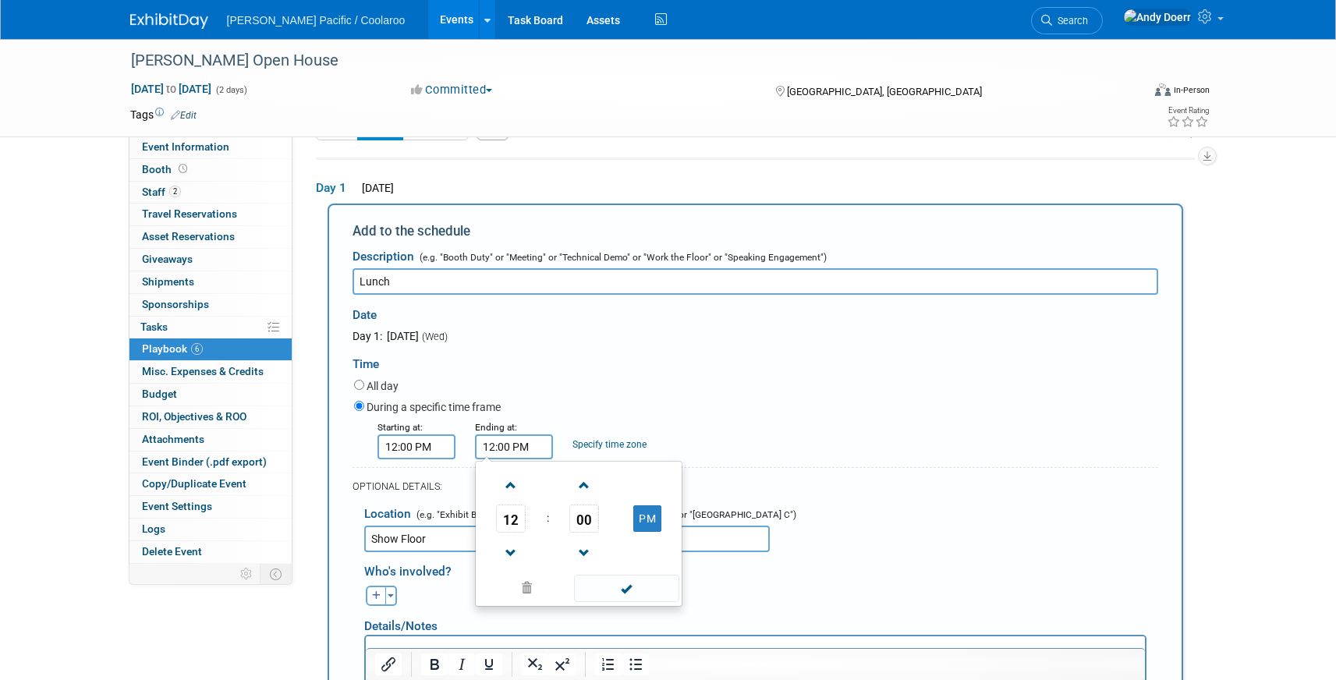
click at [525, 445] on input "12:00 PM" at bounding box center [514, 447] width 78 height 25
click at [513, 488] on span at bounding box center [511, 485] width 27 height 27
type input "2:00 PM"
click at [640, 595] on span at bounding box center [626, 588] width 105 height 27
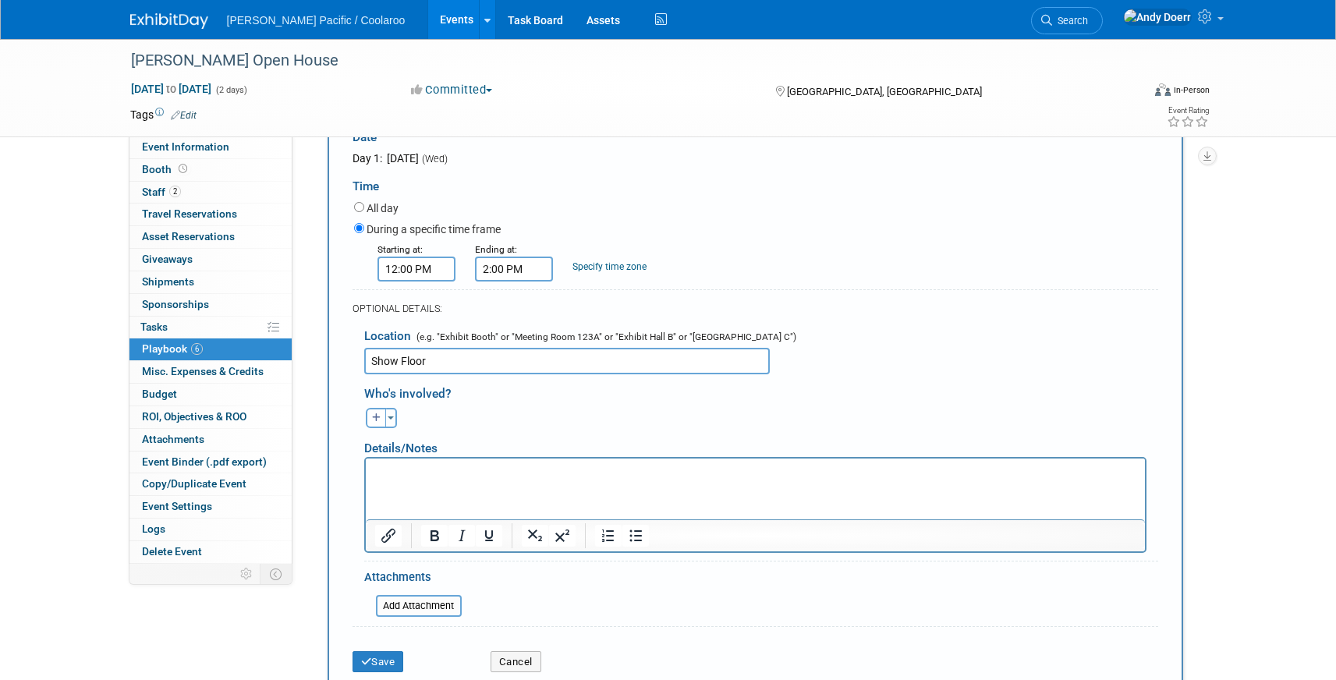
scroll to position [218, 0]
click at [395, 663] on button "Save" at bounding box center [378, 662] width 51 height 22
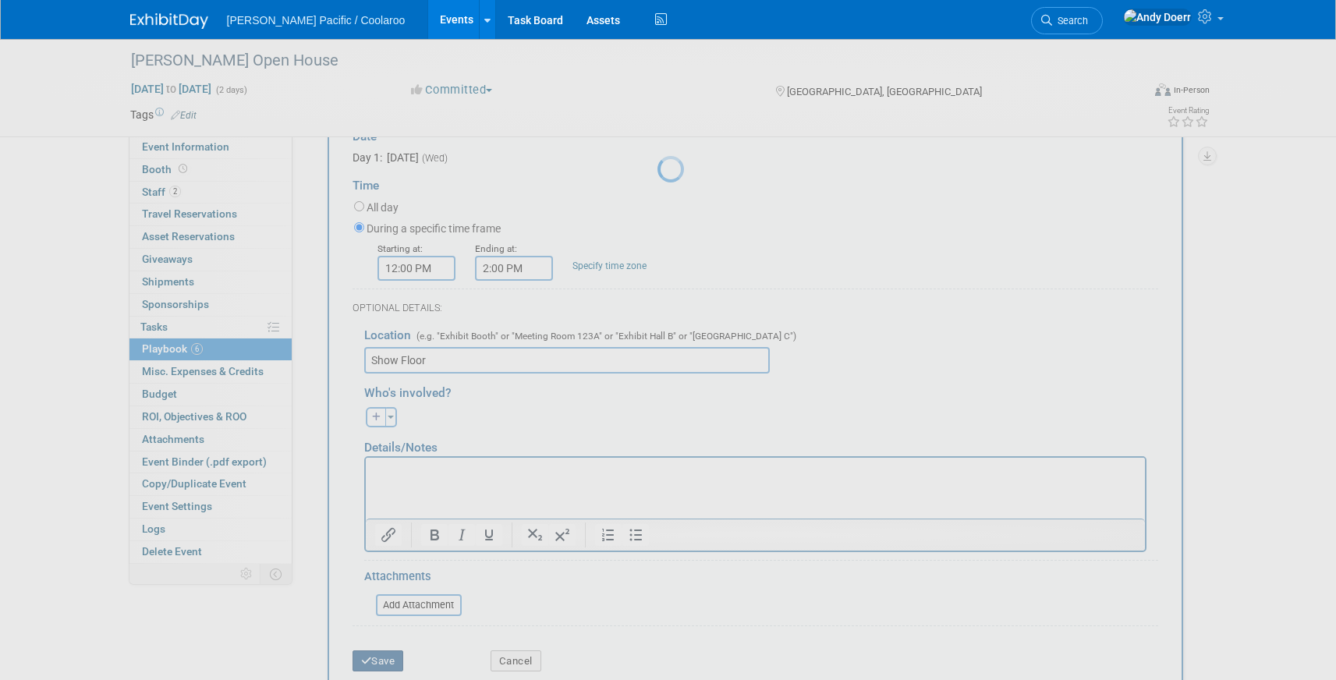
scroll to position [52, 0]
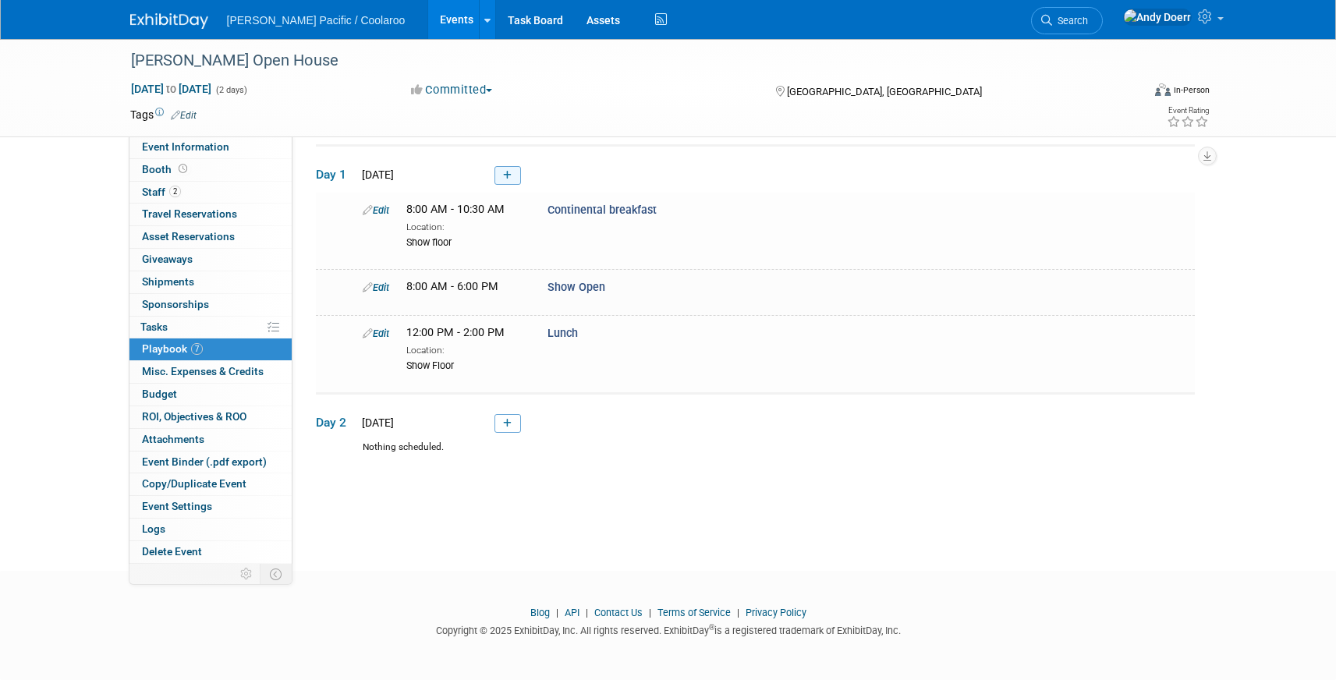
click at [517, 173] on link at bounding box center [508, 175] width 27 height 19
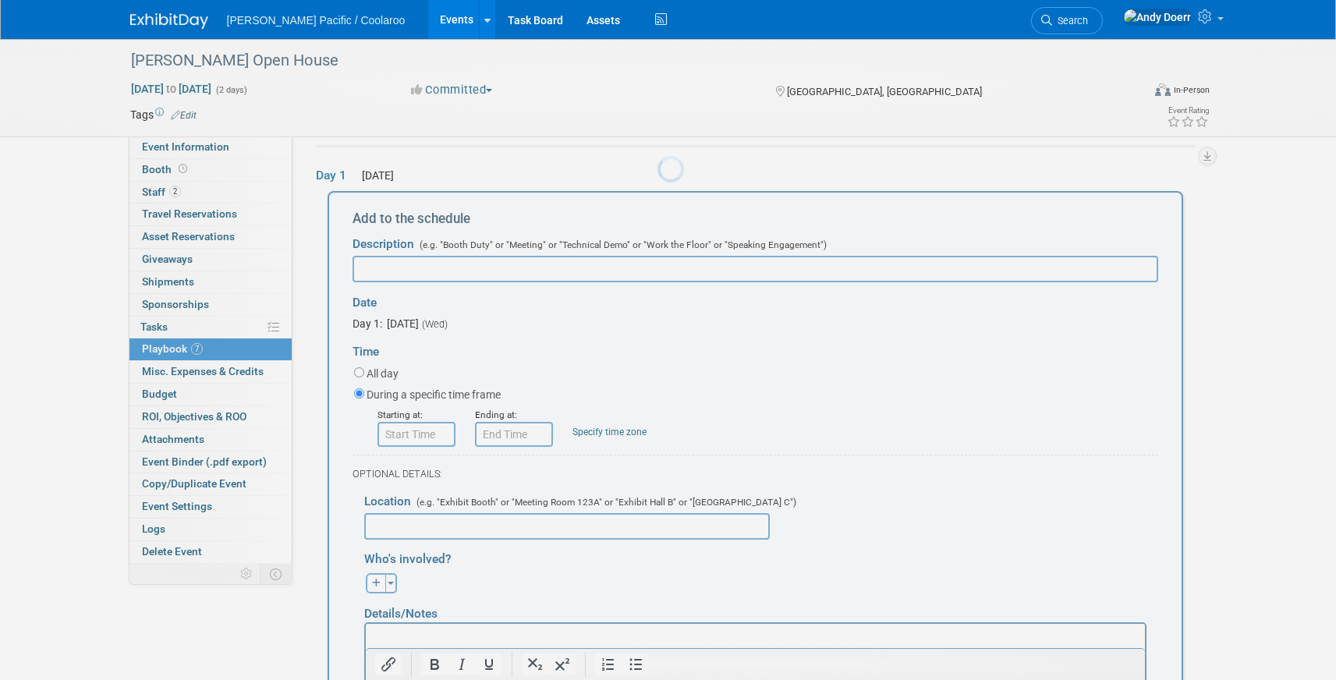
scroll to position [0, 0]
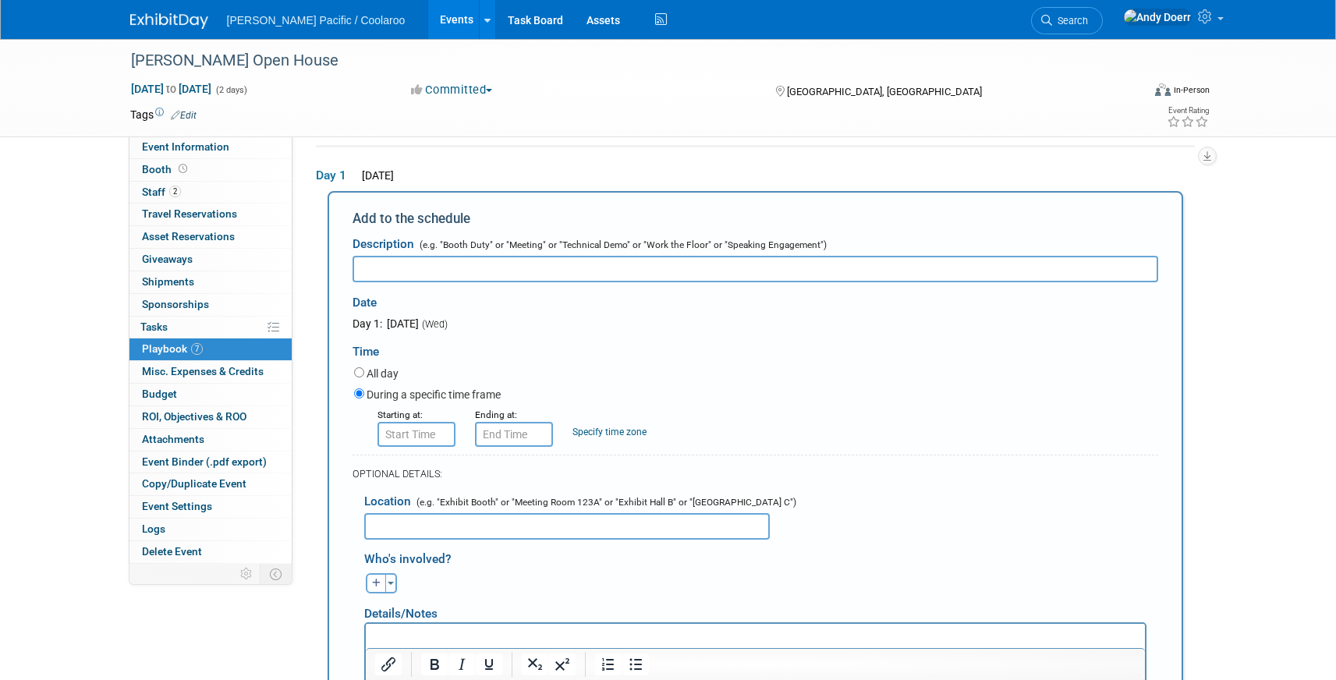
paste input "Snack Break"
type input "Snack Break"
click at [424, 438] on input "8:00 AM" at bounding box center [417, 434] width 78 height 25
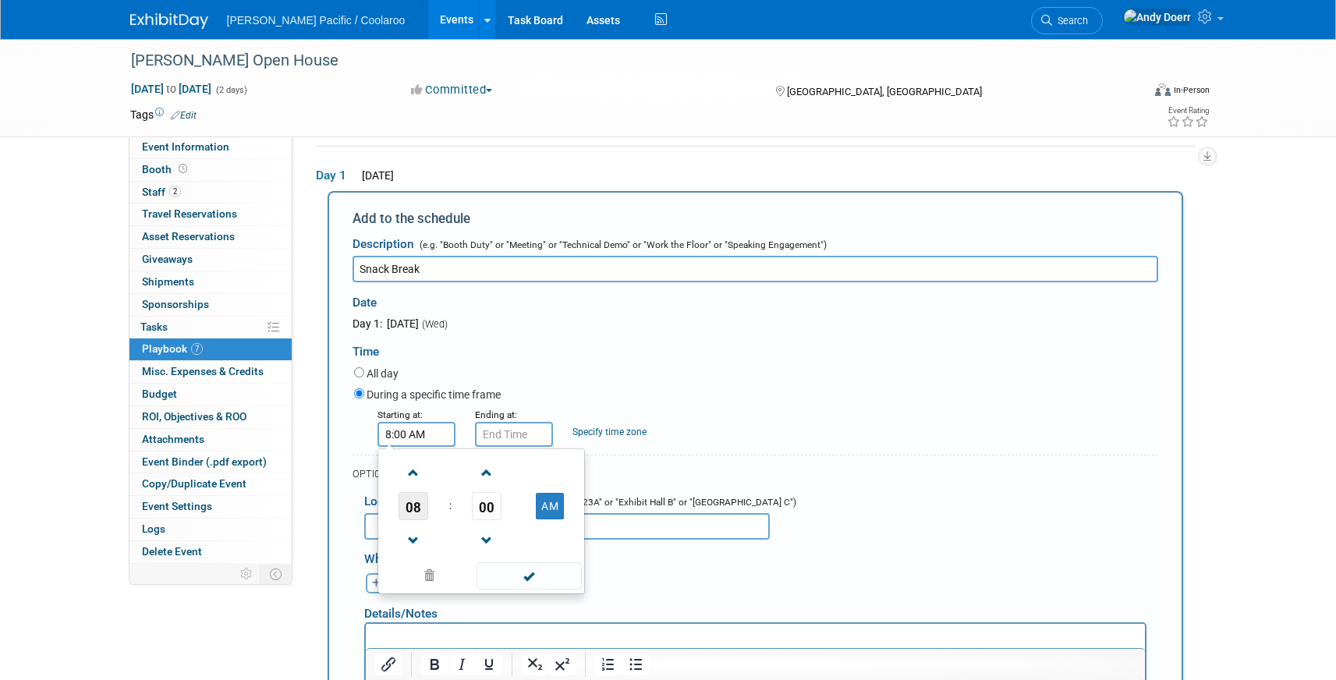
click at [420, 499] on span "08" at bounding box center [414, 506] width 30 height 28
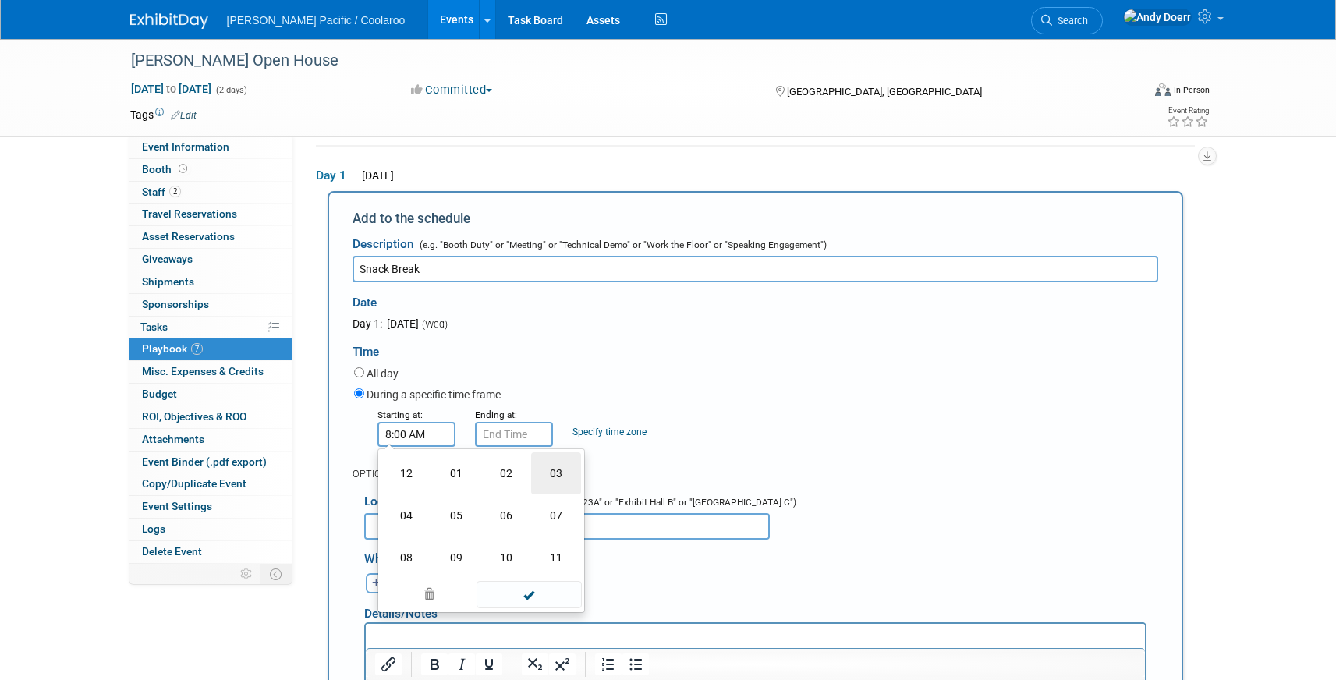
click at [550, 479] on td "03" at bounding box center [556, 473] width 50 height 42
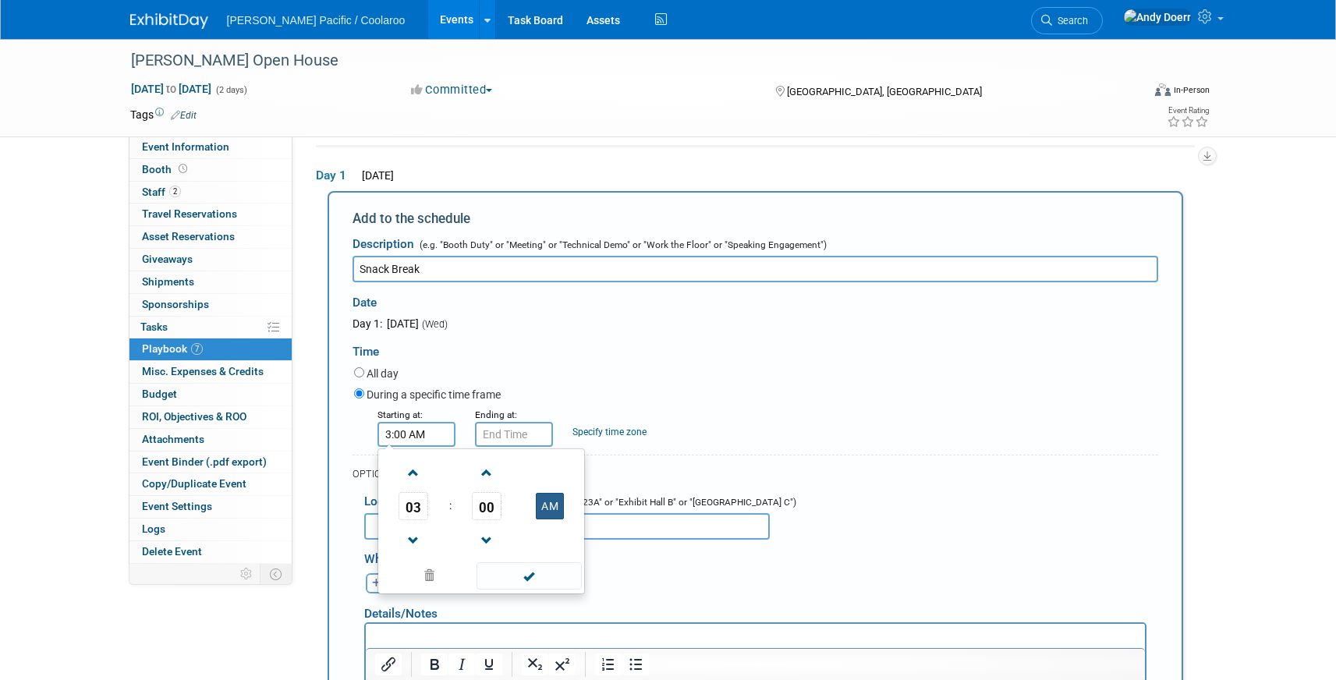
drag, startPoint x: 551, startPoint y: 506, endPoint x: 549, endPoint y: 498, distance: 8.7
click at [551, 506] on button "AM" at bounding box center [550, 506] width 28 height 27
type input "3:00 PM"
click at [527, 430] on input "3:00 PM" at bounding box center [514, 434] width 78 height 25
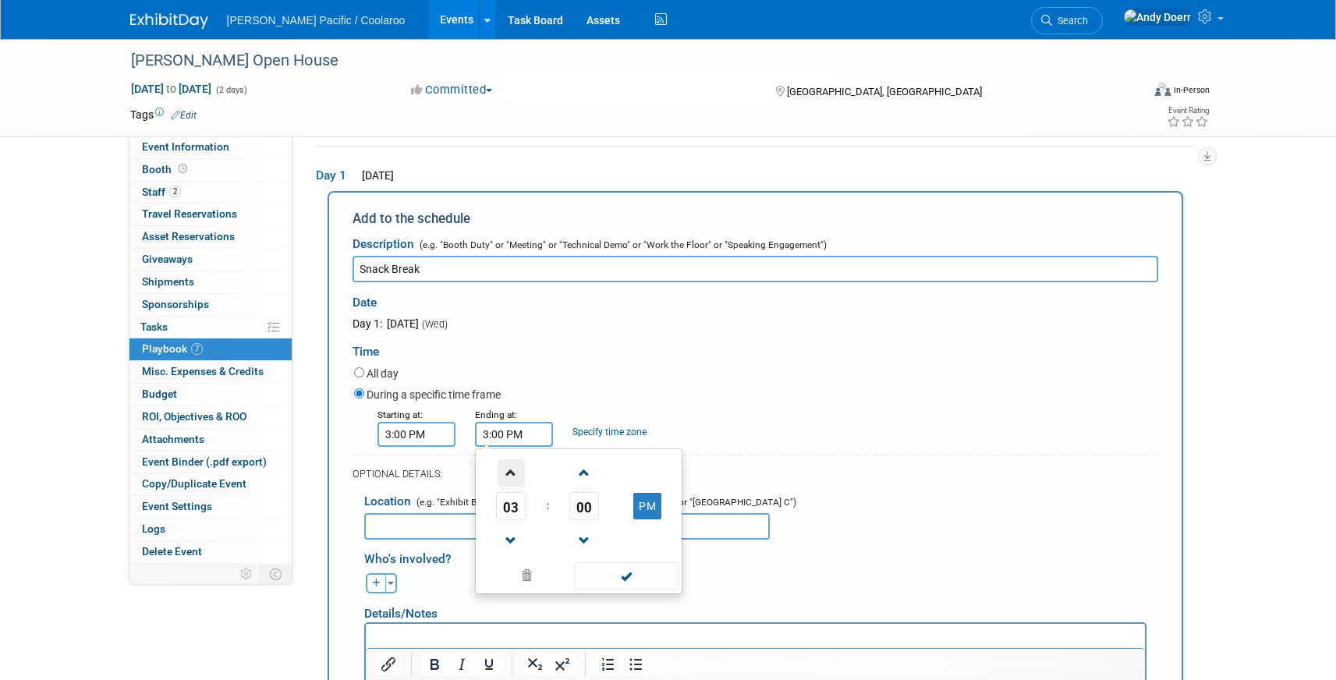
click at [517, 473] on span at bounding box center [511, 473] width 27 height 27
type input "5:00 PM"
click at [635, 579] on span at bounding box center [626, 575] width 105 height 27
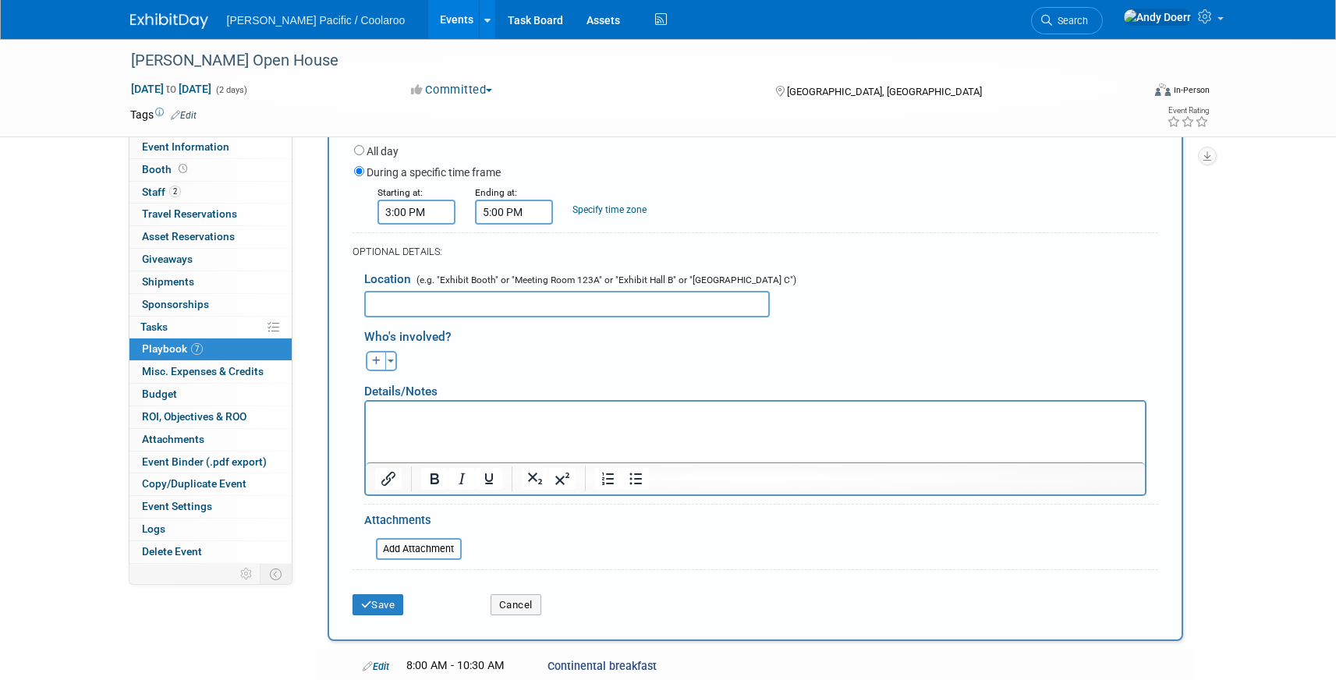
scroll to position [275, 0]
click at [385, 594] on button "Save" at bounding box center [378, 605] width 51 height 22
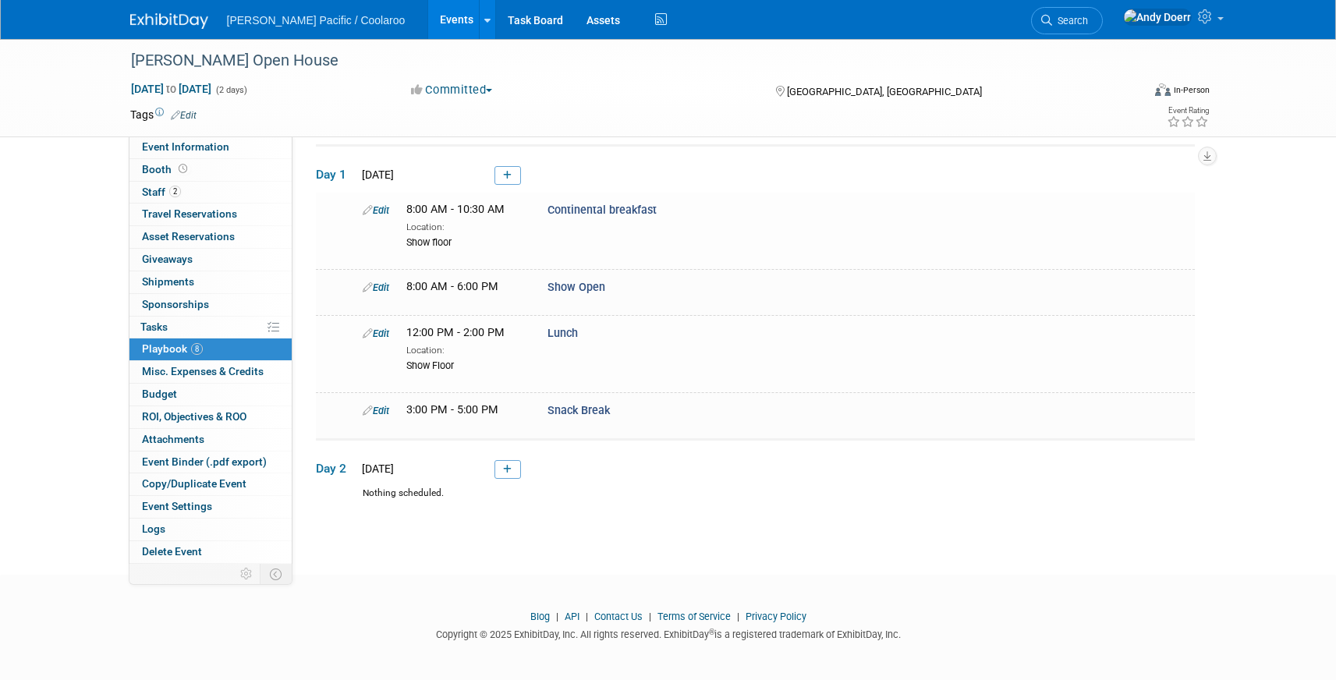
scroll to position [55, 0]
drag, startPoint x: 509, startPoint y: 167, endPoint x: 530, endPoint y: 183, distance: 26.8
click at [509, 167] on link at bounding box center [508, 173] width 27 height 19
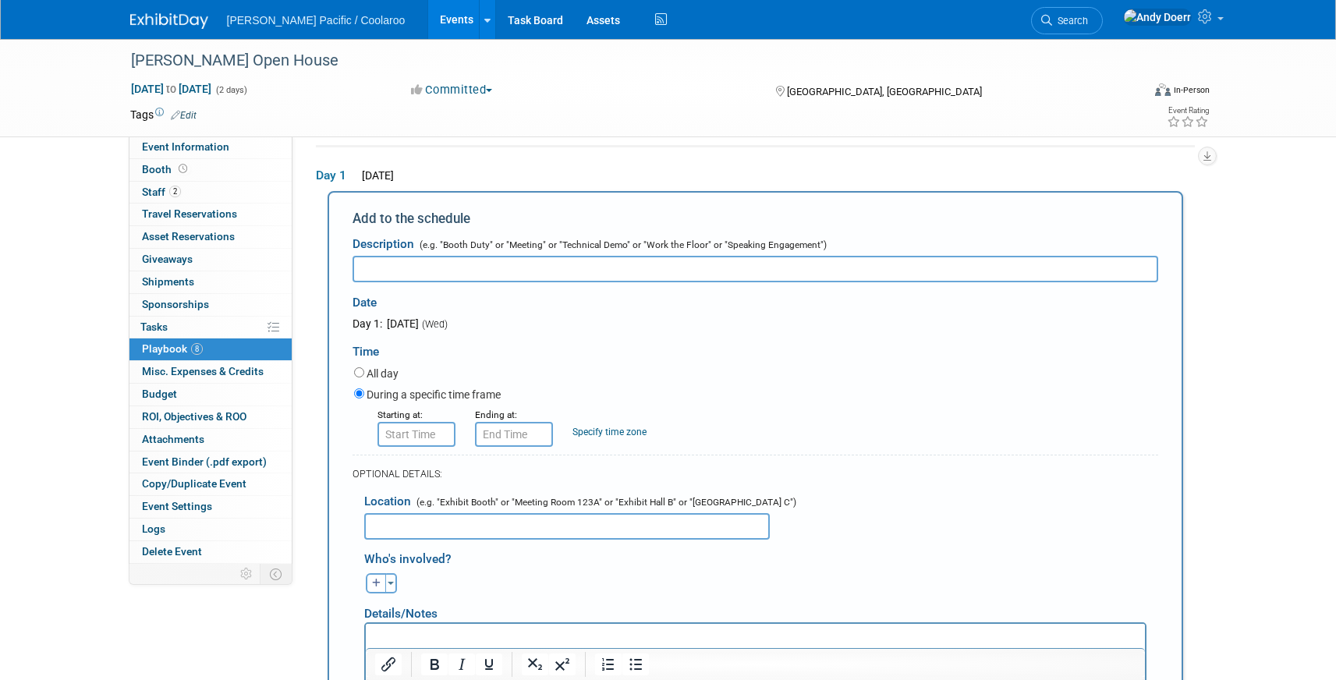
scroll to position [0, 0]
paste input "Main Event at [GEOGRAPHIC_DATA], Borgata Outdoor Pool"
drag, startPoint x: 428, startPoint y: 268, endPoint x: 733, endPoint y: 269, distance: 304.3
click at [733, 269] on input "Main Event at [GEOGRAPHIC_DATA], Borgata Outdoor Pool" at bounding box center [756, 269] width 806 height 27
type input "Main Event at"
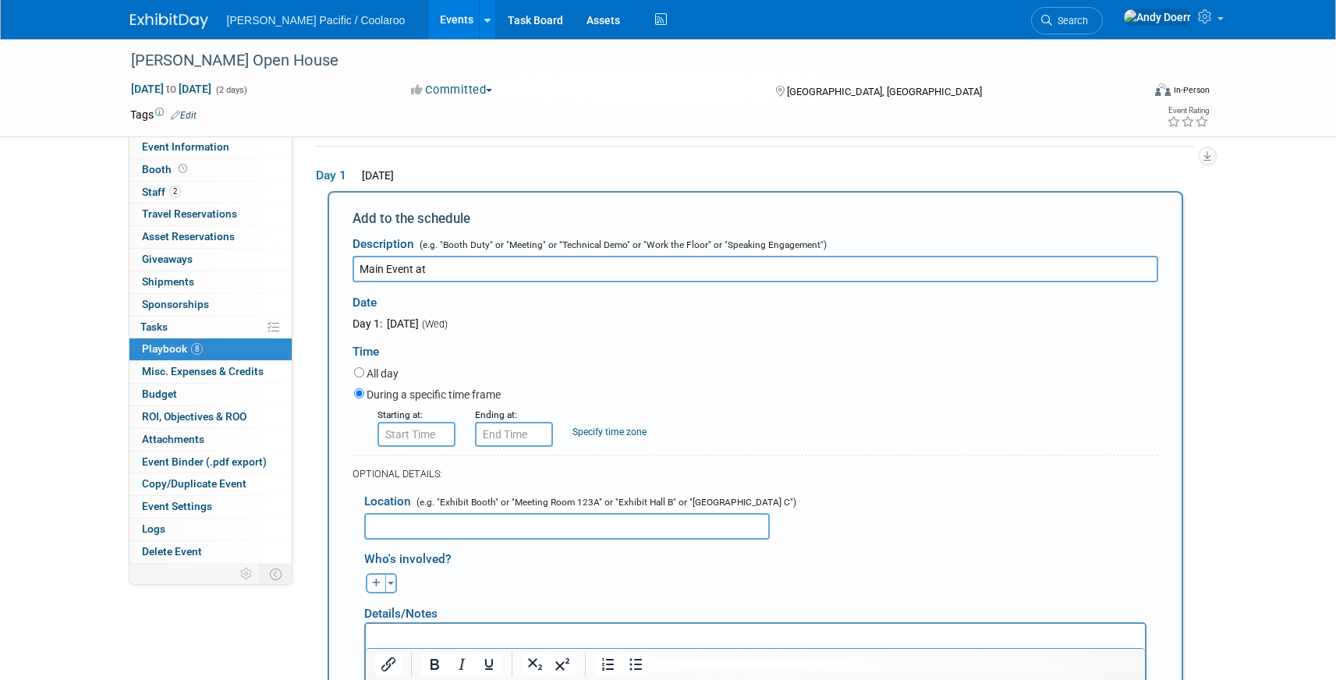
click at [456, 527] on input "text" at bounding box center [567, 526] width 406 height 27
paste input "[GEOGRAPHIC_DATA], Borgata Outdoor Pool"
type input "[GEOGRAPHIC_DATA], Borgata Outdoor Pool"
click at [493, 264] on input "Main Event at" at bounding box center [756, 269] width 806 height 27
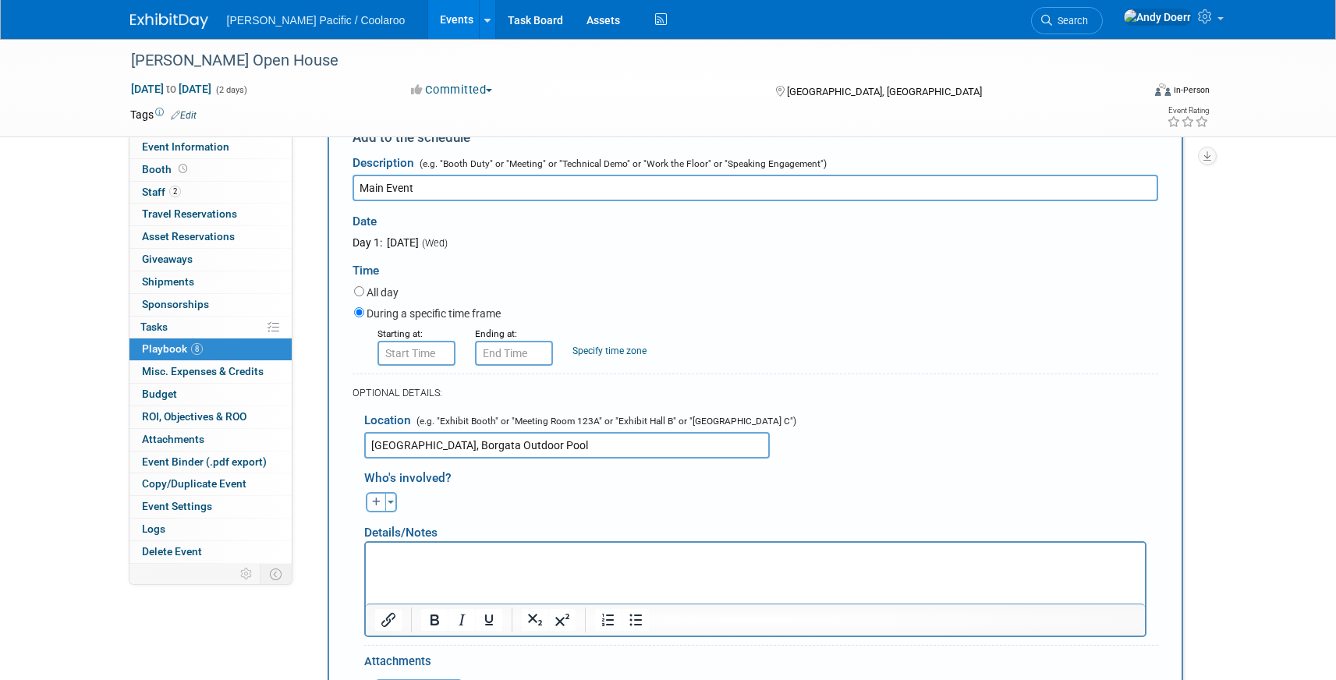
scroll to position [134, 0]
type input "Main Event"
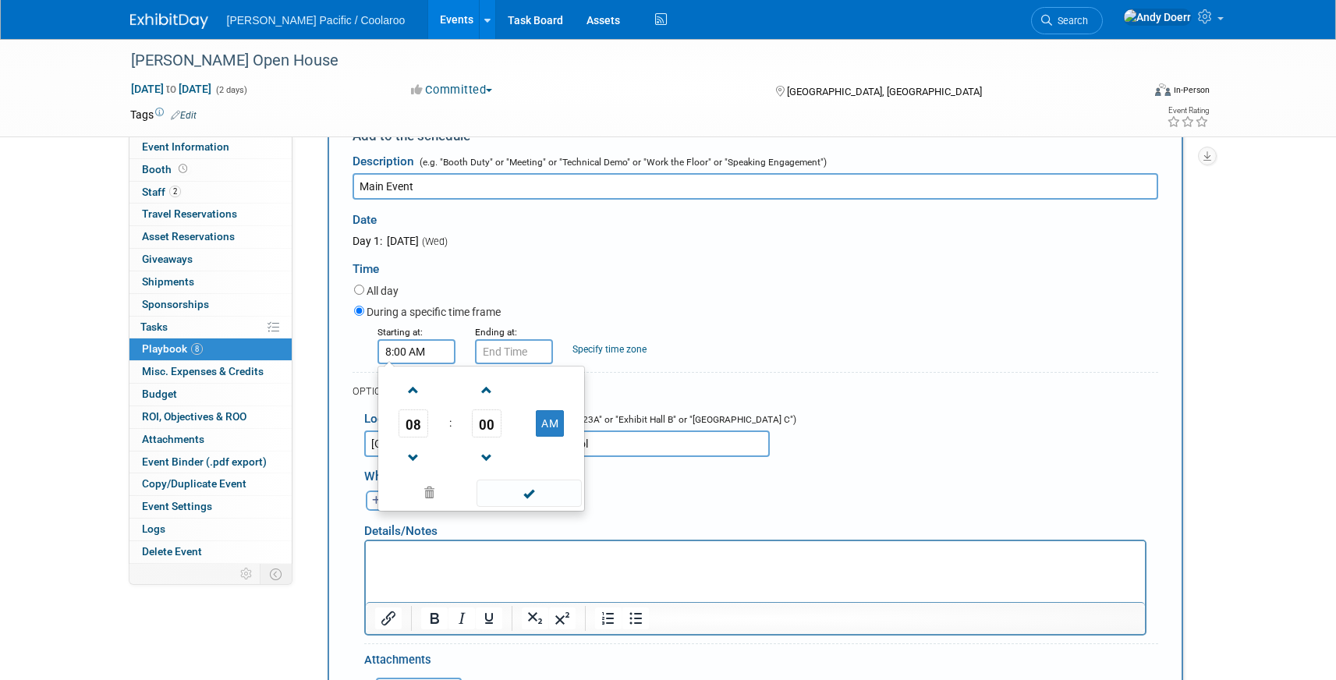
click at [438, 350] on input "8:00 AM" at bounding box center [417, 351] width 78 height 25
drag, startPoint x: 428, startPoint y: 417, endPoint x: 415, endPoint y: 419, distance: 12.7
click at [417, 418] on span "08" at bounding box center [414, 424] width 30 height 28
click at [504, 435] on td "06" at bounding box center [506, 433] width 50 height 42
click at [551, 424] on button "AM" at bounding box center [550, 423] width 28 height 27
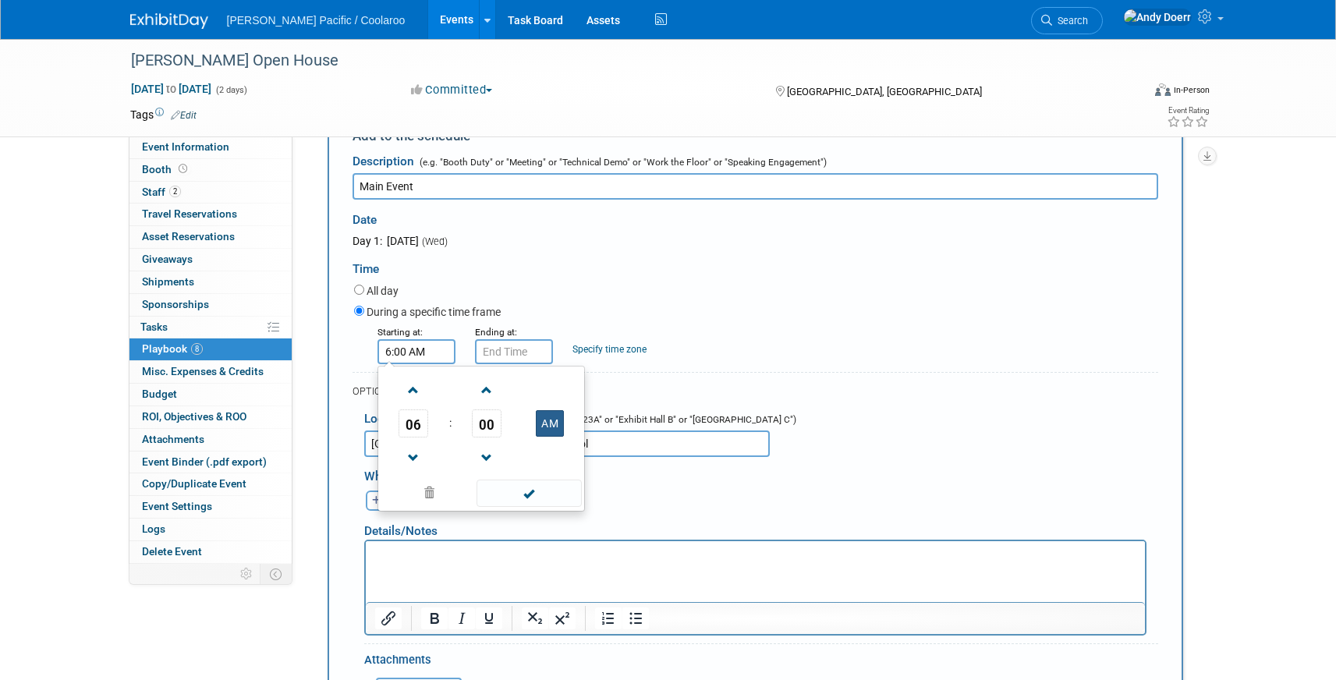
type input "6:00 PM"
drag, startPoint x: 549, startPoint y: 493, endPoint x: 555, endPoint y: 459, distance: 34.9
click at [553, 484] on span at bounding box center [529, 493] width 105 height 27
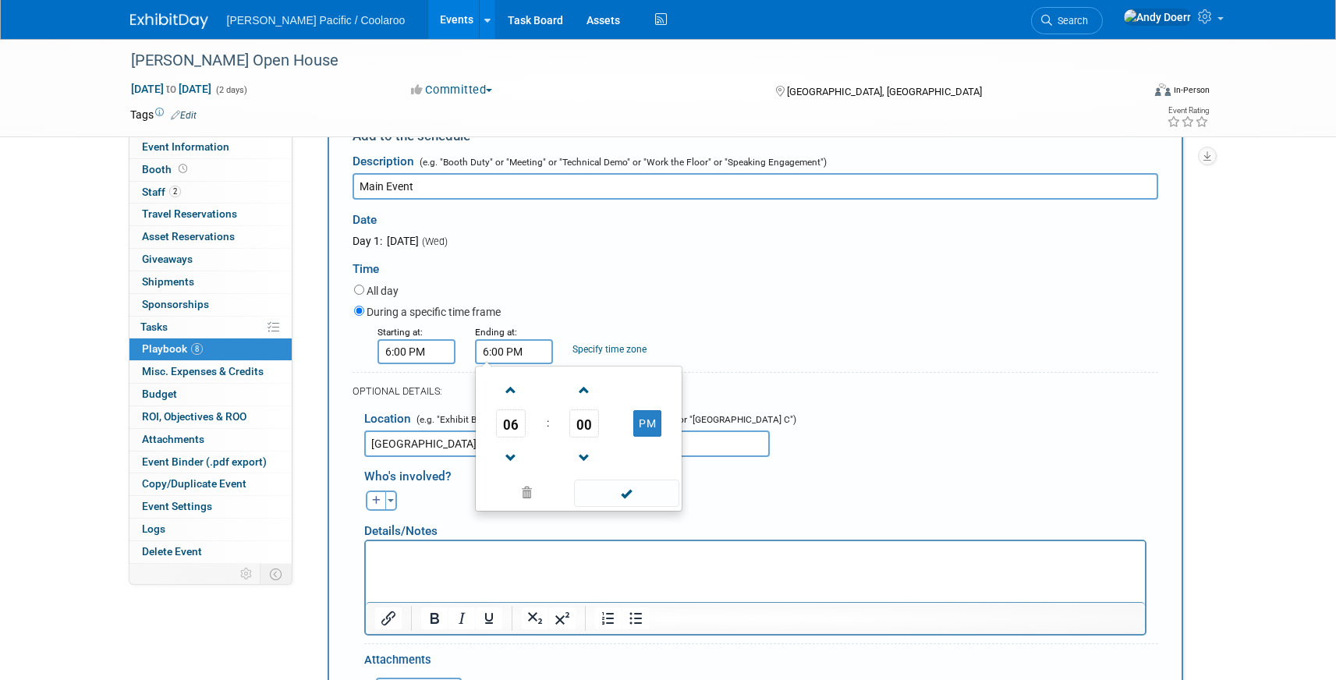
click at [529, 352] on input "6:00 PM" at bounding box center [514, 351] width 78 height 25
click at [508, 385] on span at bounding box center [511, 390] width 27 height 27
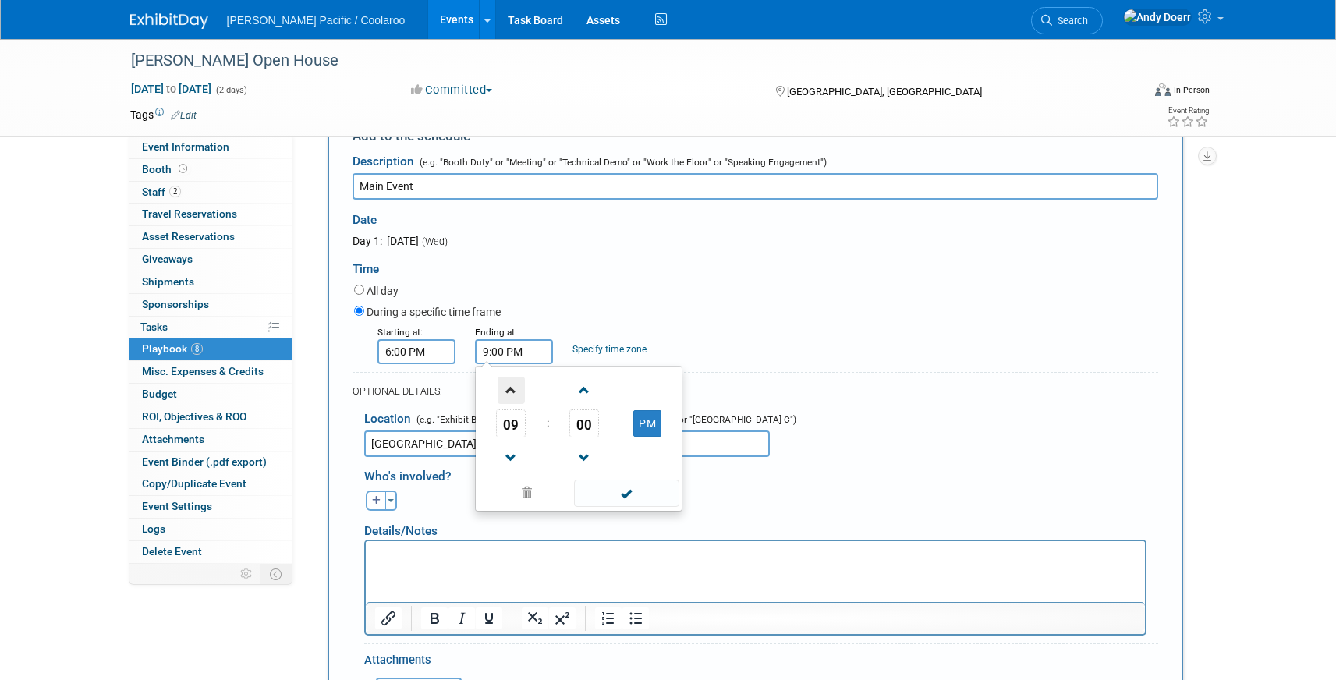
type input "10:00 PM"
click at [638, 490] on span at bounding box center [626, 493] width 105 height 27
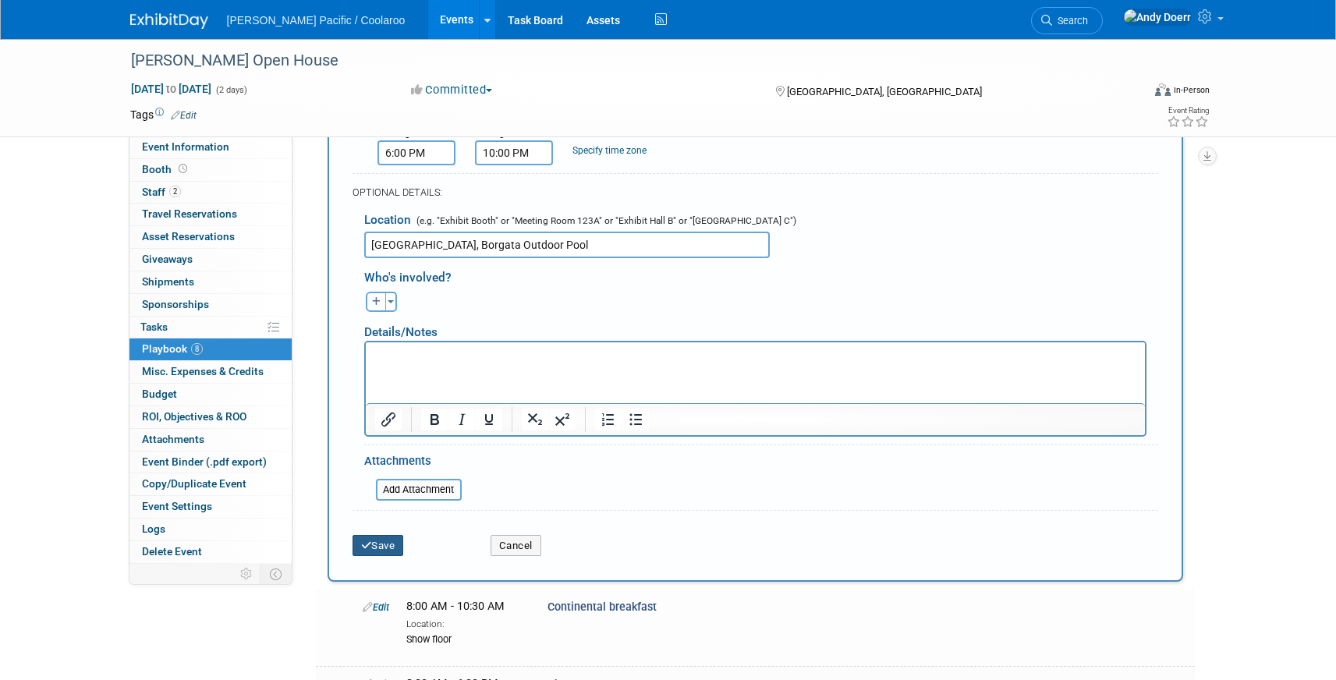
drag, startPoint x: 386, startPoint y: 547, endPoint x: 396, endPoint y: 547, distance: 10.1
click at [386, 547] on button "Save" at bounding box center [378, 546] width 51 height 22
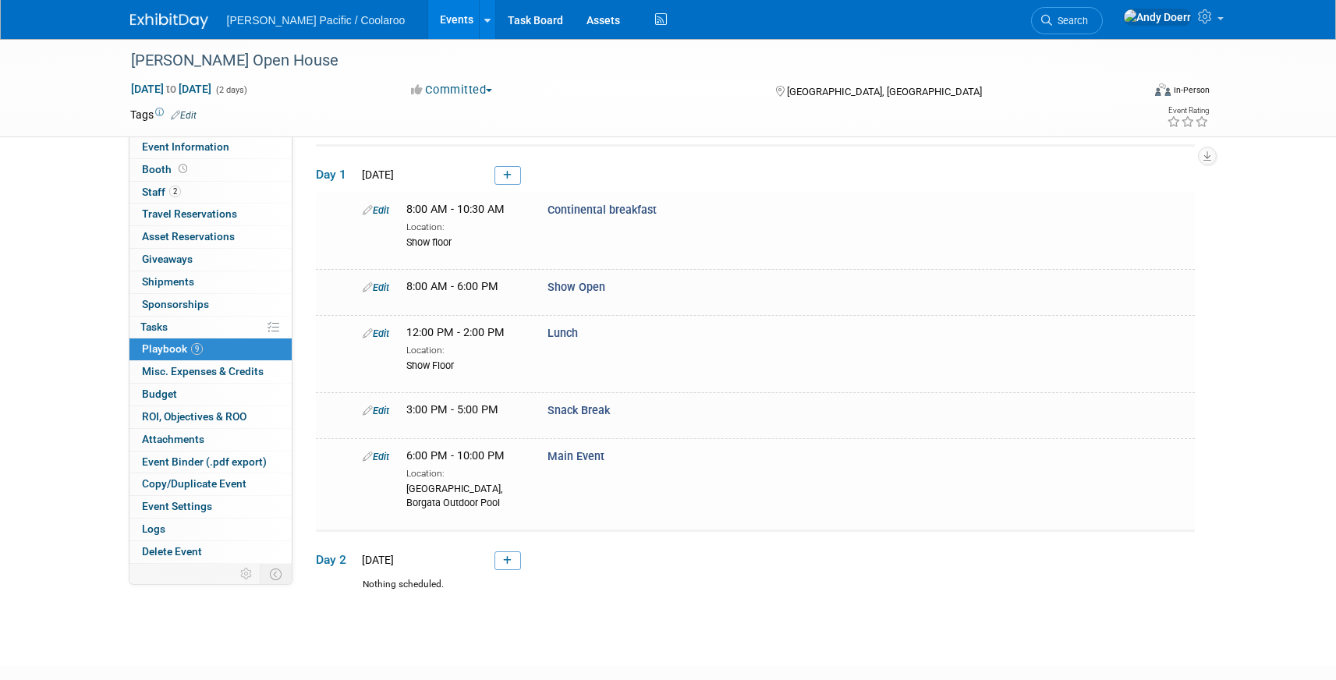
scroll to position [146, 0]
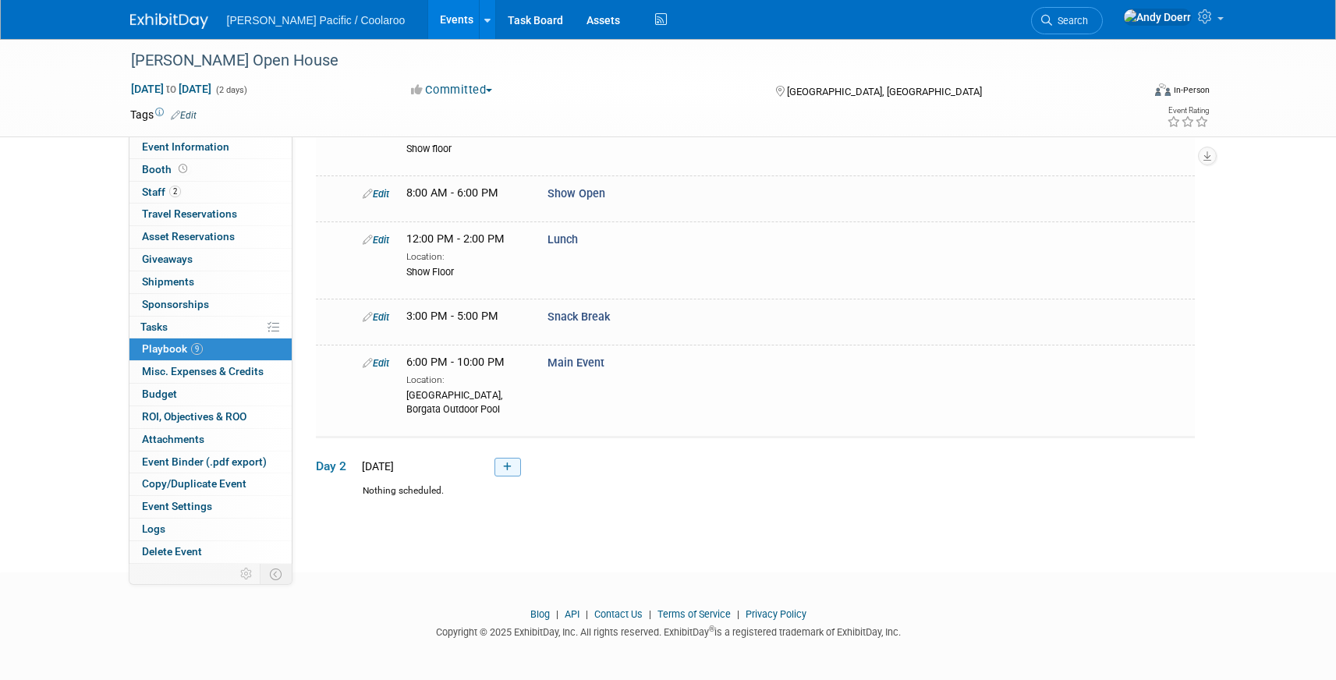
click at [510, 470] on icon at bounding box center [507, 467] width 9 height 9
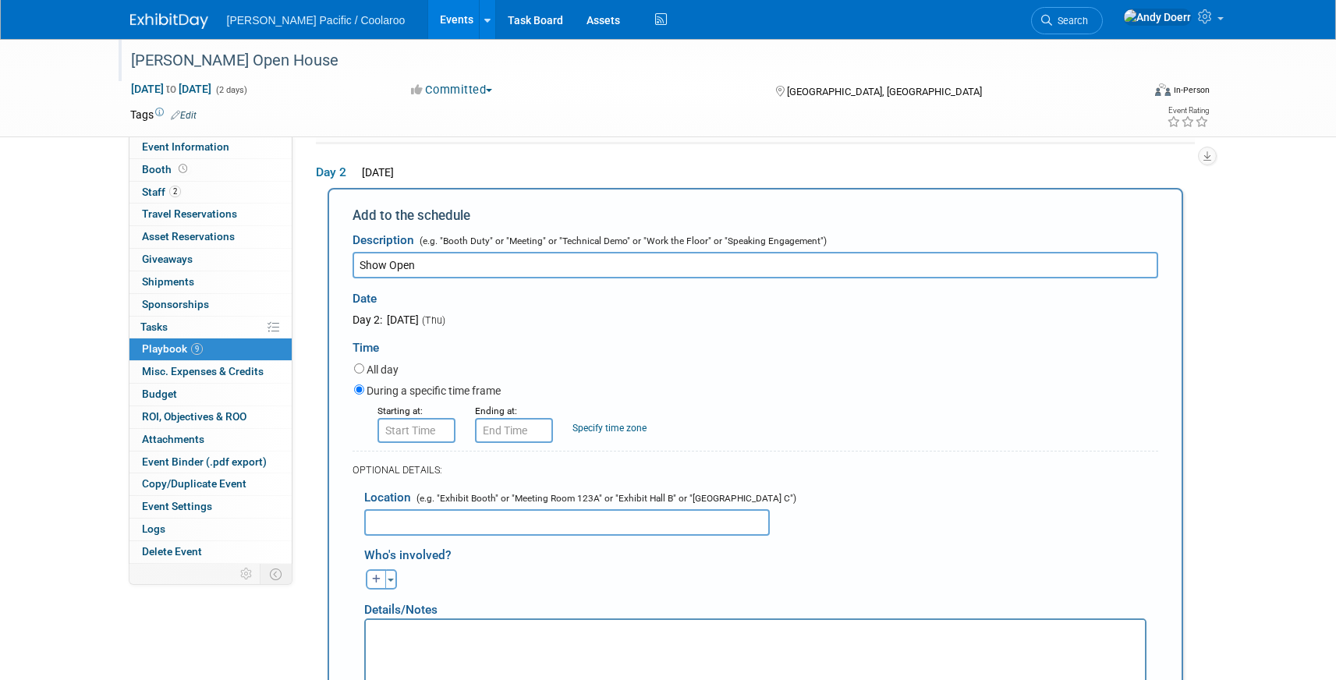
scroll to position [414, 0]
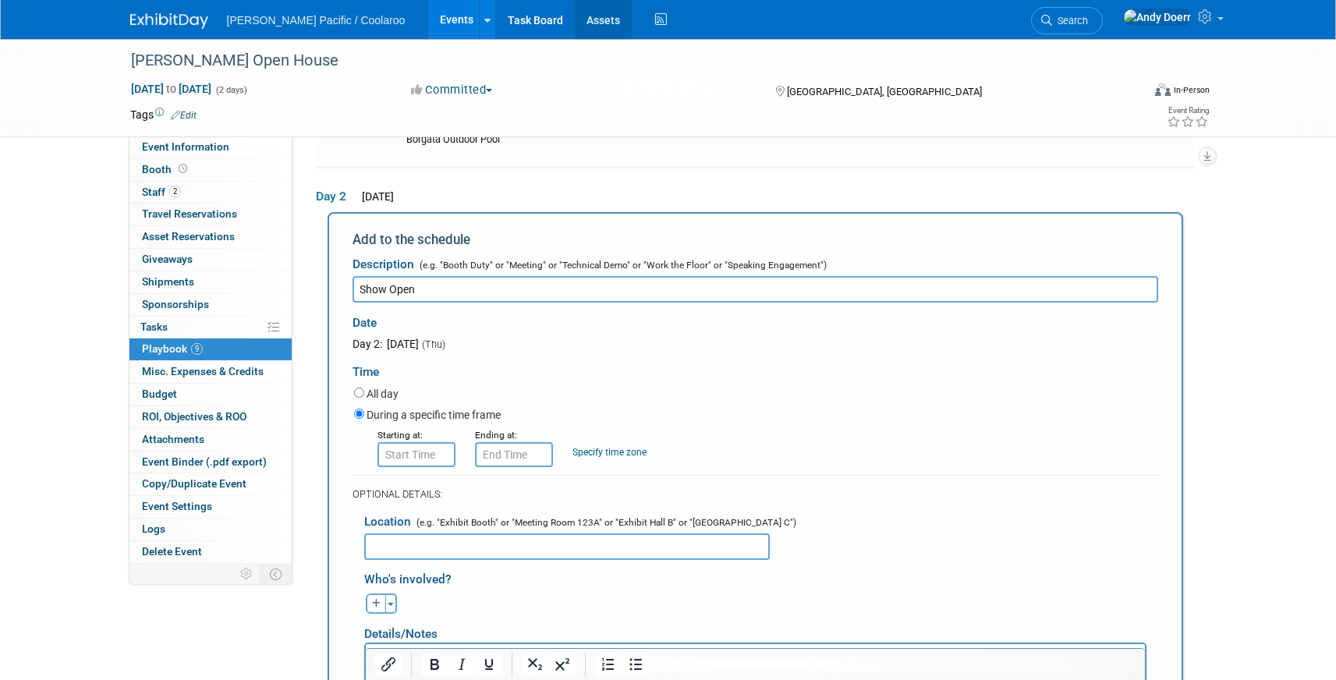
type input "Show Open"
type input "8:00 AM"
click at [428, 454] on input "8:00 AM" at bounding box center [417, 454] width 78 height 25
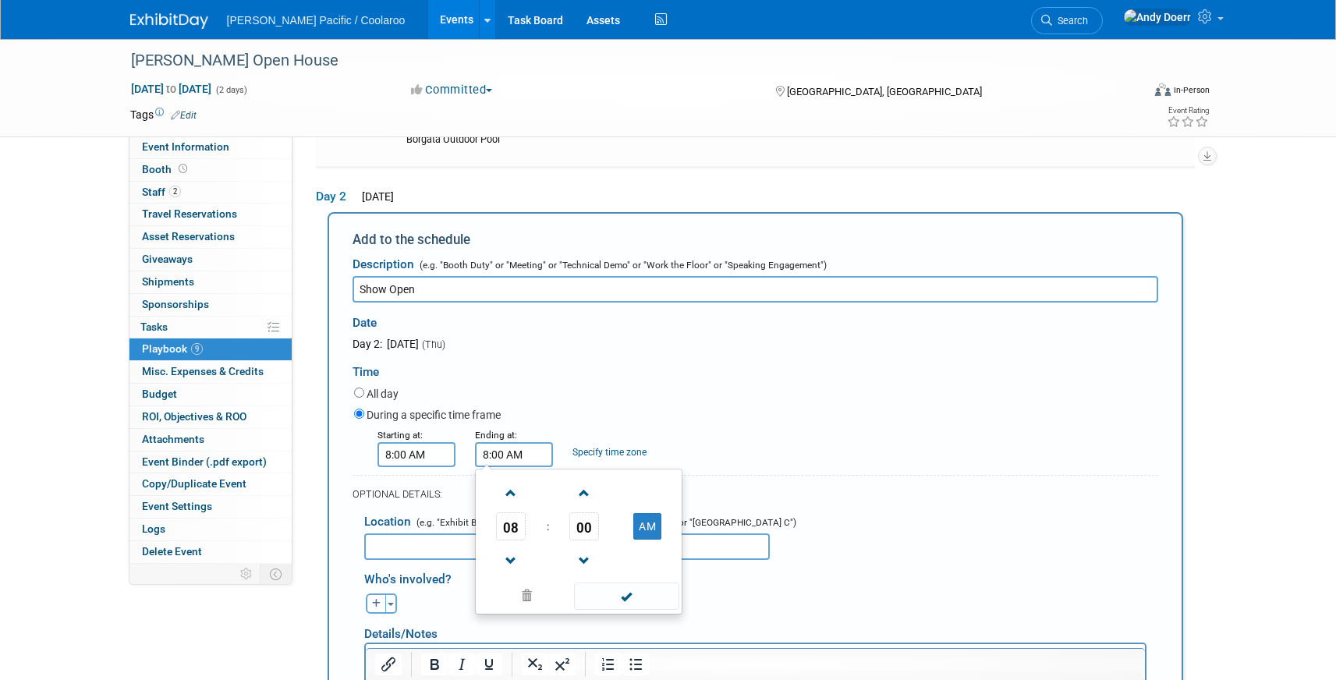
click at [505, 449] on input "8:00 AM" at bounding box center [514, 454] width 78 height 25
click at [513, 528] on span "08" at bounding box center [511, 527] width 30 height 28
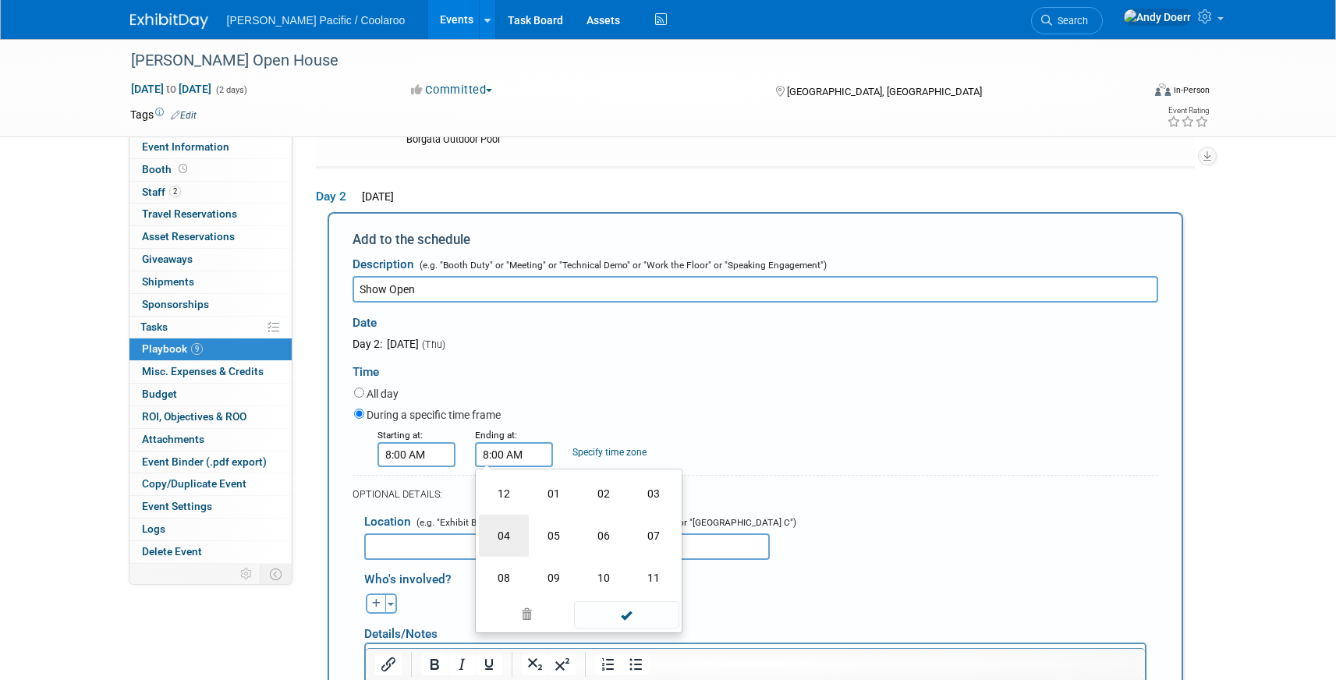
click at [506, 538] on td "04" at bounding box center [504, 536] width 50 height 42
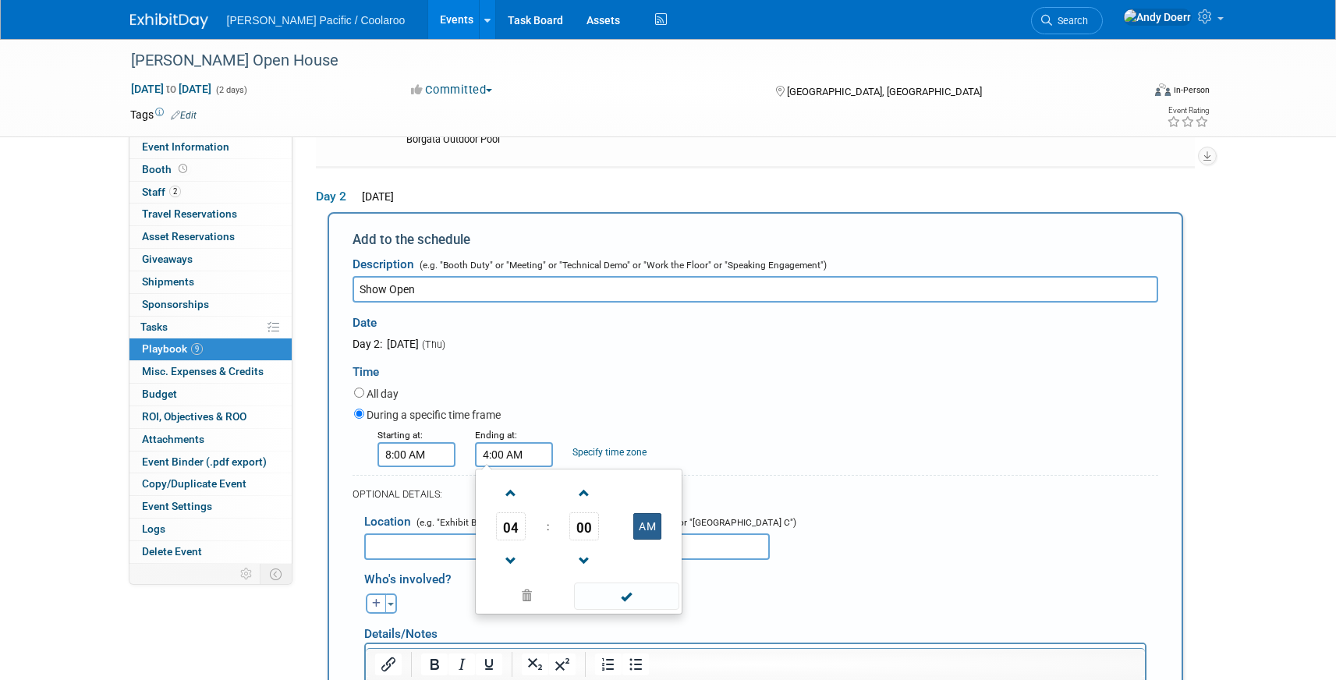
click at [655, 528] on button "AM" at bounding box center [647, 526] width 28 height 27
type input "4:00 PM"
click at [649, 593] on span at bounding box center [626, 596] width 105 height 27
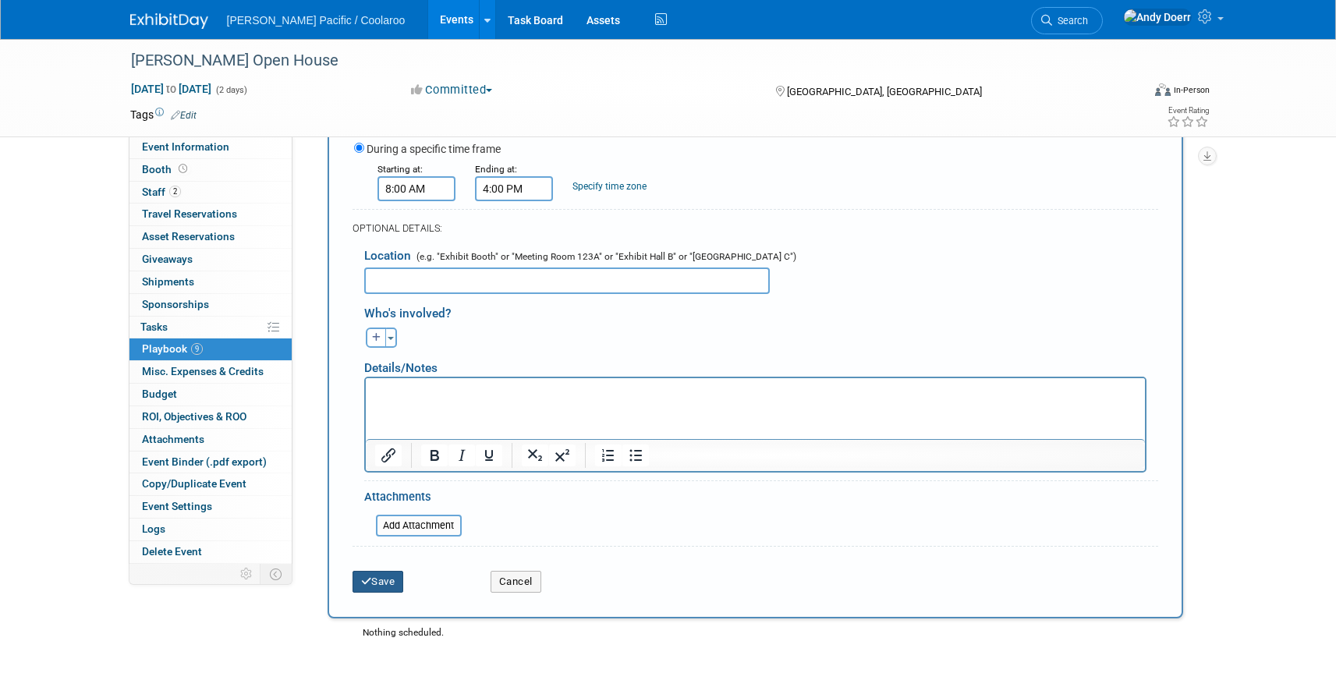
click at [388, 587] on button "Save" at bounding box center [378, 582] width 51 height 22
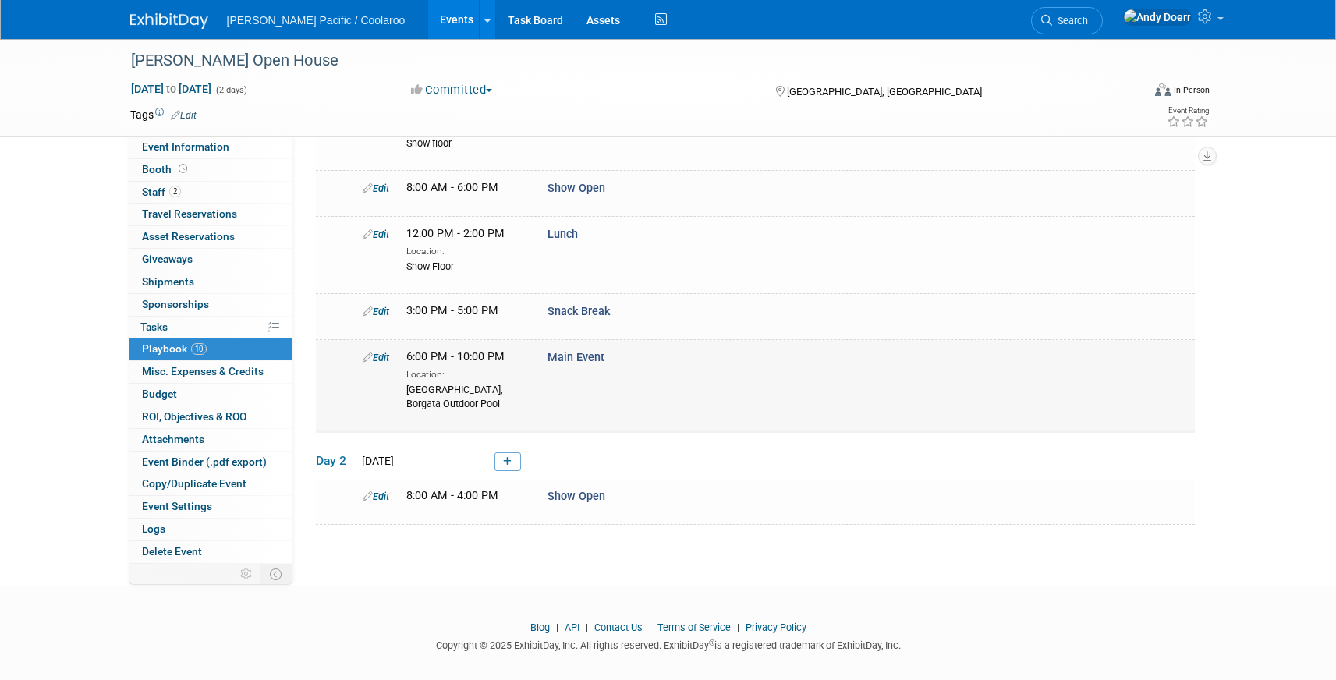
scroll to position [164, 0]
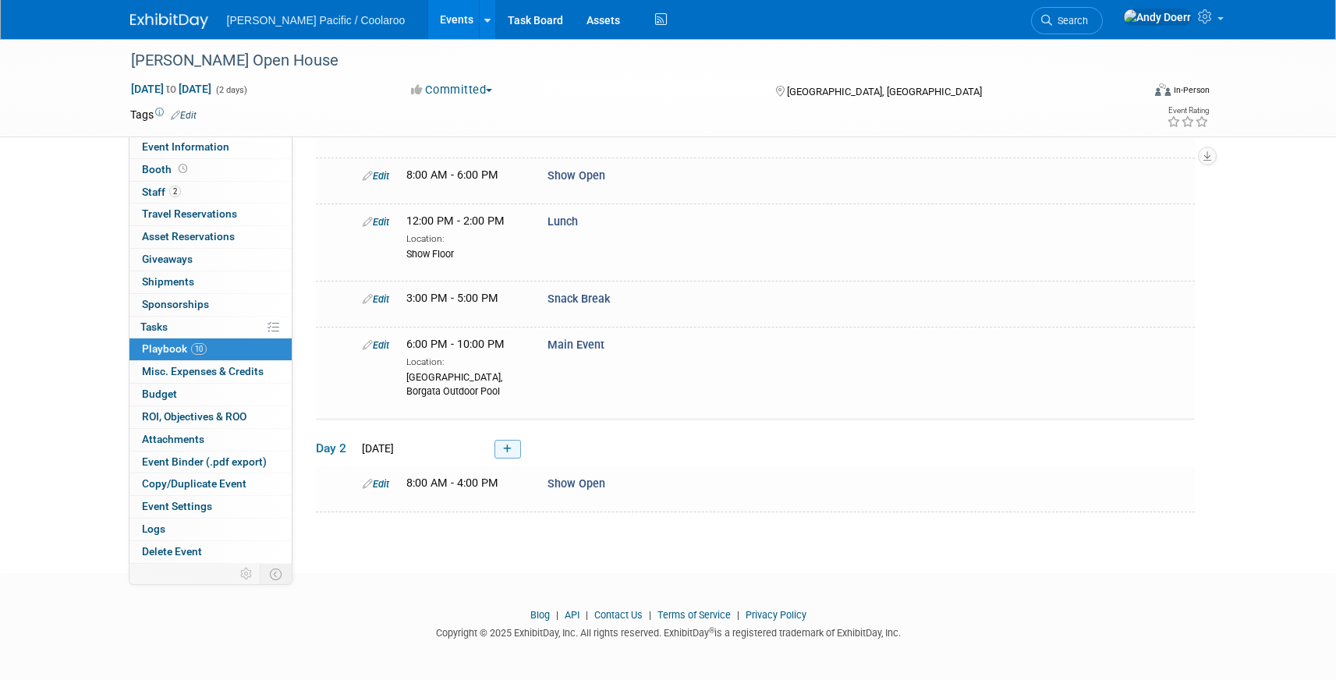
click at [515, 449] on link at bounding box center [508, 449] width 27 height 19
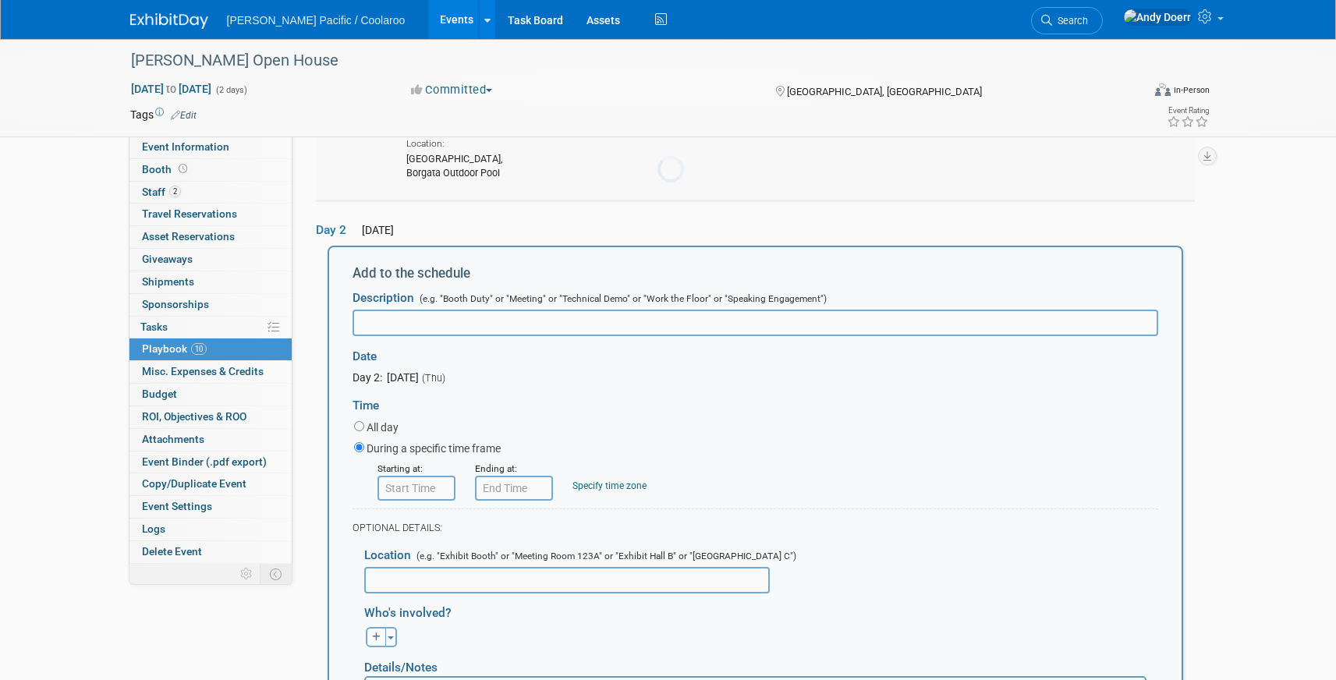
scroll to position [435, 0]
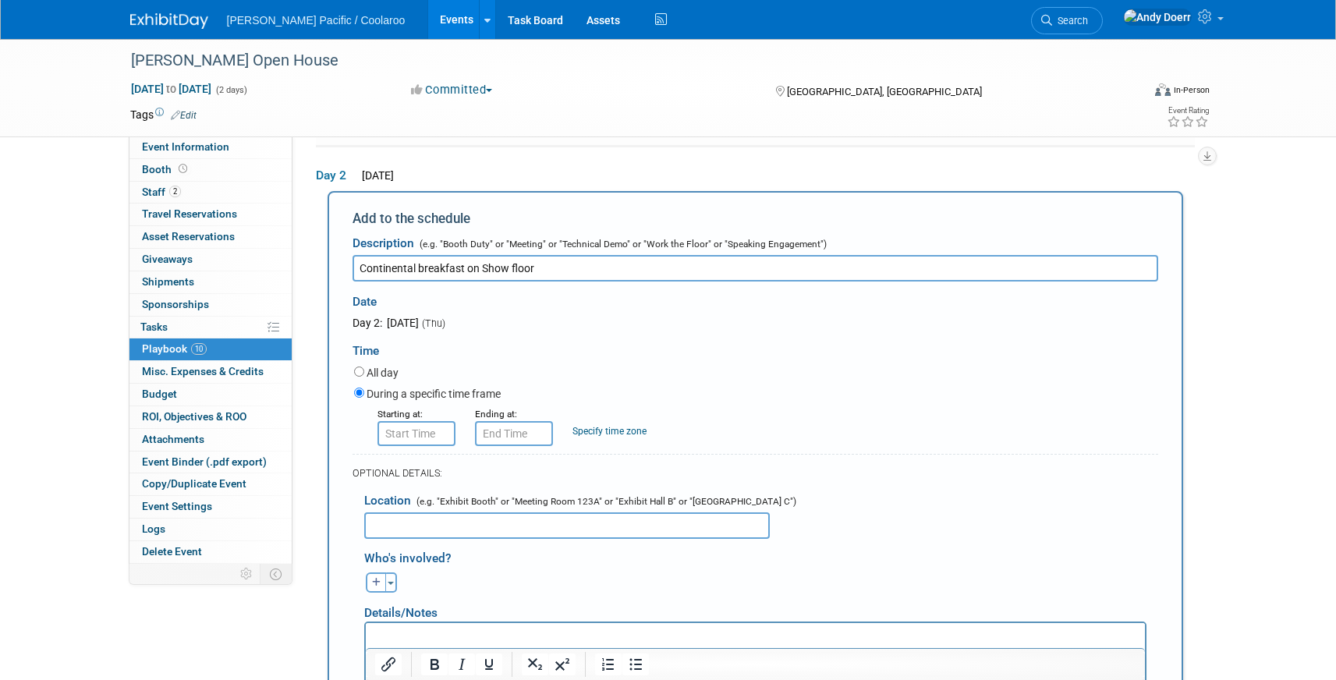
drag, startPoint x: 482, startPoint y: 268, endPoint x: 607, endPoint y: 272, distance: 124.9
click at [607, 272] on input "Continental breakfast on Show floor" at bounding box center [756, 268] width 806 height 27
type input "Continental breakfast on"
click at [512, 529] on input "text" at bounding box center [567, 526] width 406 height 27
paste input "Show floor"
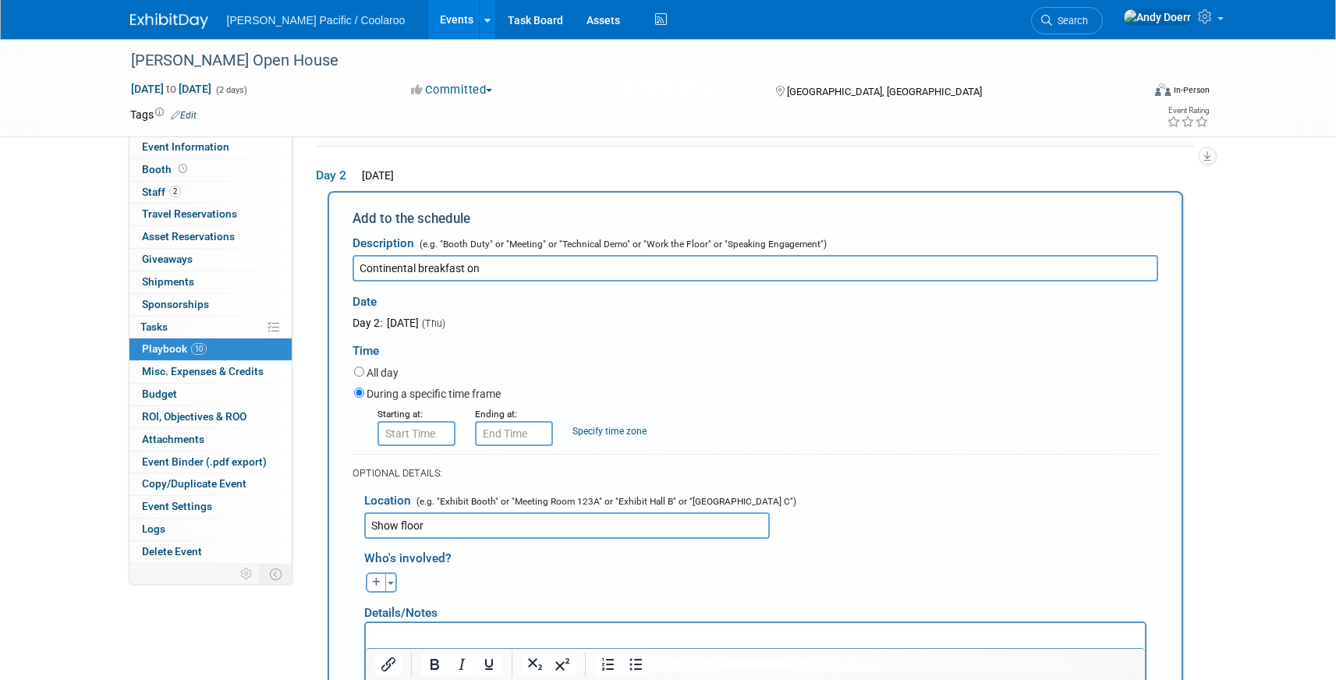
type input "Show floor"
click at [553, 264] on input "Continental breakfast on" at bounding box center [756, 268] width 806 height 27
type input "Continental breakfast"
type input "8:00 AM"
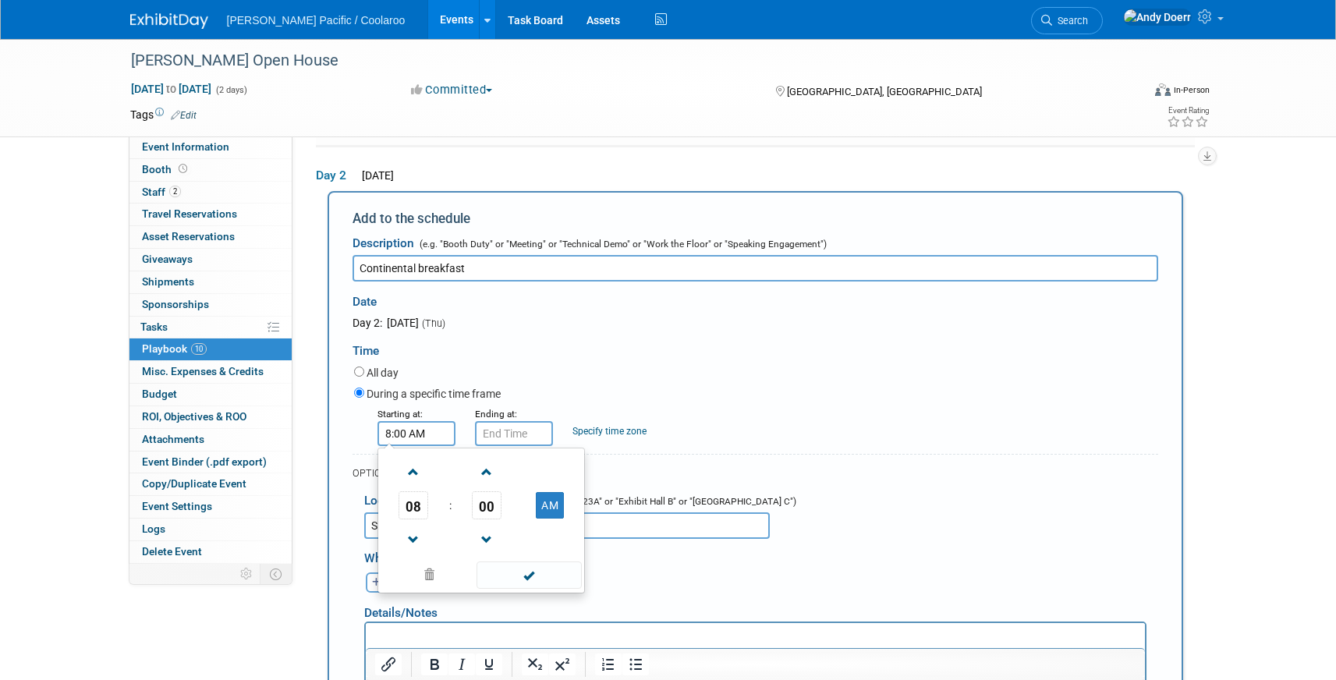
click at [424, 432] on input "8:00 AM" at bounding box center [417, 433] width 78 height 25
click at [525, 435] on input "8:00 AM" at bounding box center [514, 433] width 78 height 25
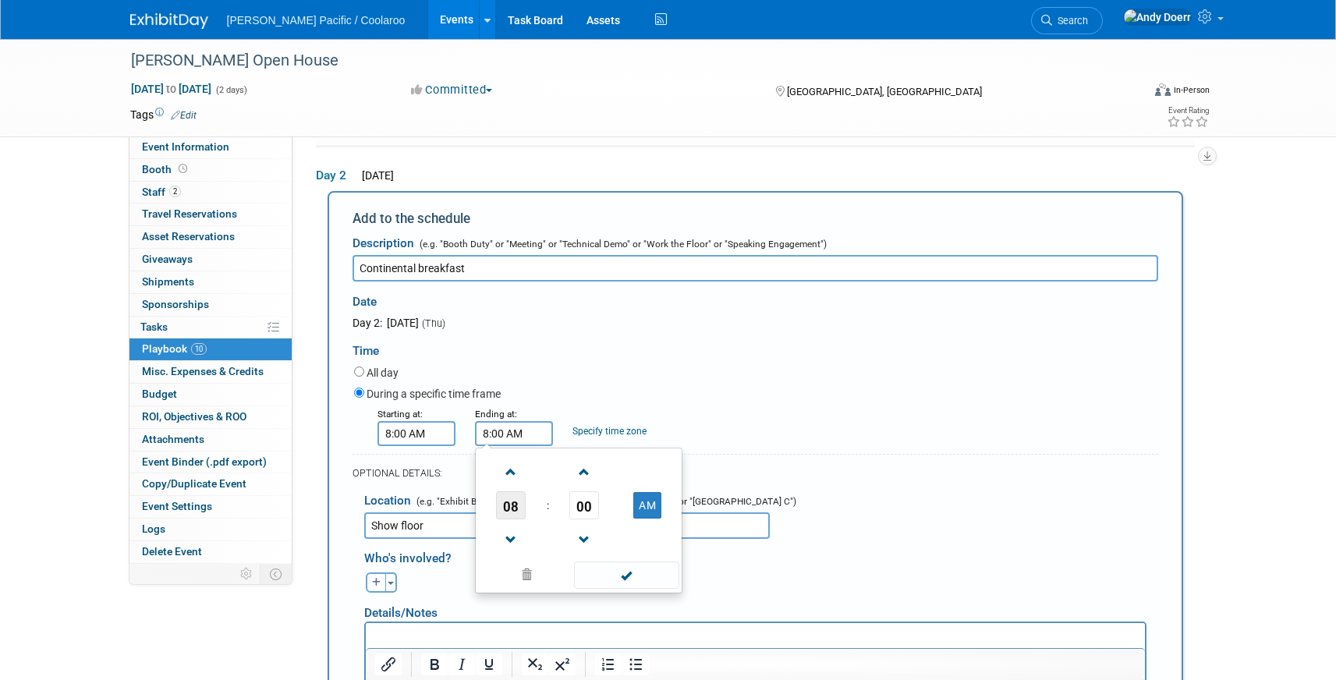
click at [505, 502] on span "08" at bounding box center [511, 505] width 30 height 28
click at [609, 557] on td "10" at bounding box center [604, 557] width 50 height 42
click at [580, 500] on span "00" at bounding box center [585, 505] width 30 height 28
click at [598, 519] on td "30" at bounding box center [604, 515] width 50 height 42
type input "10:30 AM"
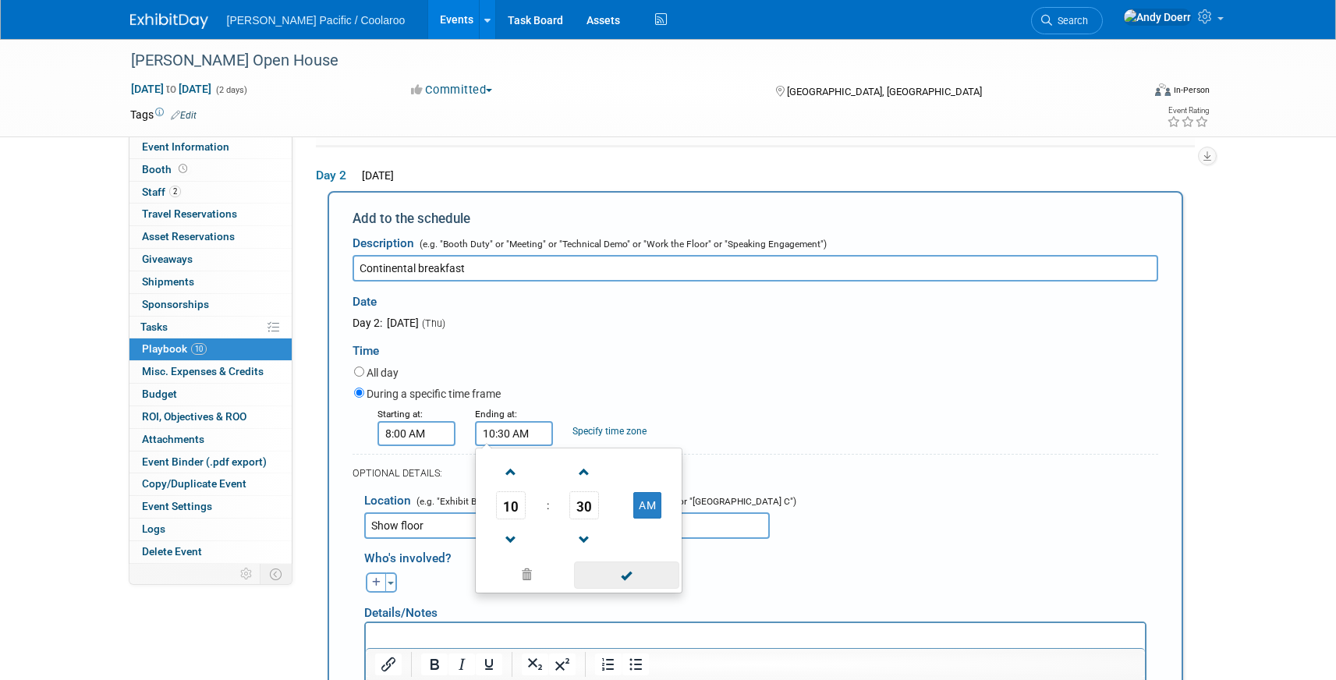
click at [638, 572] on span at bounding box center [626, 575] width 105 height 27
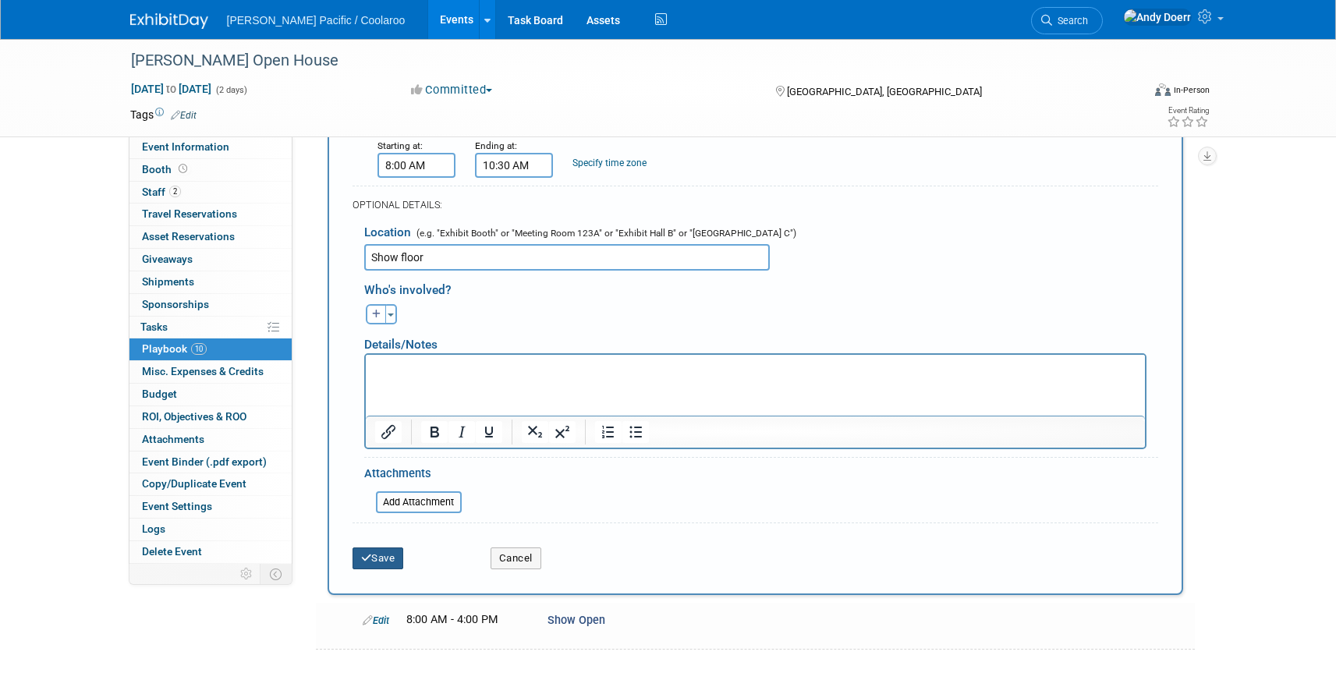
click at [391, 552] on button "Save" at bounding box center [378, 559] width 51 height 22
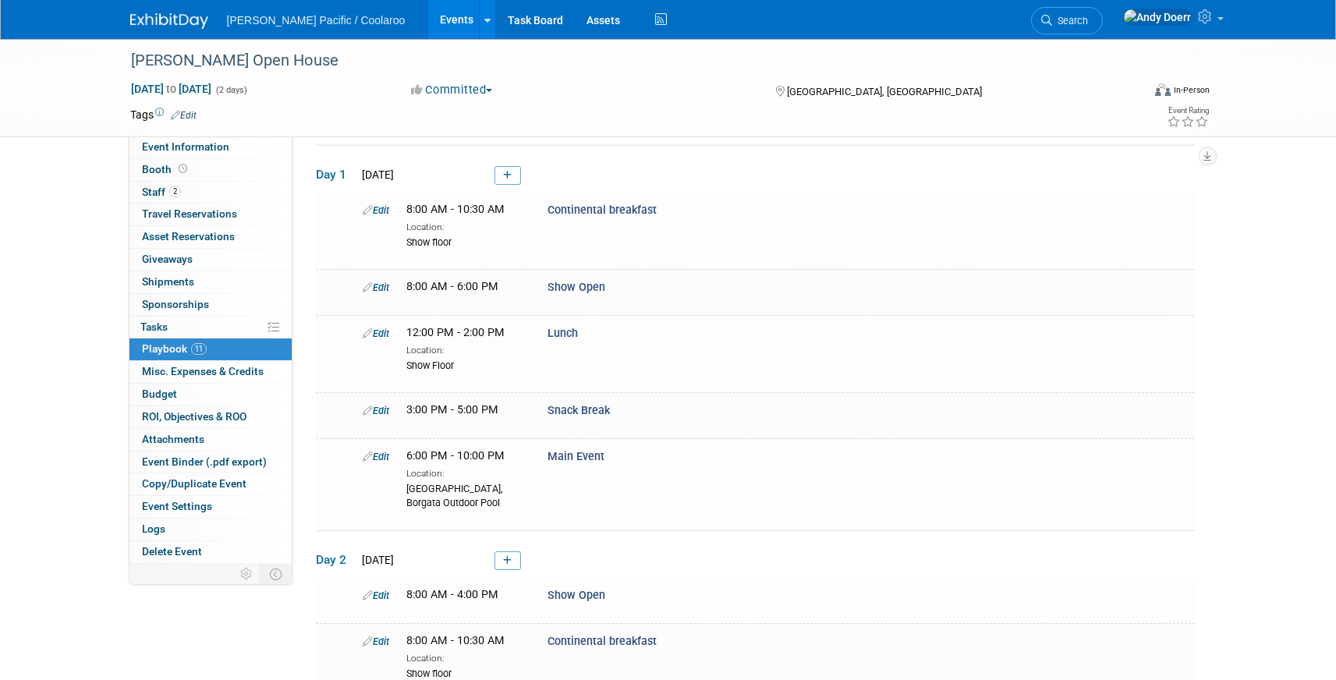
scroll to position [241, 0]
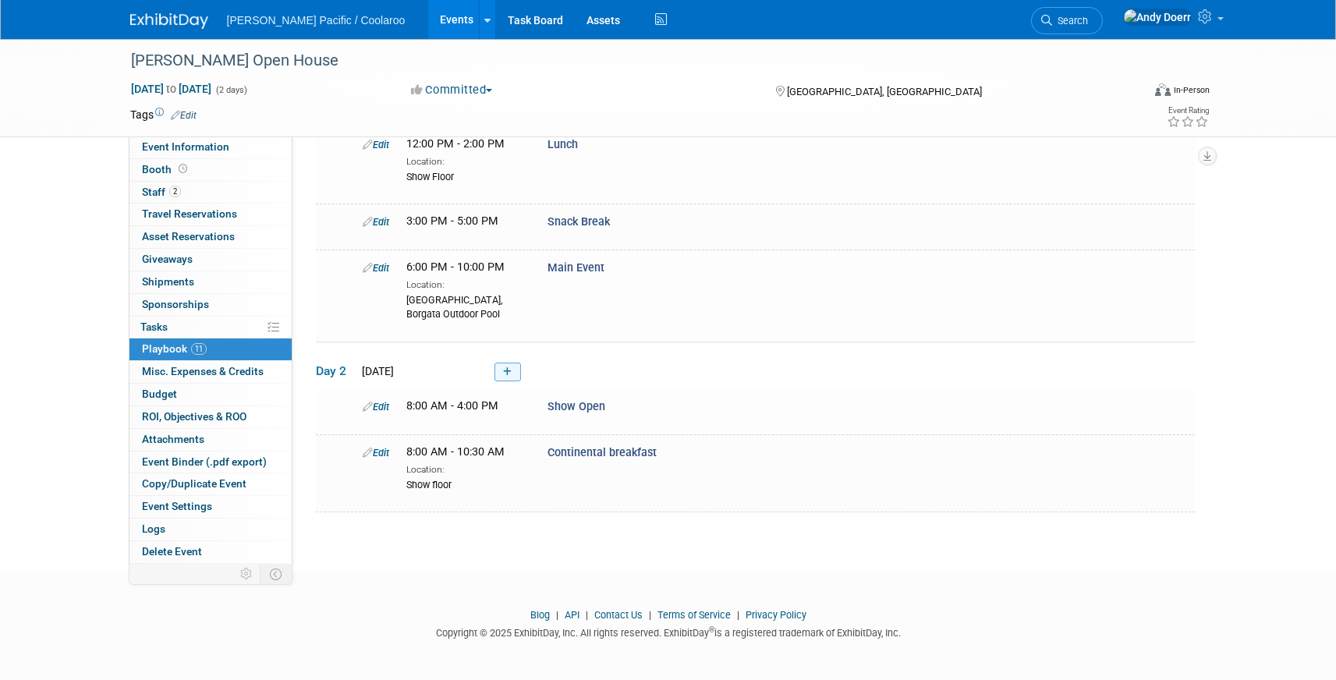
click at [511, 376] on link at bounding box center [508, 372] width 27 height 19
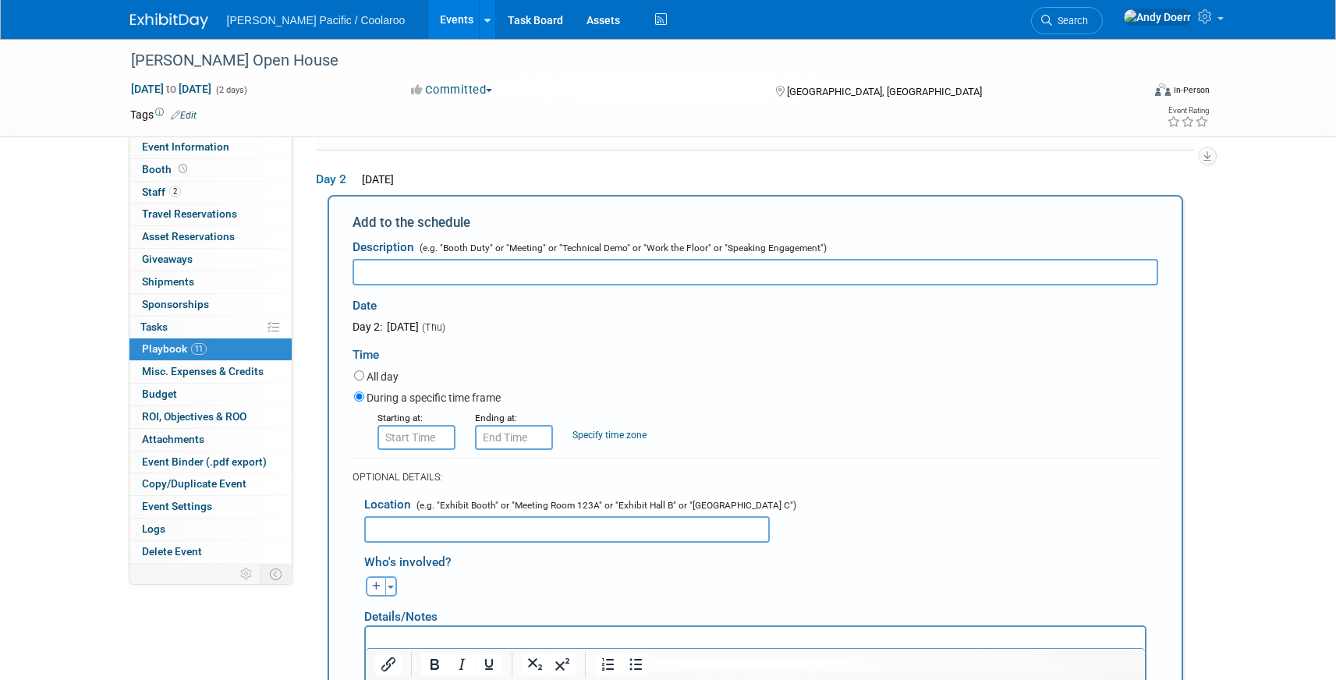
scroll to position [435, 0]
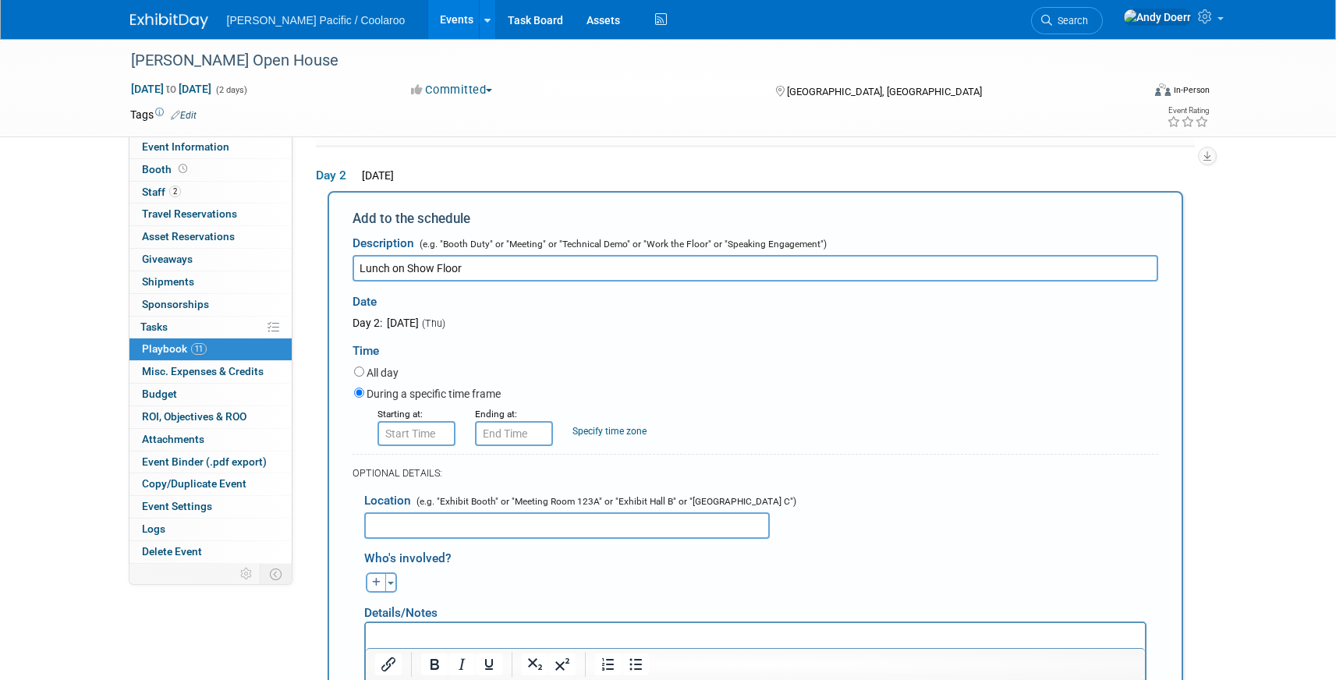
drag, startPoint x: 407, startPoint y: 266, endPoint x: 545, endPoint y: 270, distance: 138.1
click at [545, 270] on input "Lunch on Show Floor" at bounding box center [756, 268] width 806 height 27
type input "Lunch"
click at [502, 526] on input "text" at bounding box center [567, 526] width 406 height 27
paste input "Show Floor"
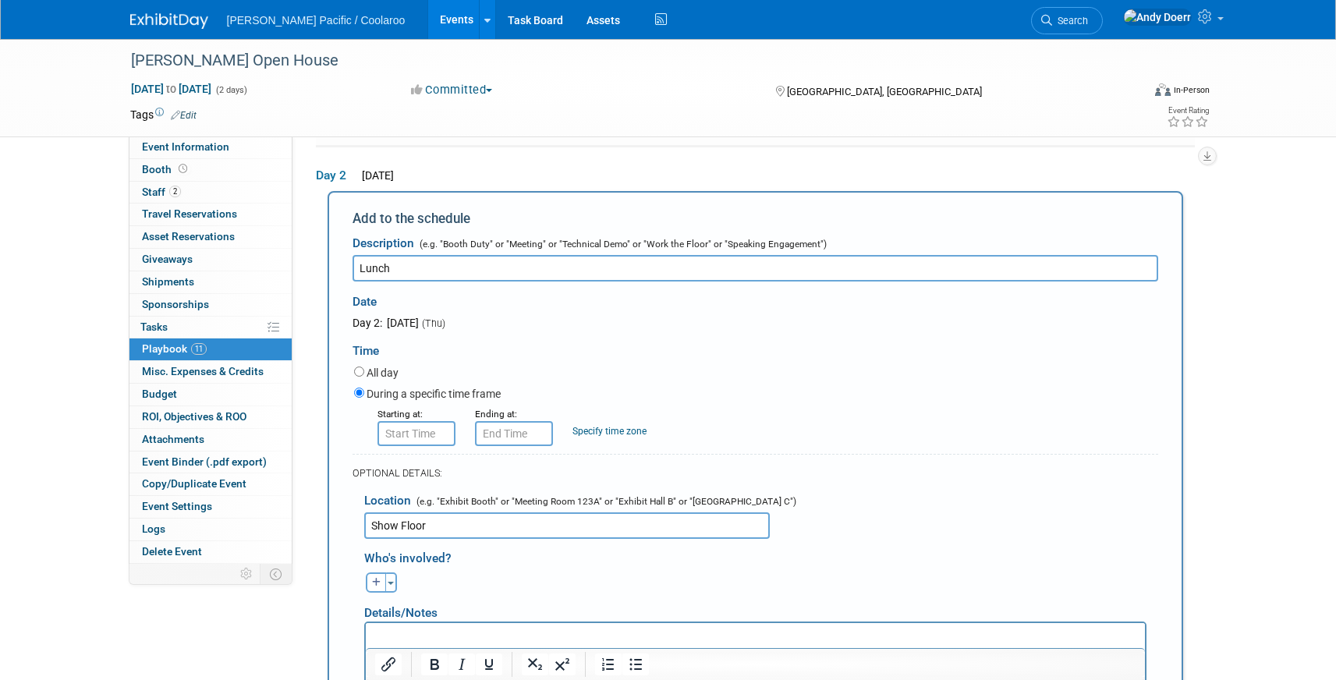
type input "Show Floor"
click at [433, 430] on input "8:00 AM" at bounding box center [417, 433] width 78 height 25
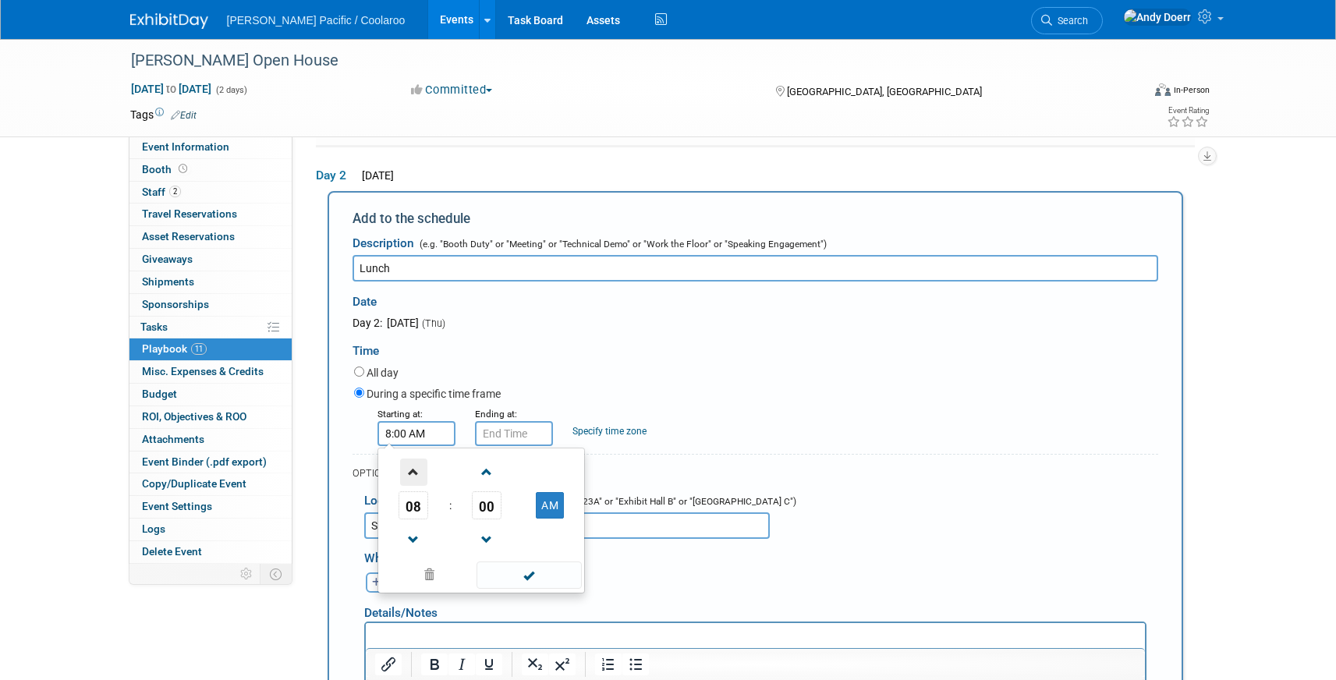
click at [417, 474] on span at bounding box center [413, 472] width 27 height 27
type input "12:00 PM"
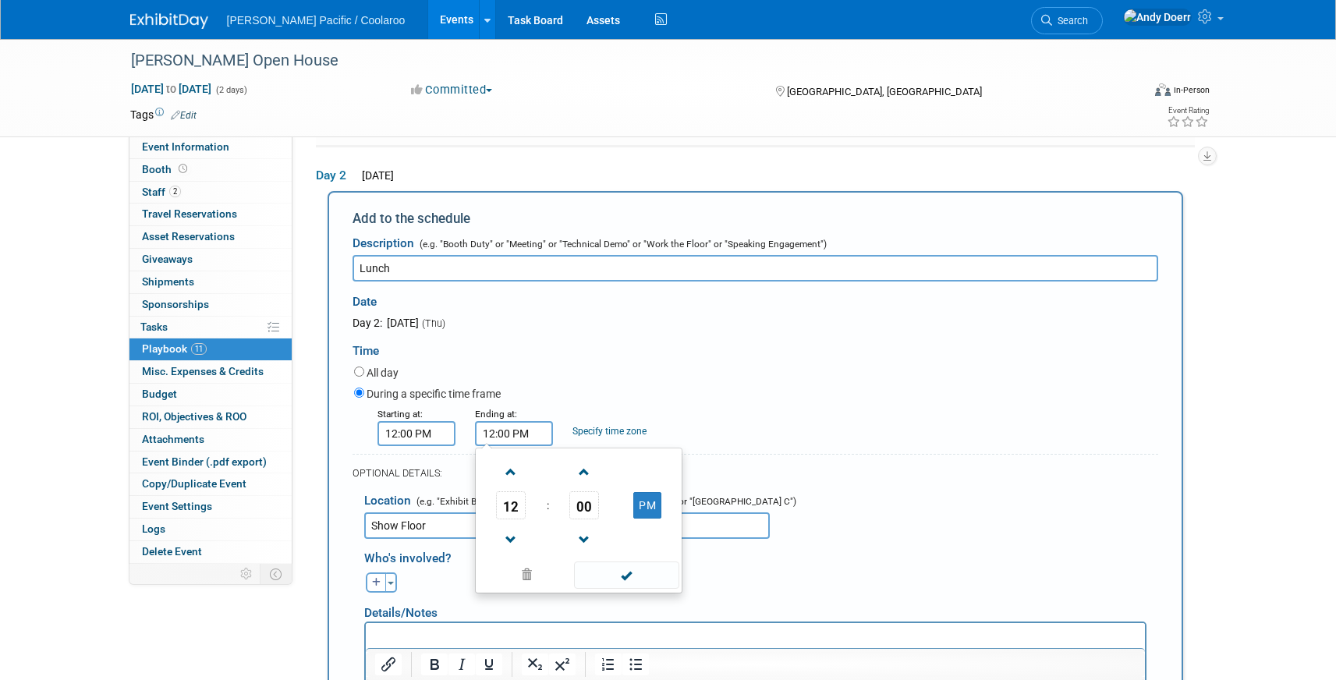
click at [526, 430] on input "12:00 PM" at bounding box center [514, 433] width 78 height 25
click at [520, 467] on span at bounding box center [511, 472] width 27 height 27
type input "2:00 PM"
click at [658, 578] on span at bounding box center [626, 575] width 105 height 27
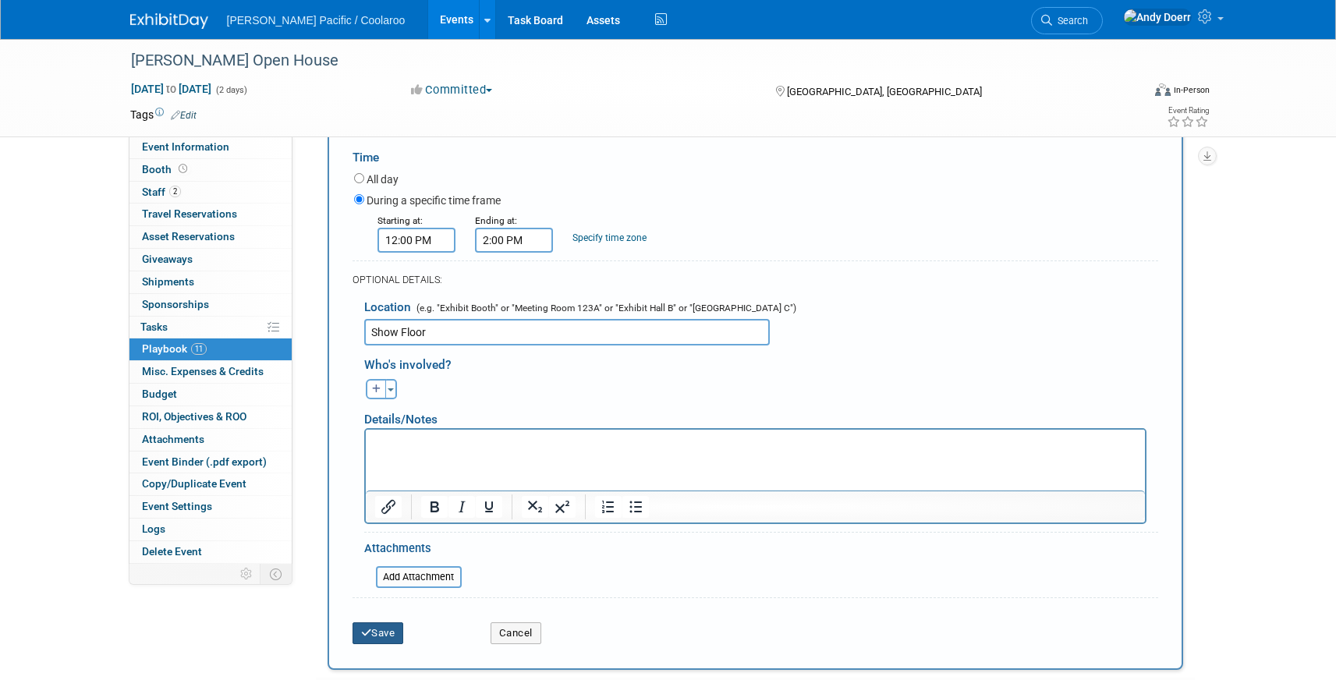
click at [380, 624] on button "Save" at bounding box center [378, 634] width 51 height 22
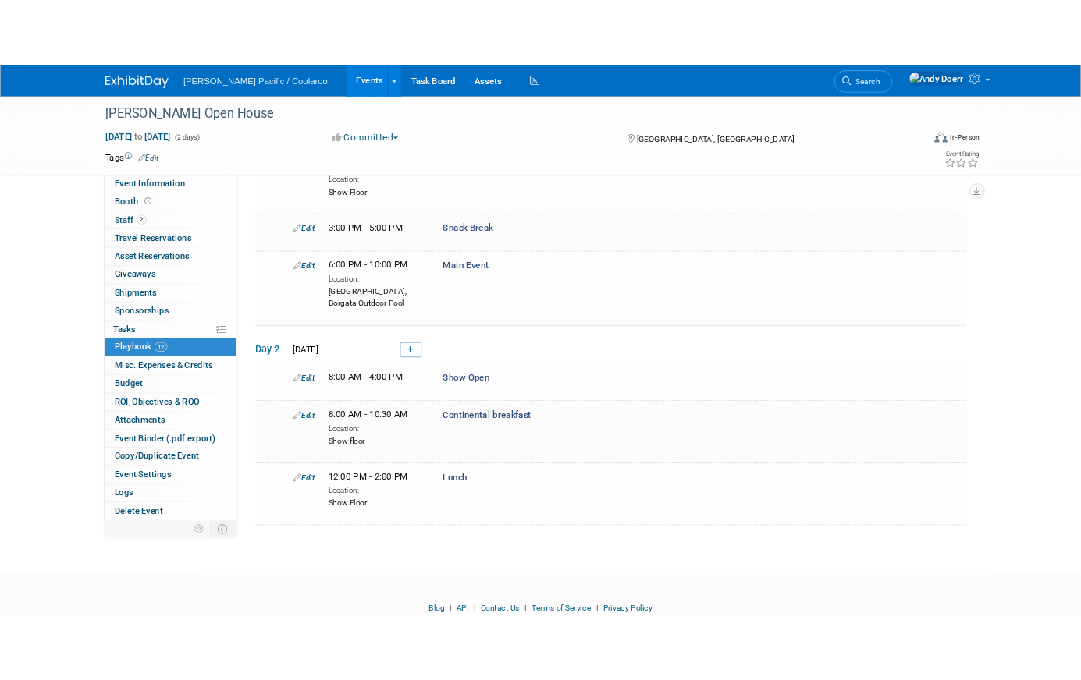
scroll to position [318, 0]
